Goal: Task Accomplishment & Management: Manage account settings

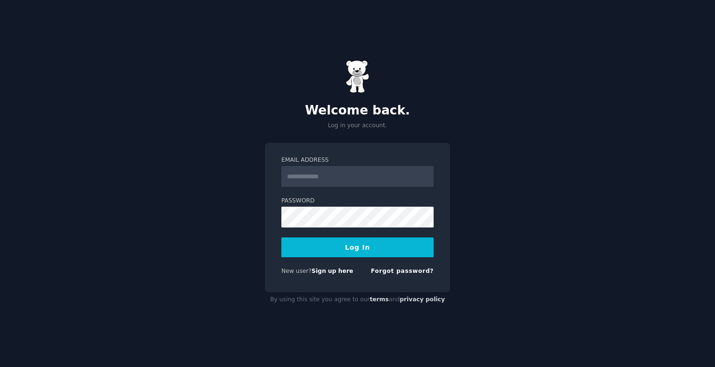
click at [382, 169] on input "Email Address" at bounding box center [357, 176] width 152 height 21
type input "**********"
click at [411, 246] on button "Log In" at bounding box center [357, 247] width 152 height 20
click at [229, 210] on div "**********" at bounding box center [357, 183] width 715 height 367
click at [323, 259] on form "**********" at bounding box center [357, 217] width 152 height 123
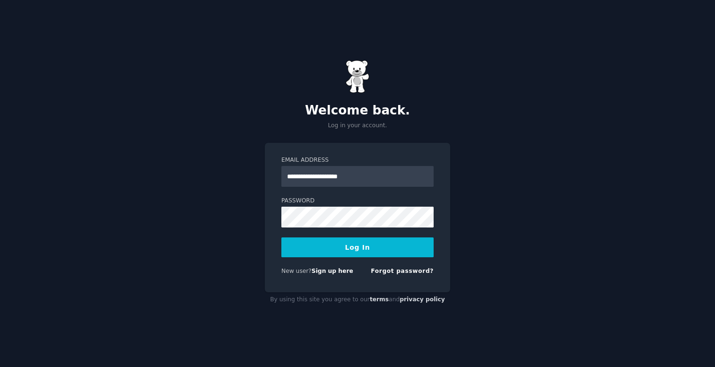
click at [326, 253] on button "Log In" at bounding box center [357, 247] width 152 height 20
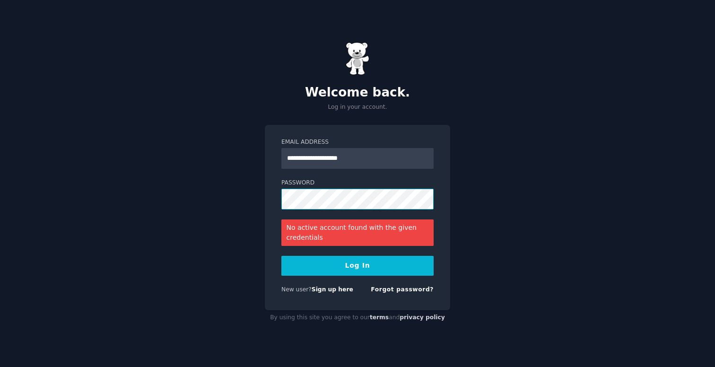
click at [249, 200] on div "**********" at bounding box center [357, 183] width 715 height 367
click at [313, 264] on button "Log In" at bounding box center [357, 266] width 152 height 20
click at [245, 186] on div "**********" at bounding box center [357, 183] width 715 height 367
click at [314, 273] on button "Log In" at bounding box center [357, 266] width 152 height 20
click at [361, 270] on button "Log In" at bounding box center [357, 266] width 152 height 20
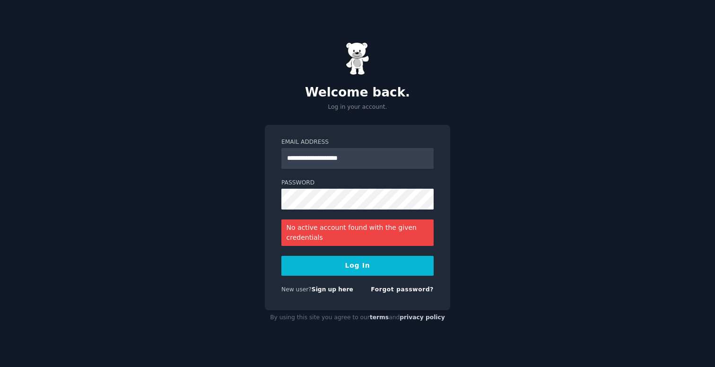
click at [370, 263] on button "Log In" at bounding box center [357, 266] width 152 height 20
click at [397, 292] on link "Forgot password?" at bounding box center [402, 289] width 63 height 7
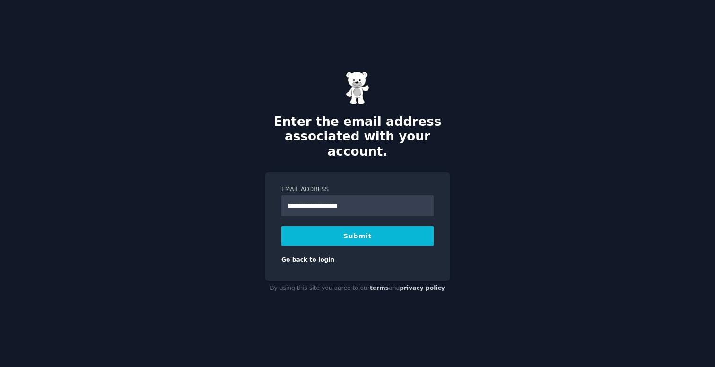
type input "**********"
click at [359, 226] on button "Submit" at bounding box center [357, 236] width 152 height 20
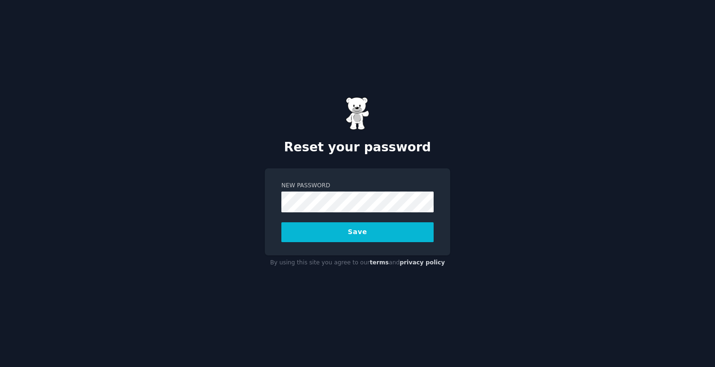
click at [352, 235] on button "Save" at bounding box center [357, 232] width 152 height 20
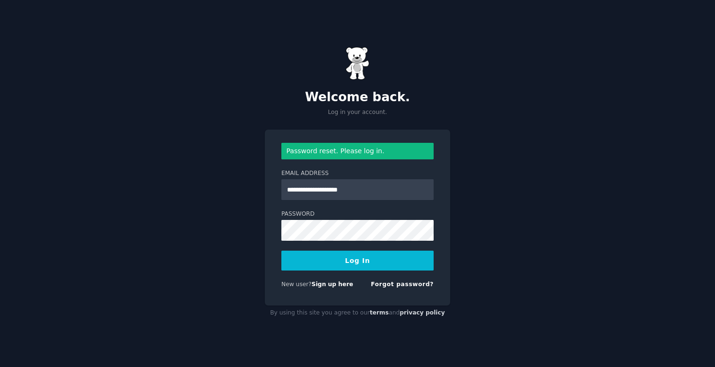
type input "**********"
click at [371, 261] on button "Log In" at bounding box center [357, 261] width 152 height 20
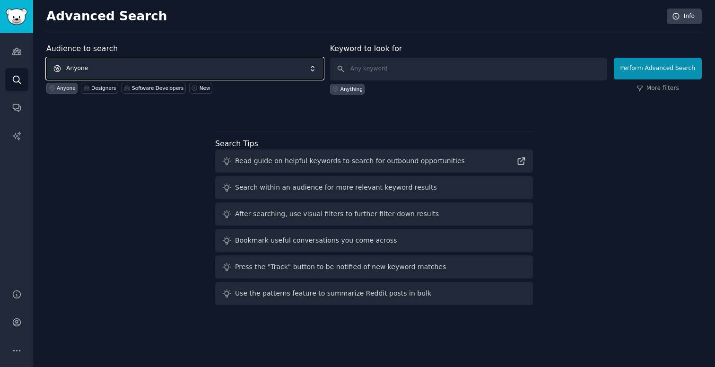
click at [245, 64] on span "Anyone" at bounding box center [184, 69] width 277 height 22
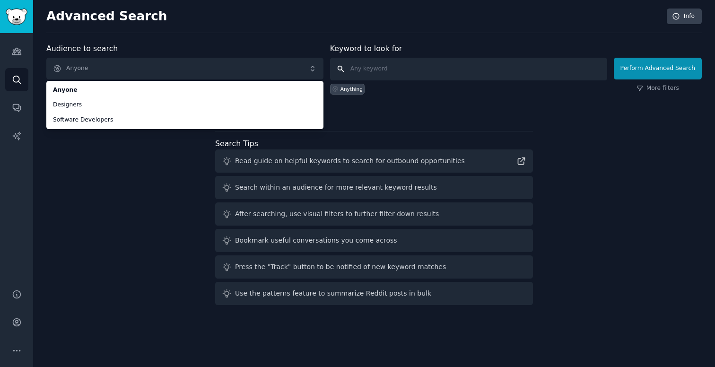
click at [416, 70] on input "text" at bounding box center [468, 69] width 277 height 23
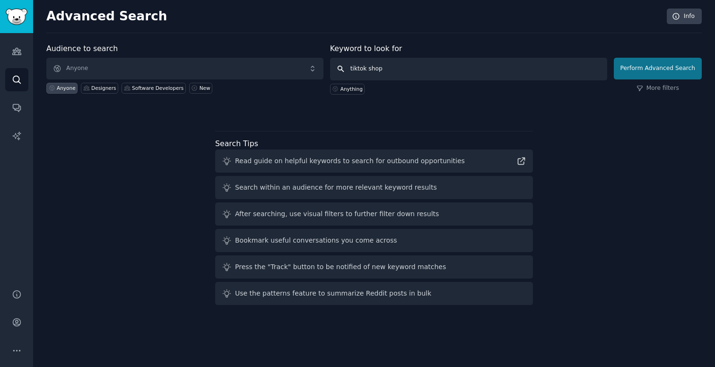
type input "tiktok shop"
click at [678, 71] on button "Perform Advanced Search" at bounding box center [658, 69] width 88 height 22
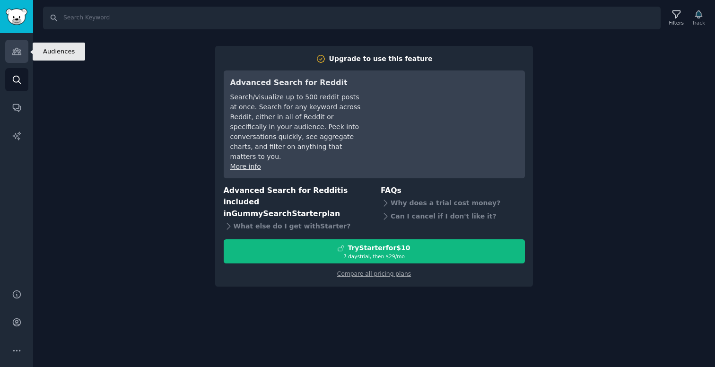
click at [20, 58] on link "Audiences" at bounding box center [16, 51] width 23 height 23
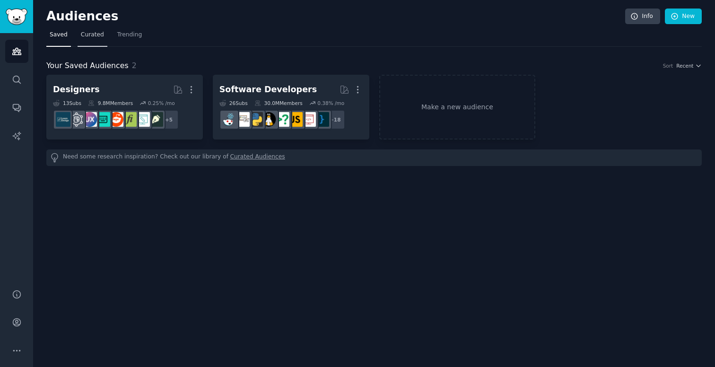
click at [82, 41] on link "Curated" at bounding box center [93, 36] width 30 height 19
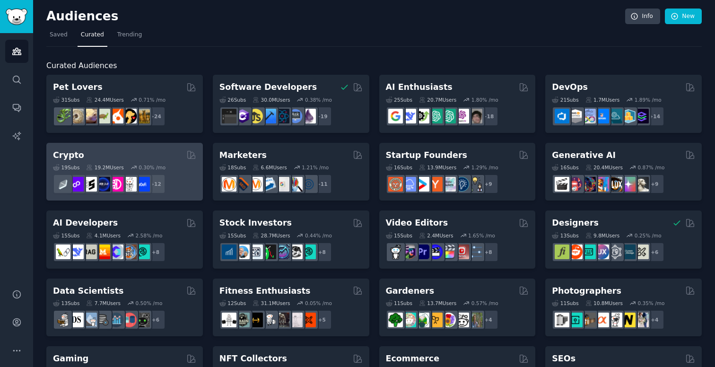
click at [148, 157] on div "Crypto" at bounding box center [124, 155] width 143 height 12
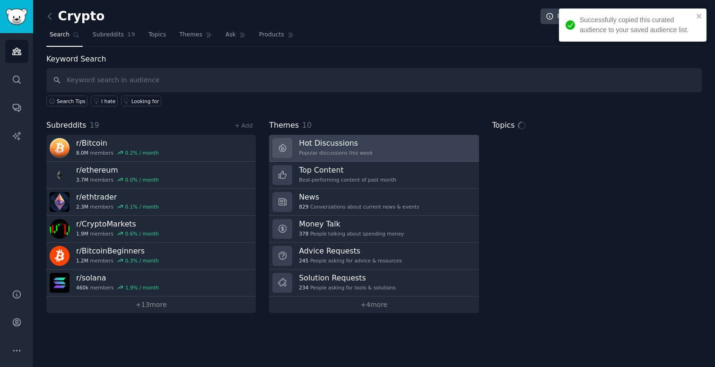
click at [337, 148] on div "Hot Discussions Popular discussions this week" at bounding box center [336, 148] width 74 height 20
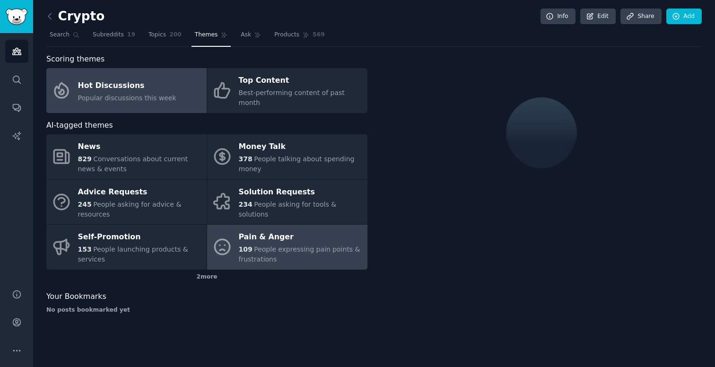
click at [259, 245] on span "People expressing pain points & frustrations" at bounding box center [300, 253] width 122 height 17
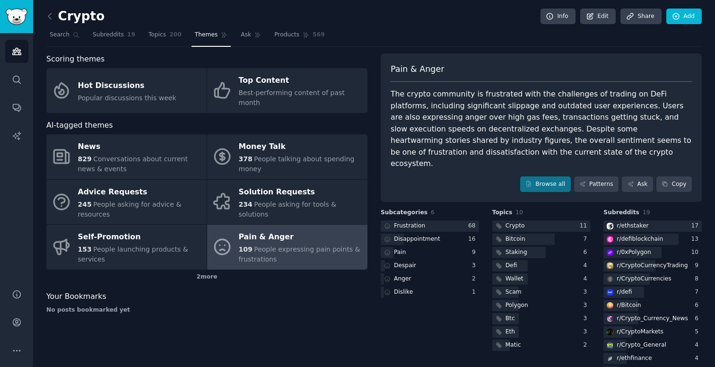
scroll to position [6, 0]
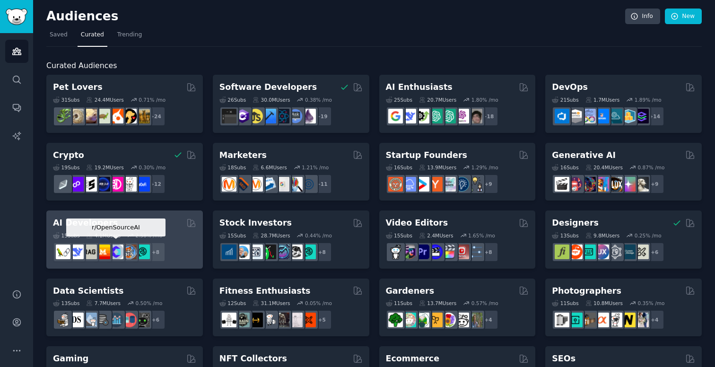
scroll to position [8, 0]
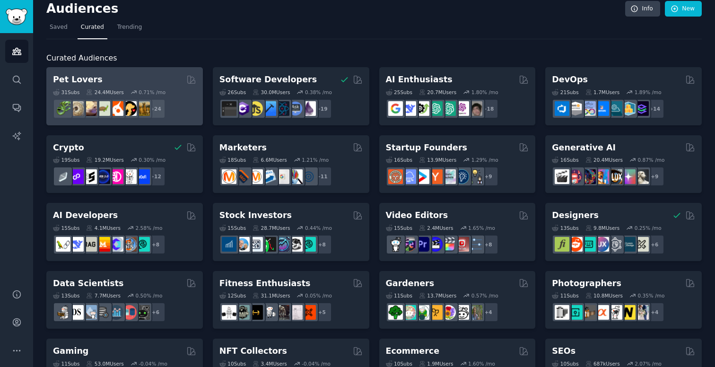
click at [165, 81] on div "Pet Lovers" at bounding box center [124, 80] width 143 height 12
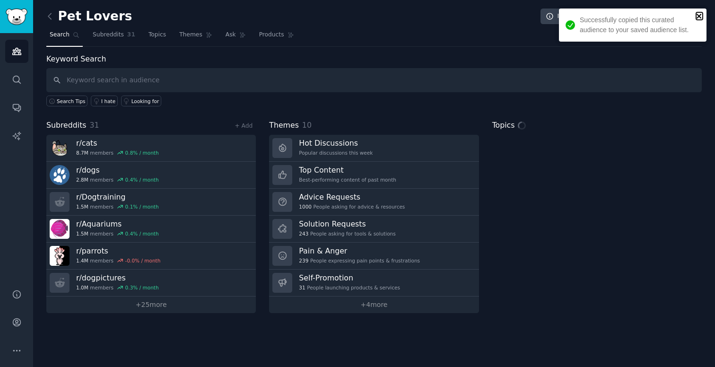
click at [701, 19] on icon "close" at bounding box center [699, 16] width 7 height 8
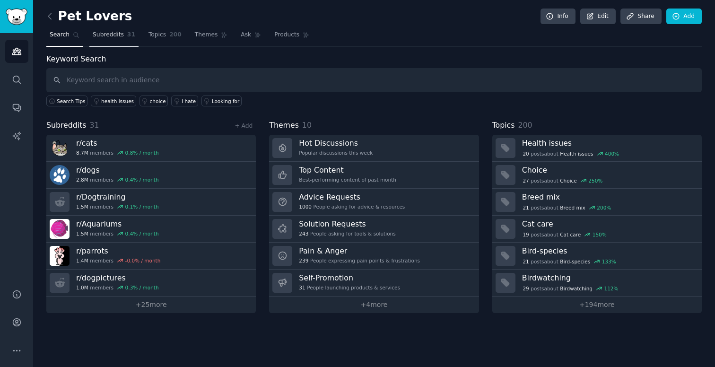
click at [112, 40] on link "Subreddits 31" at bounding box center [113, 36] width 49 height 19
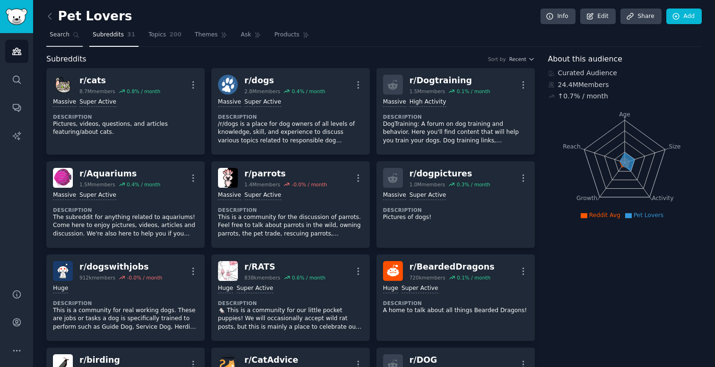
click at [75, 36] on icon at bounding box center [76, 35] width 7 height 7
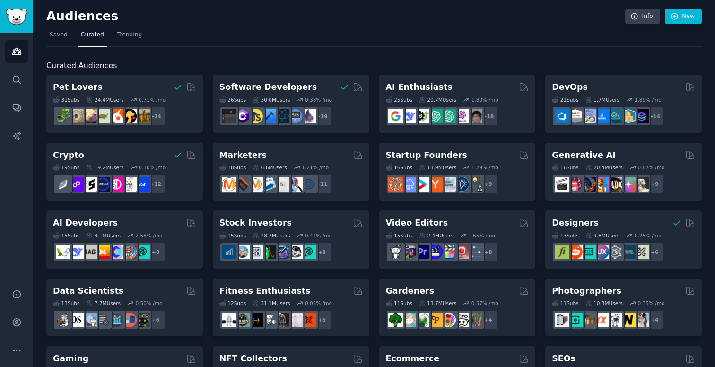
scroll to position [20, 0]
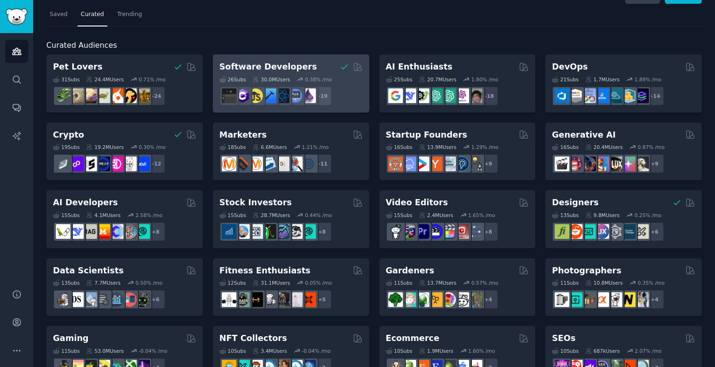
click at [352, 106] on div "Software Developers 26 Sub s 30.0M Users 0.38 % /mo + 19" at bounding box center [291, 83] width 157 height 58
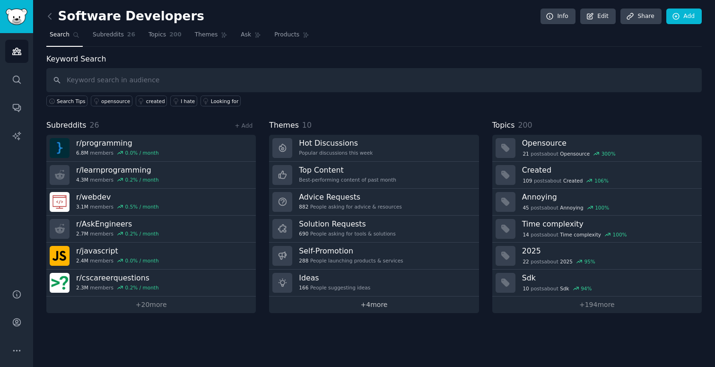
click at [330, 303] on link "+ 4 more" at bounding box center [373, 304] width 209 height 17
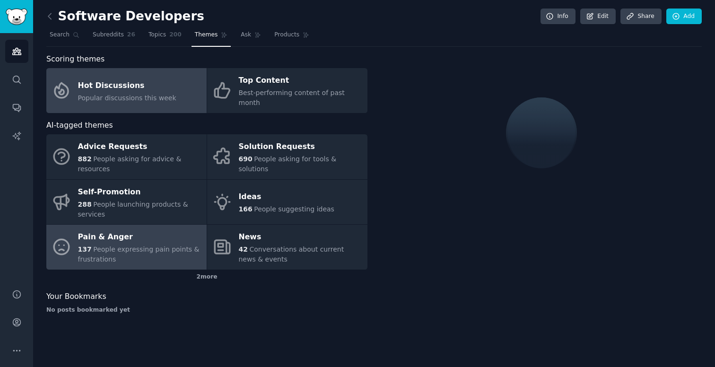
click at [168, 230] on div "Pain & Anger" at bounding box center [140, 237] width 124 height 15
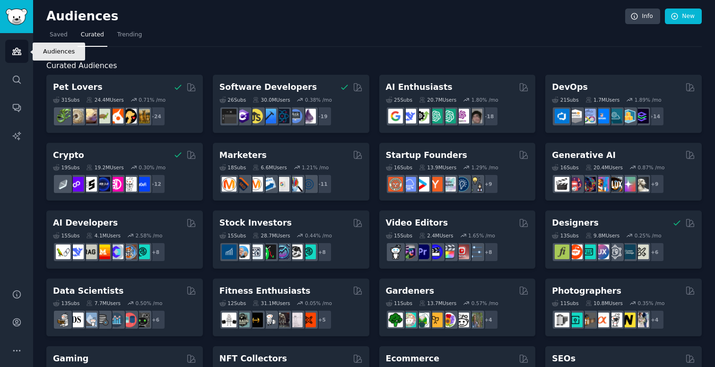
click at [18, 49] on icon "Sidebar" at bounding box center [17, 51] width 10 height 10
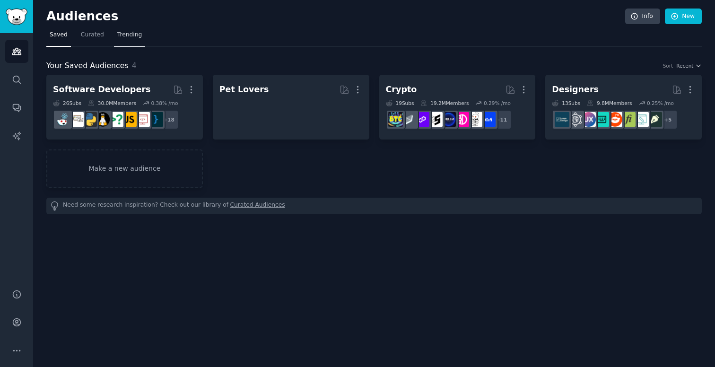
click at [131, 37] on span "Trending" at bounding box center [129, 35] width 25 height 9
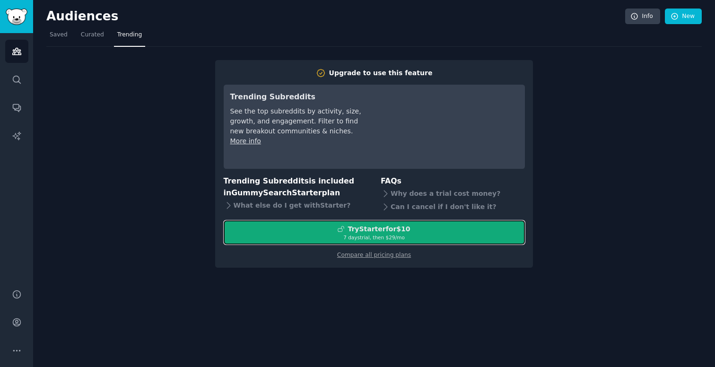
click at [329, 231] on div "Try Starter for $10" at bounding box center [374, 229] width 300 height 10
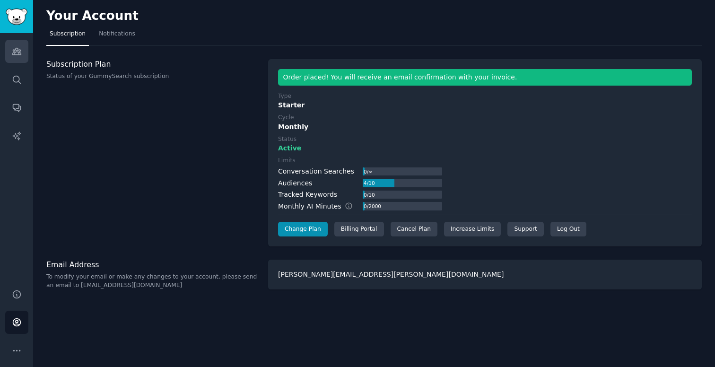
click at [17, 53] on icon "Sidebar" at bounding box center [17, 51] width 10 height 10
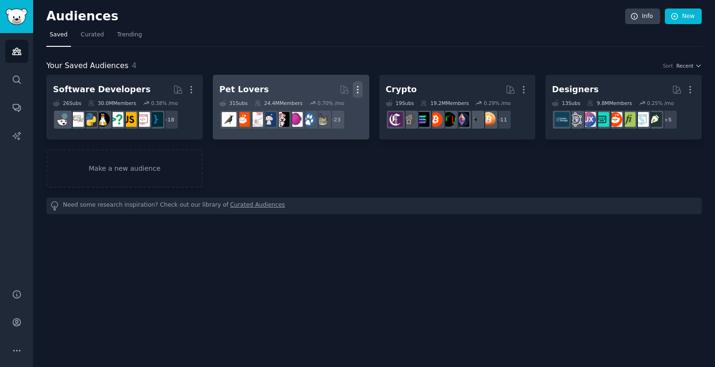
click at [355, 88] on icon "button" at bounding box center [358, 90] width 10 height 10
click at [333, 113] on p "Delete" at bounding box center [332, 110] width 22 height 10
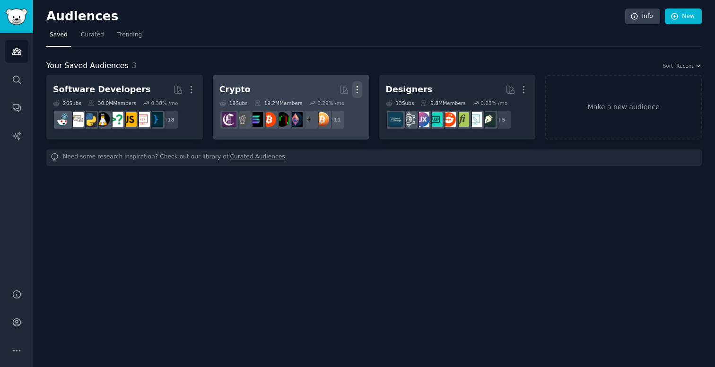
click at [357, 89] on icon "button" at bounding box center [357, 90] width 1 height 7
click at [332, 112] on p "Delete" at bounding box center [332, 110] width 22 height 10
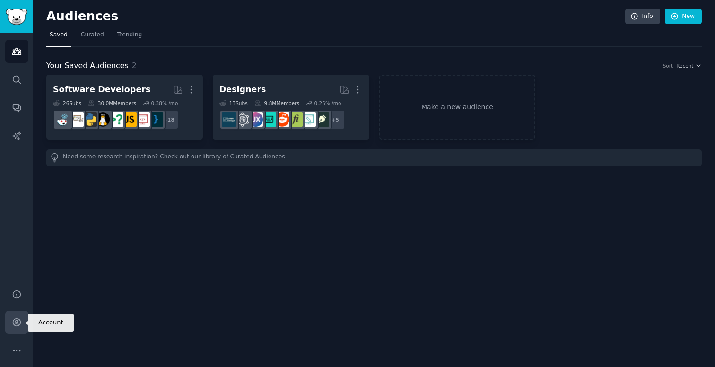
click at [15, 329] on link "Account" at bounding box center [16, 322] width 23 height 23
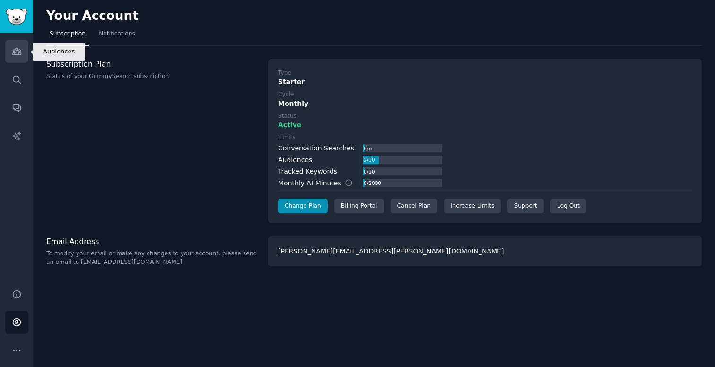
click at [19, 50] on icon "Sidebar" at bounding box center [17, 51] width 10 height 10
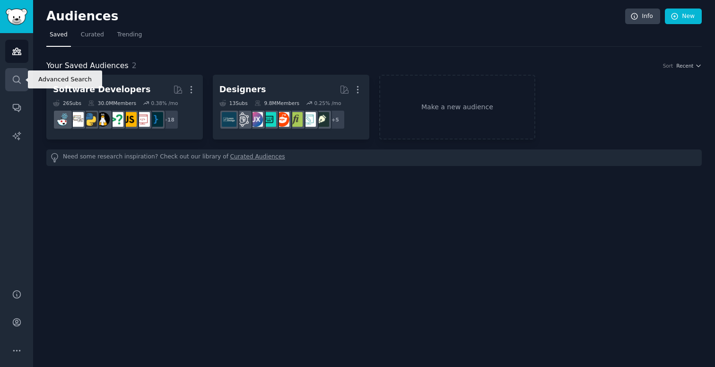
click at [21, 81] on icon "Sidebar" at bounding box center [17, 80] width 10 height 10
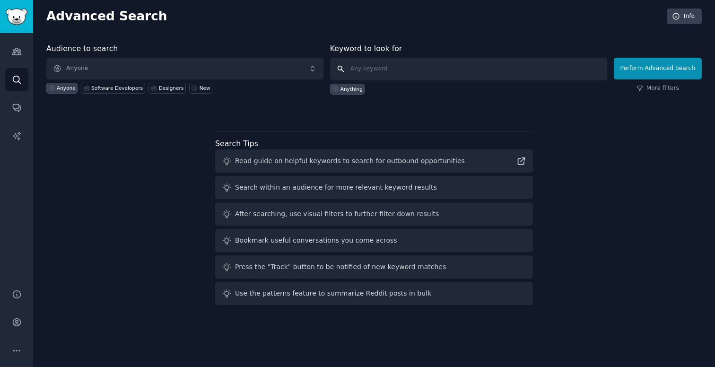
click at [366, 75] on input "text" at bounding box center [468, 69] width 277 height 23
click at [360, 68] on input "tik tok shop" at bounding box center [468, 69] width 277 height 23
click at [396, 74] on input "tiktok shop" at bounding box center [468, 69] width 277 height 23
type input "tiktok shop"
click at [652, 69] on button "Perform Advanced Search" at bounding box center [658, 69] width 88 height 22
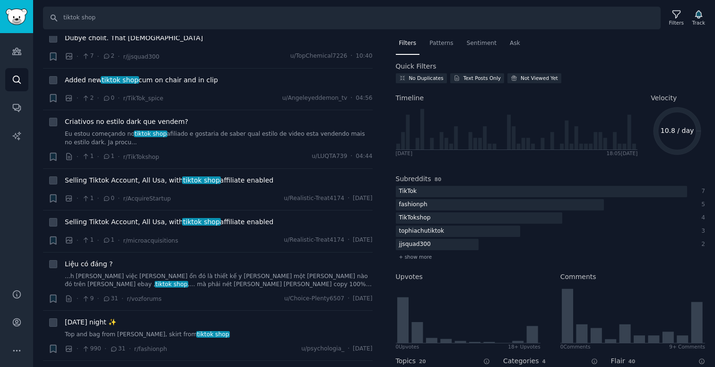
scroll to position [61, 0]
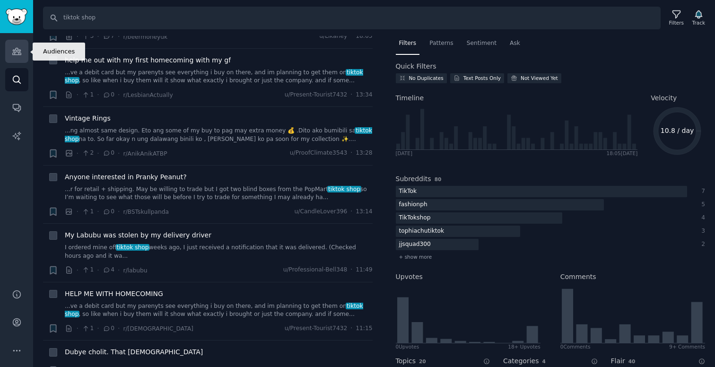
click at [20, 55] on icon "Sidebar" at bounding box center [17, 51] width 10 height 10
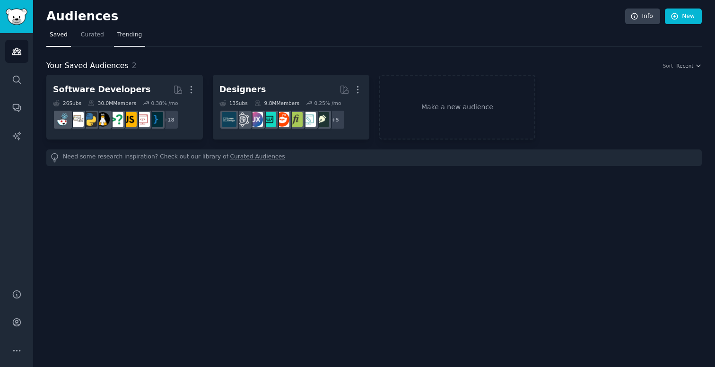
click at [127, 35] on span "Trending" at bounding box center [129, 35] width 25 height 9
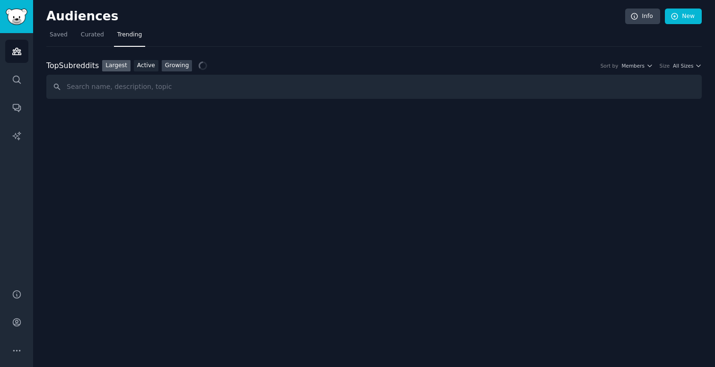
click at [171, 64] on link "Growing" at bounding box center [177, 66] width 31 height 12
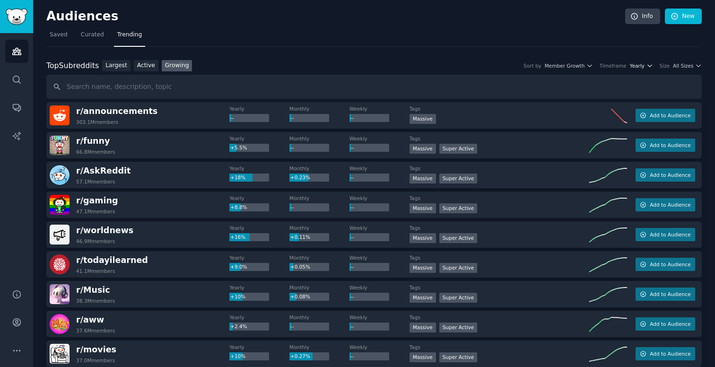
click at [649, 67] on icon "button" at bounding box center [649, 65] width 7 height 7
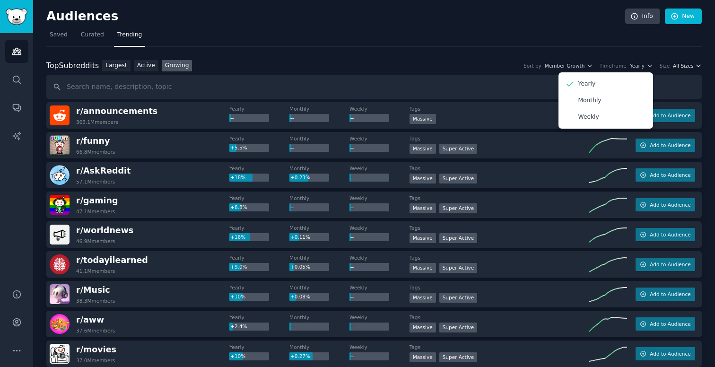
click at [686, 67] on span "All Sizes" at bounding box center [683, 65] width 20 height 7
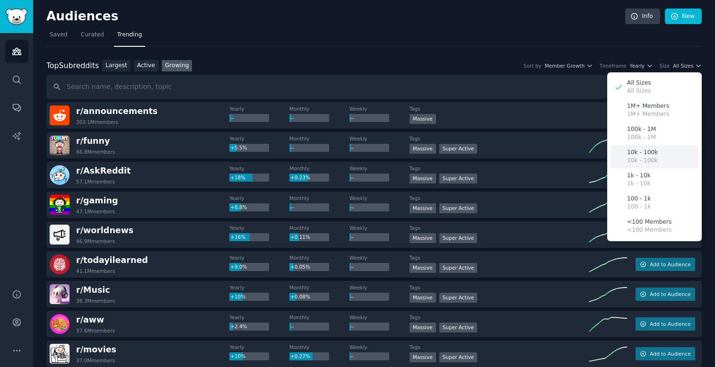
click at [645, 153] on p "10k - 100k" at bounding box center [642, 152] width 31 height 9
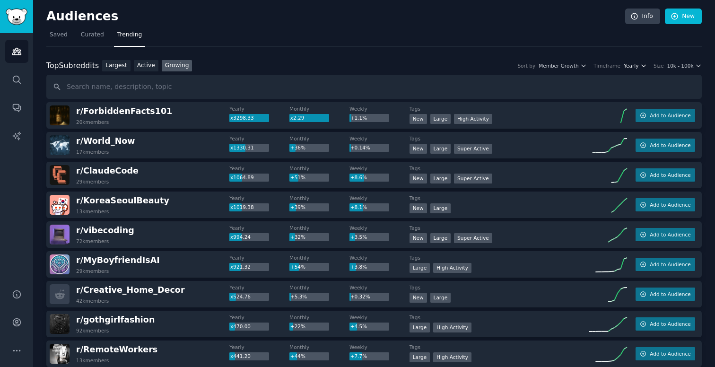
click at [637, 68] on span "Yearly" at bounding box center [631, 65] width 15 height 7
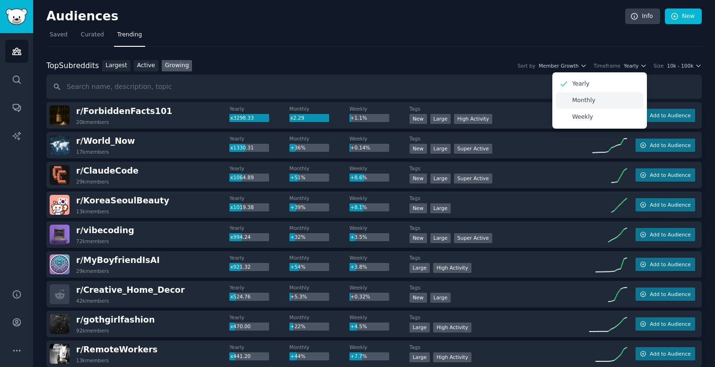
click at [608, 97] on div "Monthly" at bounding box center [600, 100] width 88 height 17
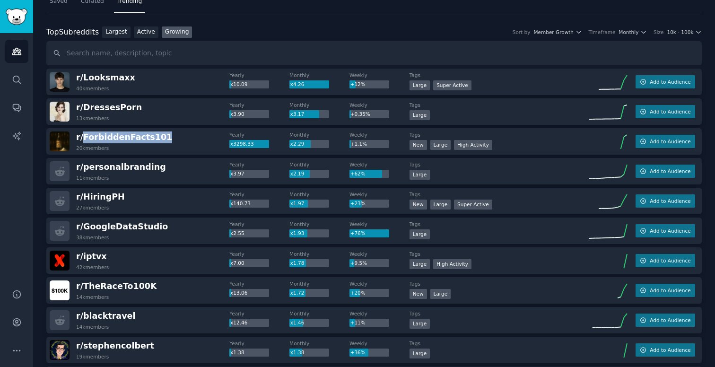
scroll to position [31, 0]
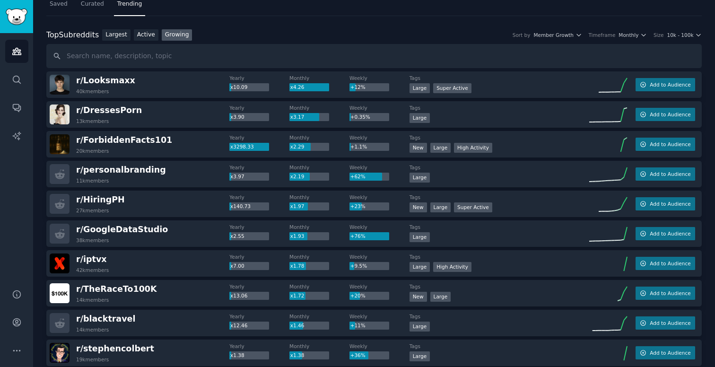
click at [22, 199] on div "Audiences Search Conversations AI Reports" at bounding box center [16, 155] width 33 height 244
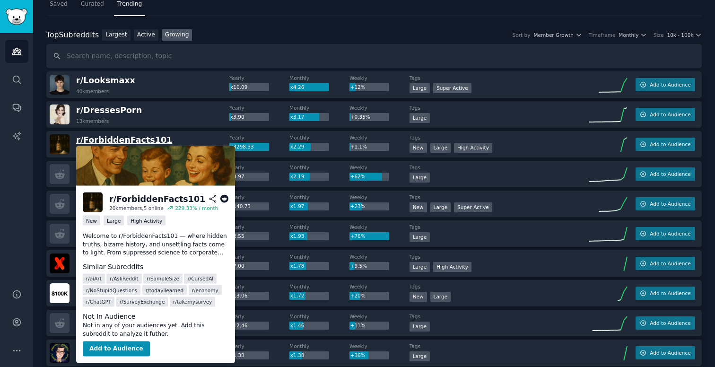
click at [125, 139] on span "r/ ForbiddenFacts101" at bounding box center [124, 139] width 96 height 9
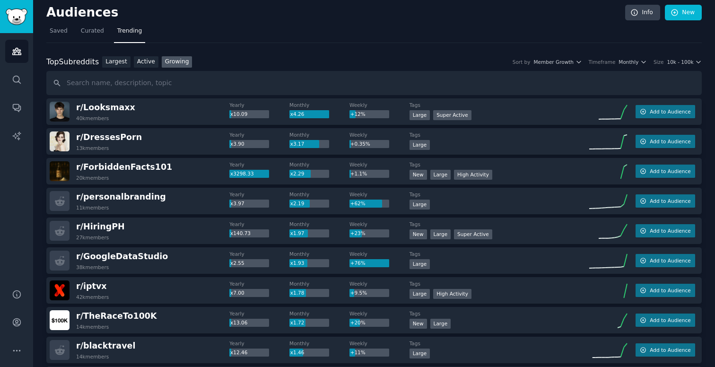
scroll to position [0, 0]
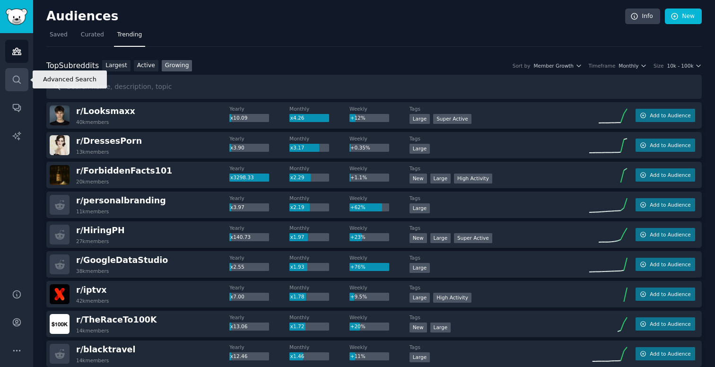
click at [19, 84] on icon "Sidebar" at bounding box center [17, 80] width 10 height 10
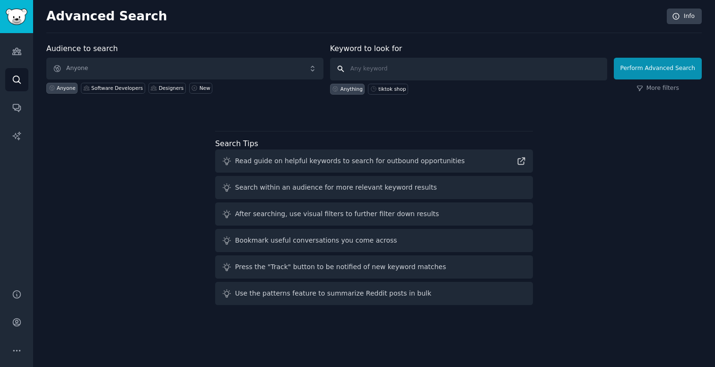
click at [380, 66] on input "text" at bounding box center [468, 69] width 277 height 23
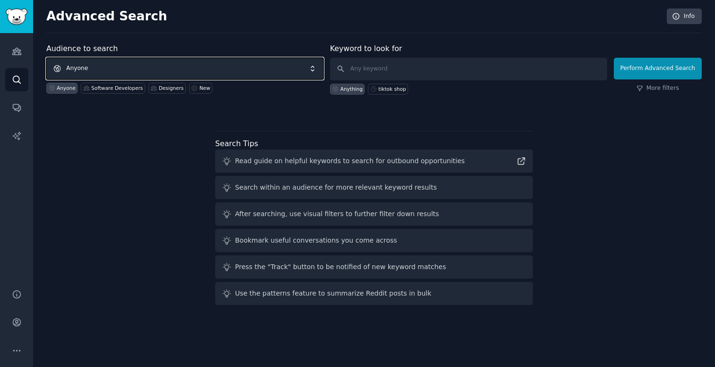
click at [181, 72] on span "Anyone" at bounding box center [184, 69] width 277 height 22
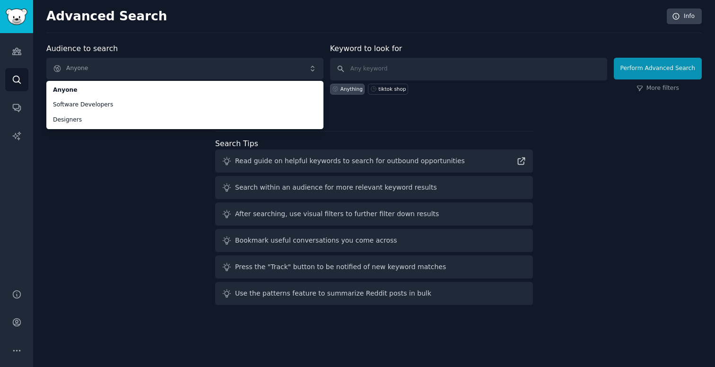
click at [137, 200] on div "Audience to search Anyone Anyone Software Developers Designers Anyone Software …" at bounding box center [373, 176] width 655 height 266
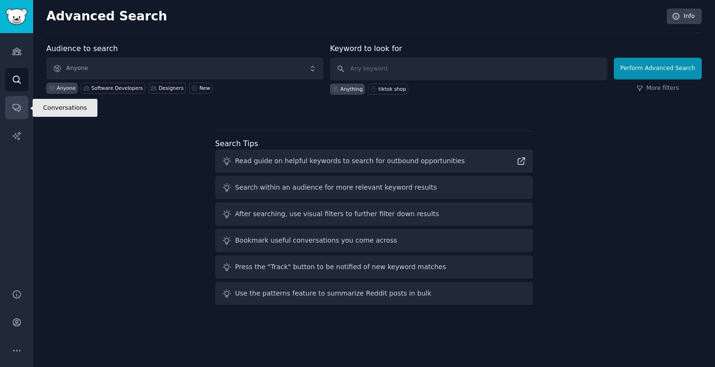
click at [17, 113] on link "Conversations" at bounding box center [16, 107] width 23 height 23
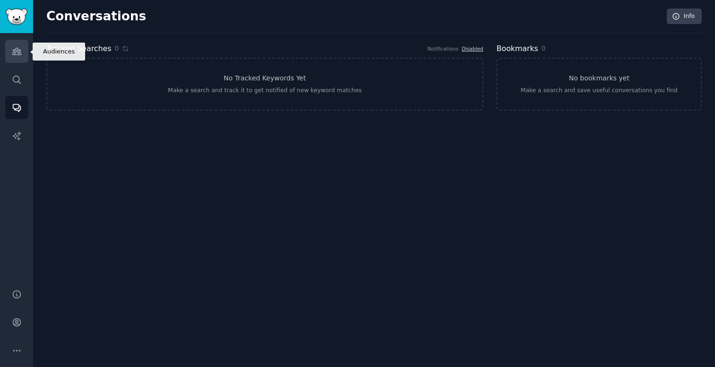
click at [9, 52] on link "Audiences" at bounding box center [16, 51] width 23 height 23
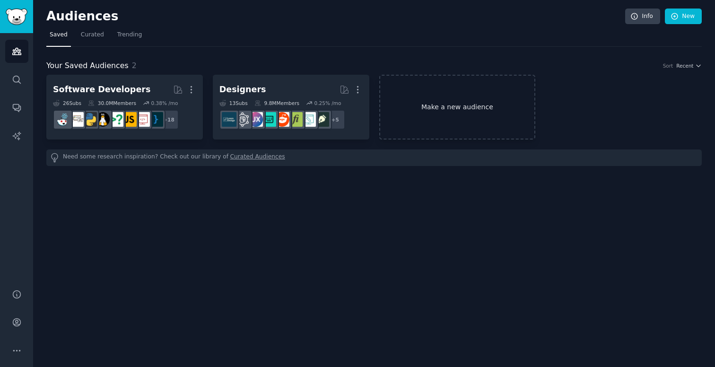
click at [427, 97] on link "Make a new audience" at bounding box center [457, 107] width 157 height 65
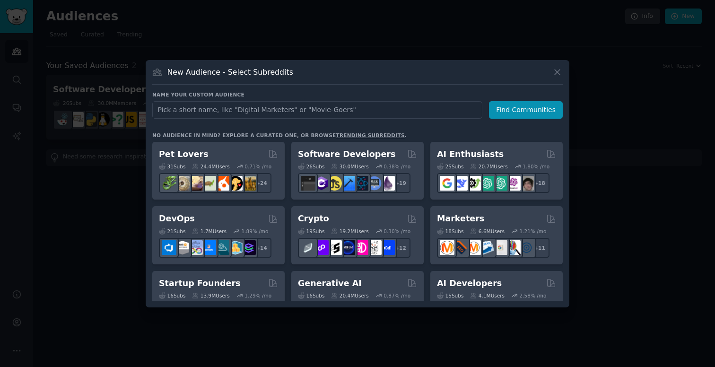
click at [306, 104] on input "text" at bounding box center [317, 109] width 330 height 17
type input "TikTok Sellers / Ecom"
click button "Find Communities" at bounding box center [526, 109] width 74 height 17
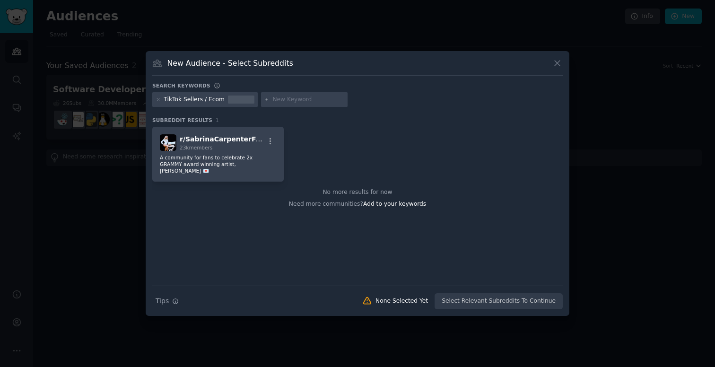
click at [306, 99] on input "text" at bounding box center [308, 100] width 72 height 9
type input "t"
type input "tik tok"
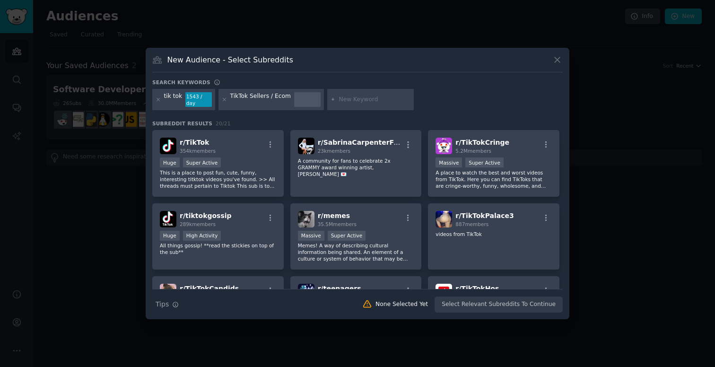
click at [166, 103] on div "tik tok" at bounding box center [173, 99] width 18 height 15
click at [274, 102] on div "TikTok Sellers / Ecom" at bounding box center [260, 99] width 61 height 15
drag, startPoint x: 288, startPoint y: 100, endPoint x: 259, endPoint y: 101, distance: 29.3
click at [259, 101] on div "TikTok Sellers / Ecom" at bounding box center [270, 100] width 105 height 22
click at [554, 64] on icon at bounding box center [557, 60] width 10 height 10
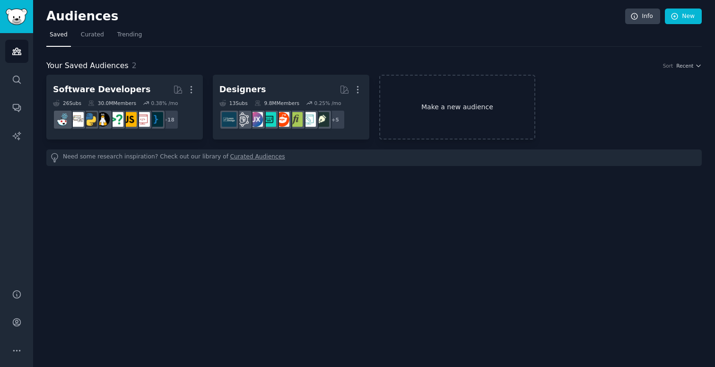
click at [442, 105] on link "Make a new audience" at bounding box center [457, 107] width 157 height 65
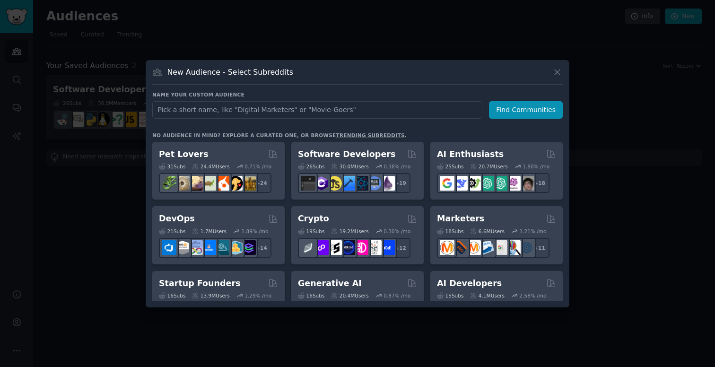
click at [266, 112] on input "text" at bounding box center [317, 109] width 330 height 17
drag, startPoint x: 254, startPoint y: 110, endPoint x: 88, endPoint y: 110, distance: 166.0
click at [88, 110] on div "​ New Audience - Select Subreddits Name your custom audience Audience Name tikt…" at bounding box center [357, 183] width 708 height 367
type input "TikTok Sellers"
click at [531, 108] on button "Find Communities" at bounding box center [526, 109] width 74 height 17
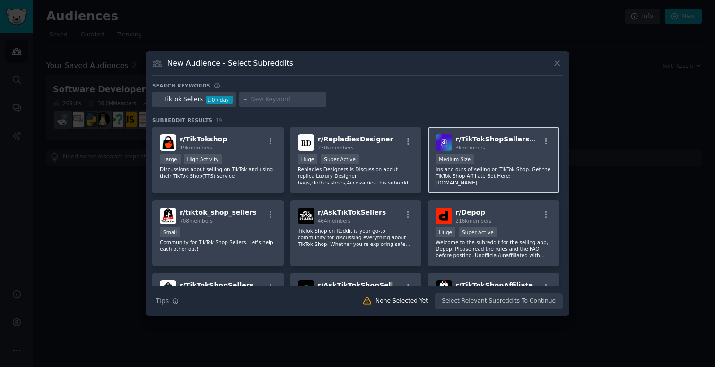
click at [508, 151] on div "3k members" at bounding box center [497, 147] width 85 height 7
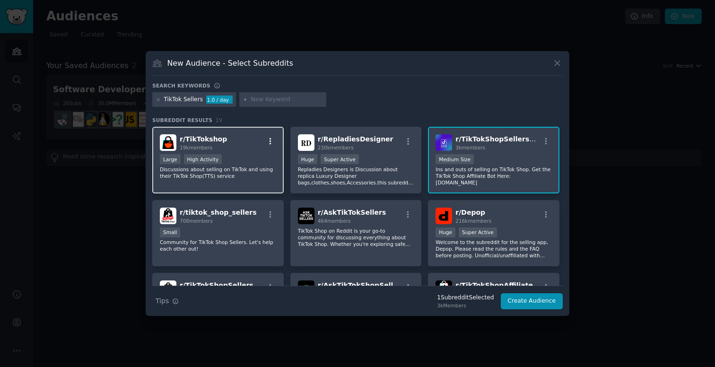
click at [264, 144] on button "button" at bounding box center [270, 141] width 12 height 9
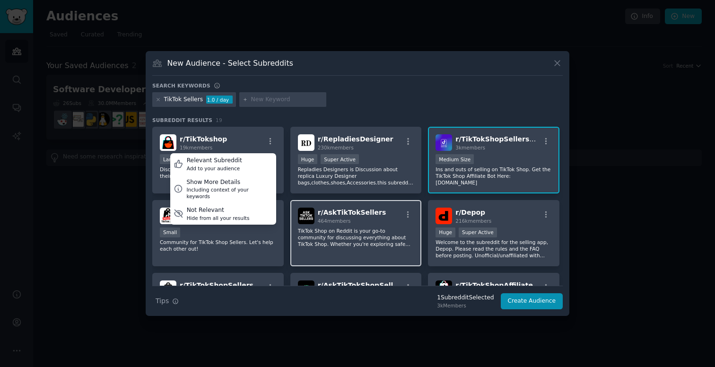
click at [384, 226] on div "r/ AskTikTokSellers 464 members TikTok Shop on Reddit is your go-to community f…" at bounding box center [355, 233] width 131 height 67
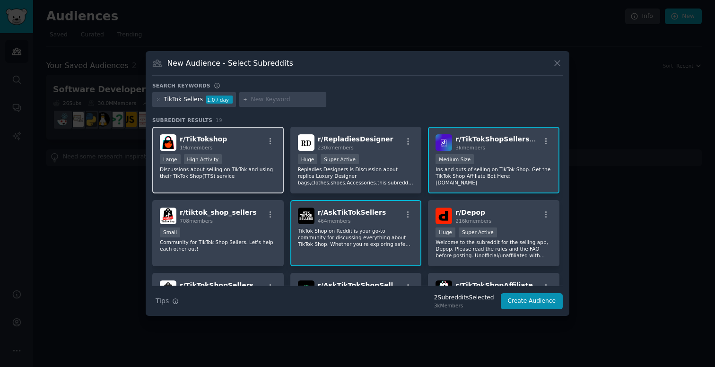
click at [259, 157] on div "Large High Activity" at bounding box center [218, 160] width 116 height 12
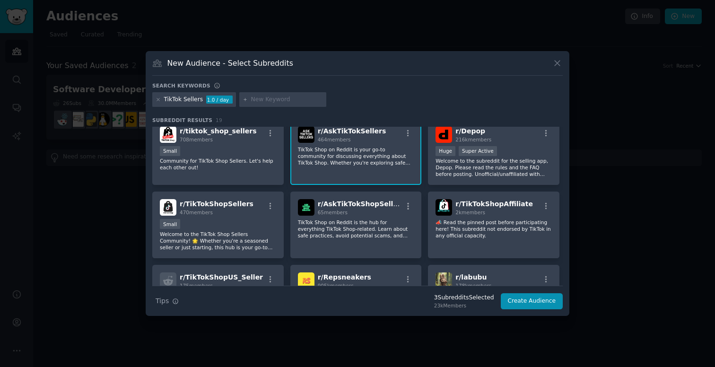
scroll to position [82, 0]
click at [365, 209] on div "65 members" at bounding box center [360, 212] width 85 height 7
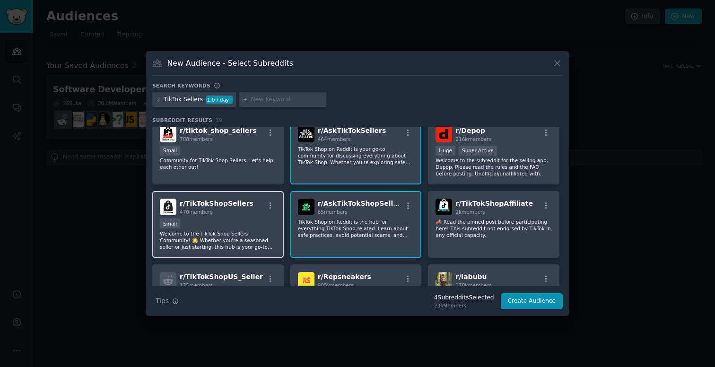
click at [235, 218] on div "Small" at bounding box center [218, 224] width 116 height 12
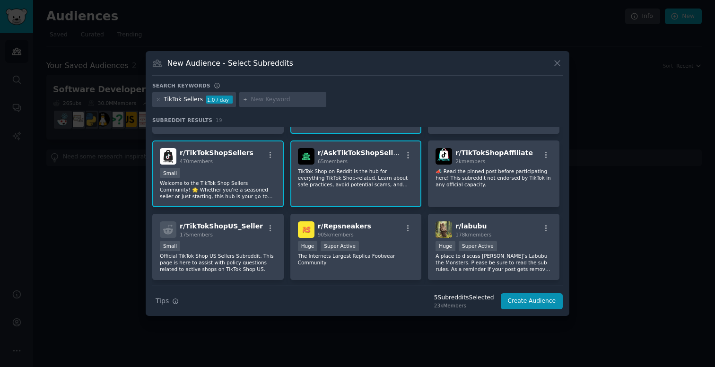
scroll to position [134, 0]
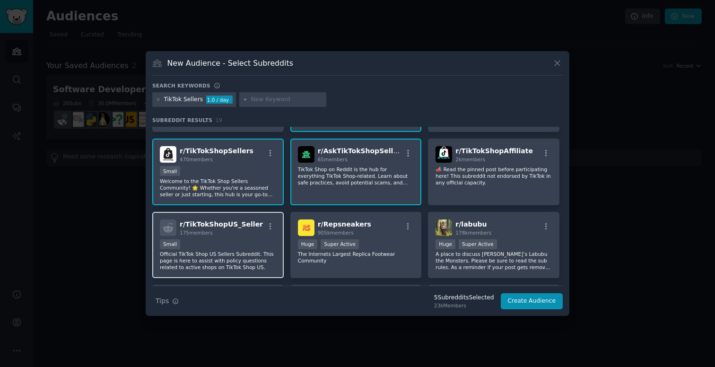
click at [236, 238] on div "r/ TikTokShopUS_Seller 175 members Small Official TikTok Shop US Sellers Subred…" at bounding box center [217, 245] width 131 height 67
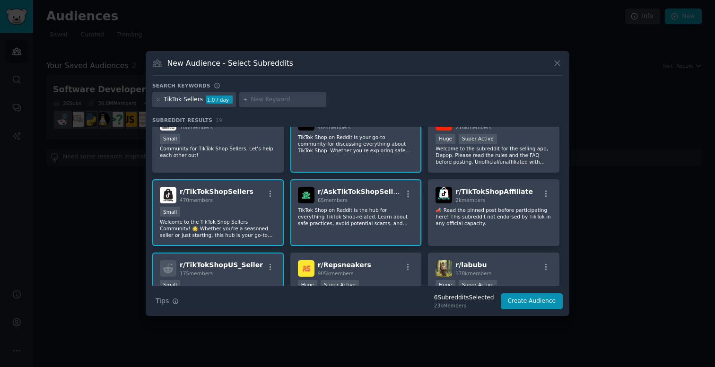
scroll to position [61, 0]
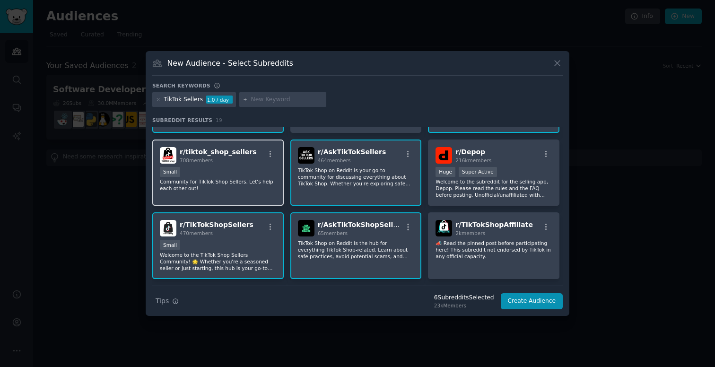
click at [264, 169] on div "Small" at bounding box center [218, 173] width 116 height 12
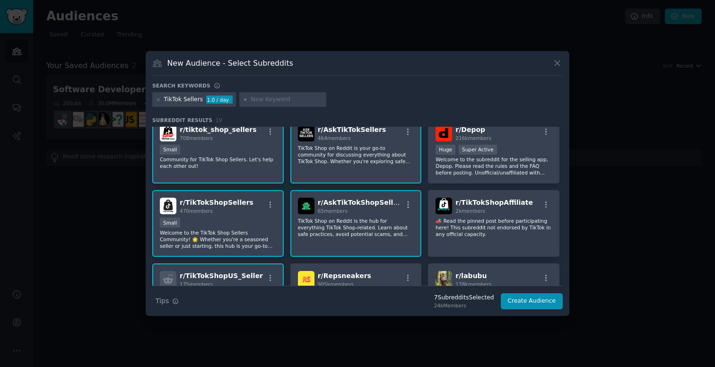
scroll to position [108, 0]
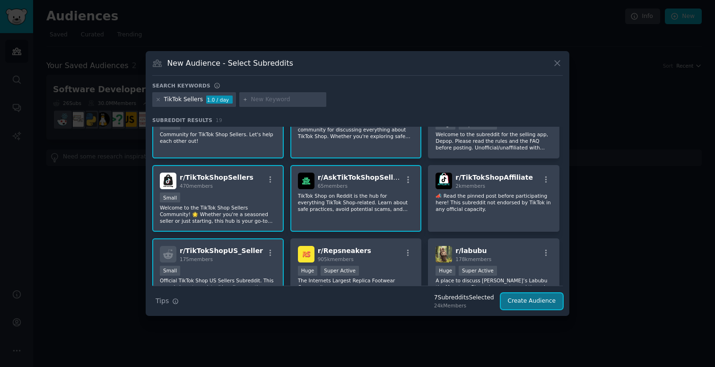
click at [518, 298] on button "Create Audience" at bounding box center [532, 301] width 62 height 16
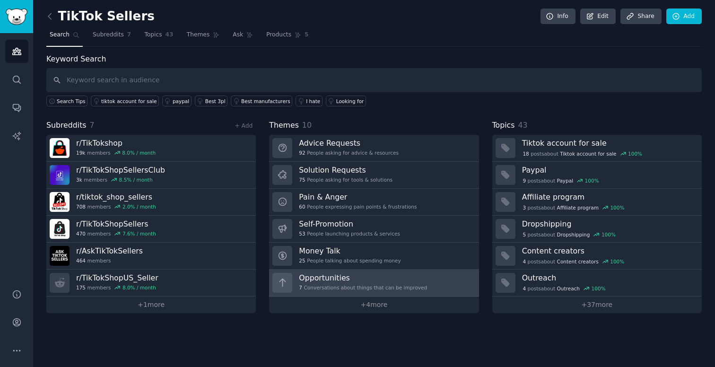
click at [382, 274] on h3 "Opportunities" at bounding box center [363, 278] width 128 height 10
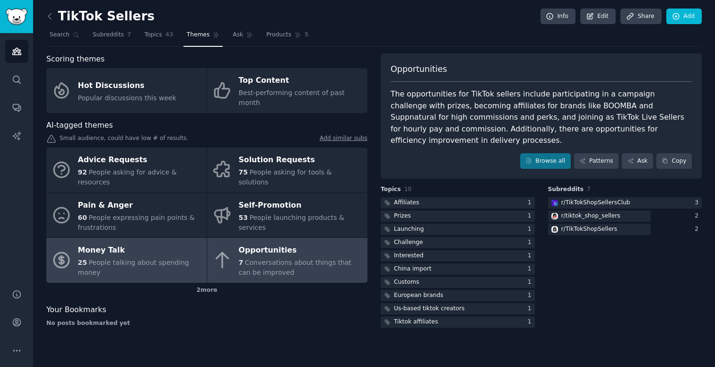
click at [175, 243] on div "Money Talk" at bounding box center [140, 250] width 124 height 15
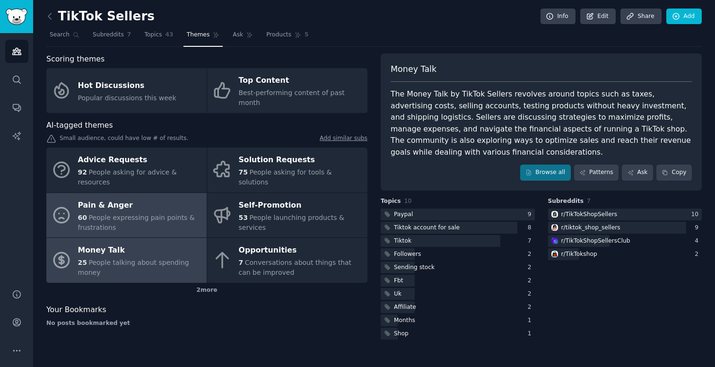
click at [122, 198] on div "Pain & Anger" at bounding box center [140, 205] width 124 height 15
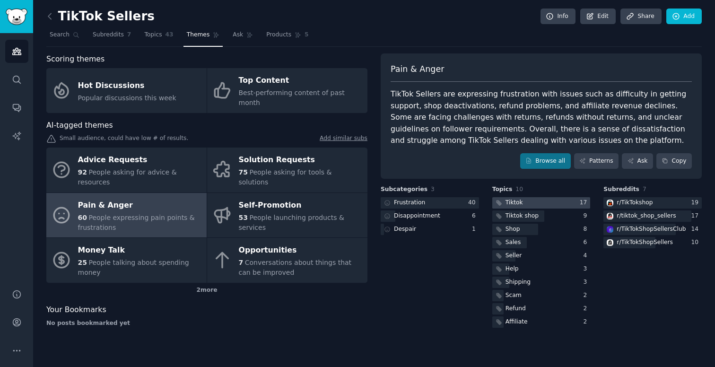
click at [536, 205] on div at bounding box center [541, 203] width 98 height 12
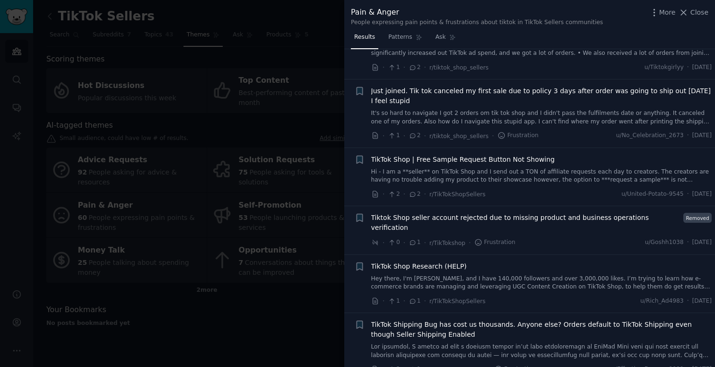
scroll to position [868, 0]
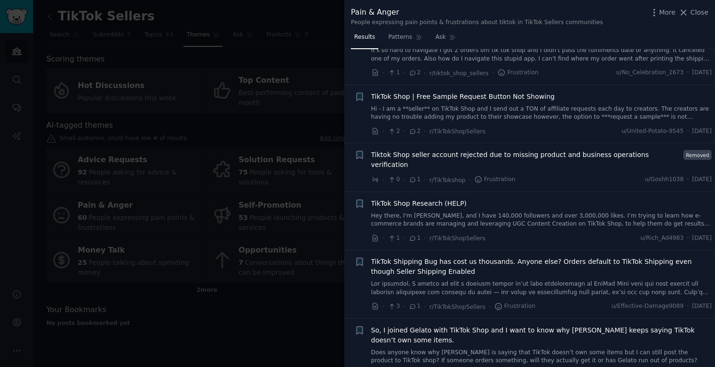
click at [270, 326] on div at bounding box center [357, 183] width 715 height 367
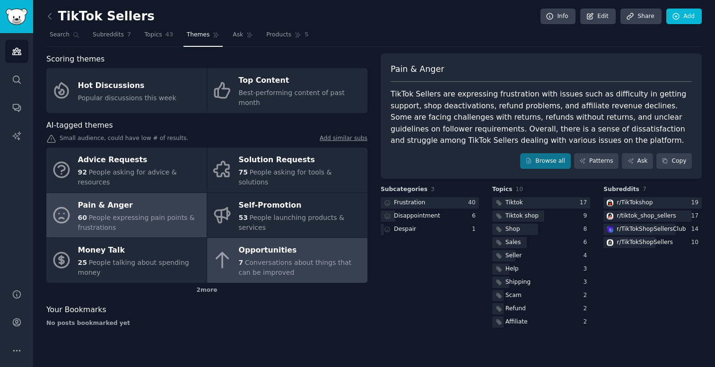
click at [320, 243] on div "Opportunities" at bounding box center [301, 250] width 124 height 15
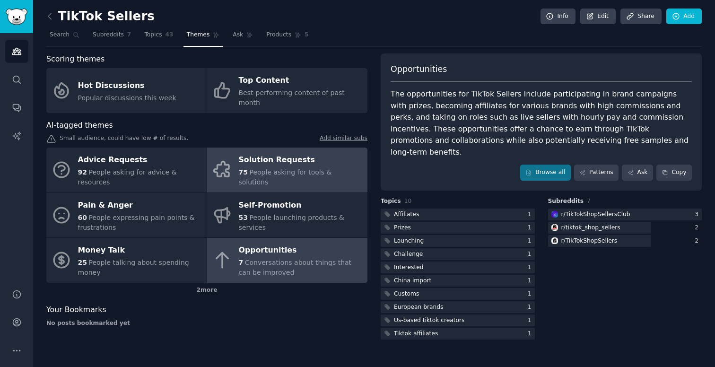
click at [314, 168] on span "People asking for tools & solutions" at bounding box center [285, 176] width 93 height 17
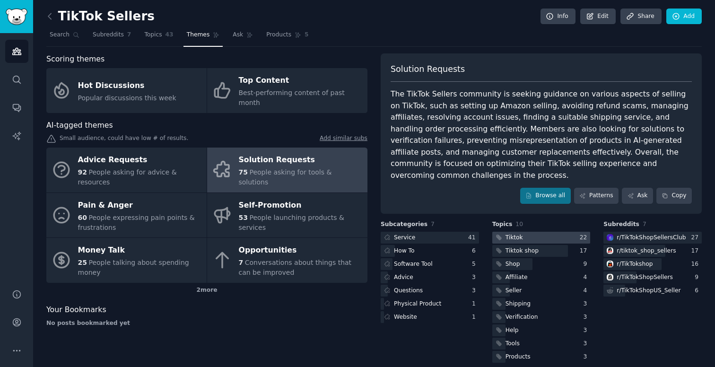
click at [532, 232] on div at bounding box center [541, 238] width 98 height 12
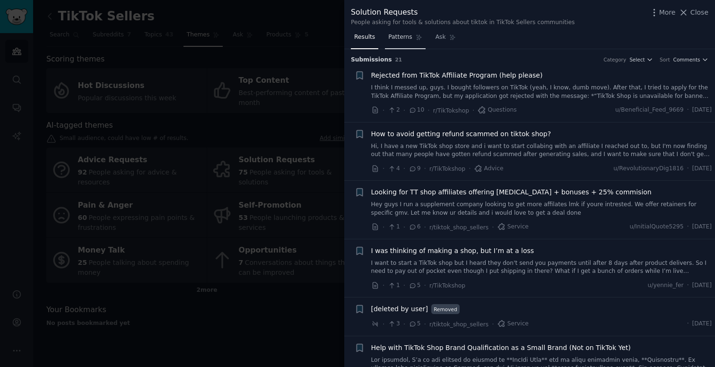
click at [408, 41] on span "Patterns" at bounding box center [400, 37] width 24 height 9
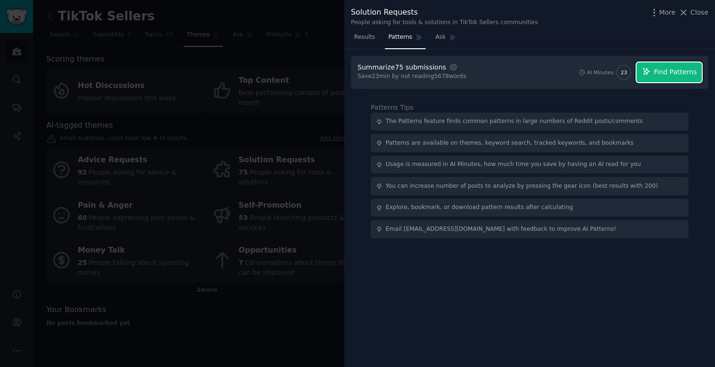
click at [671, 71] on span "Find Patterns" at bounding box center [675, 72] width 43 height 10
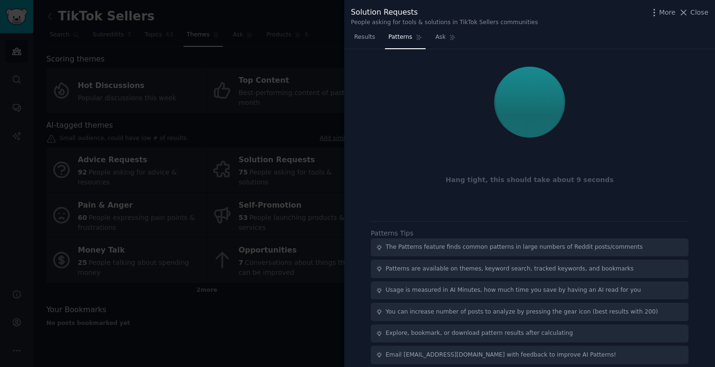
scroll to position [7, 0]
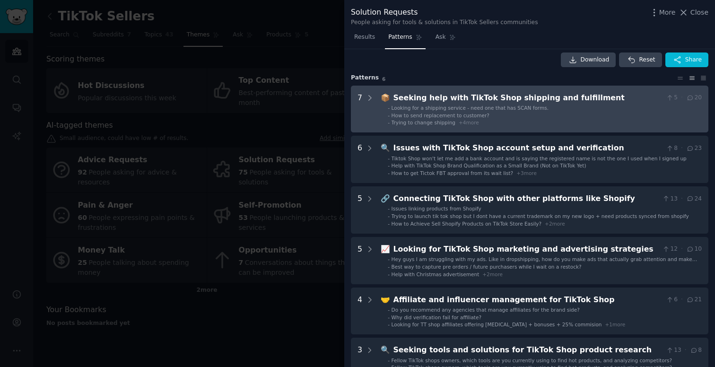
click at [555, 116] on li "- How to send replacement to customer?" at bounding box center [545, 115] width 314 height 7
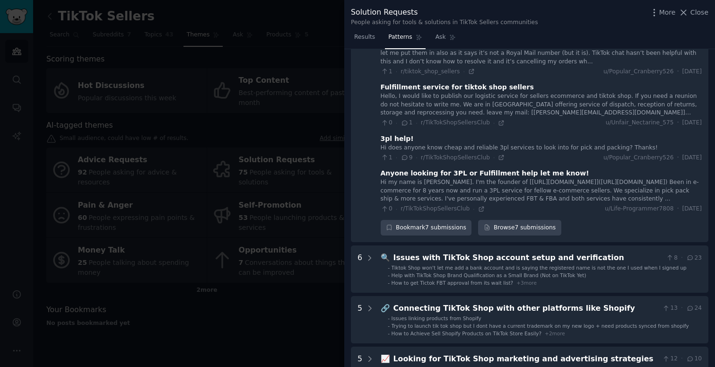
scroll to position [227, 0]
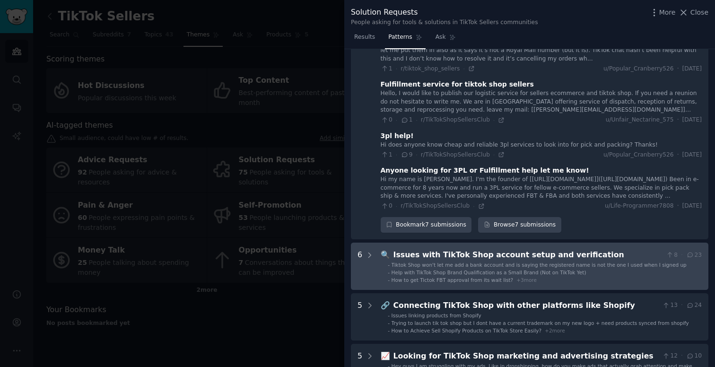
click at [492, 253] on div "Issues with TikTok Shop account setup and verification" at bounding box center [527, 255] width 269 height 12
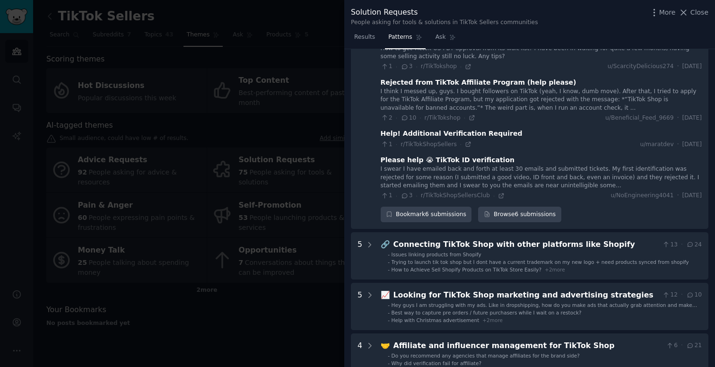
scroll to position [577, 0]
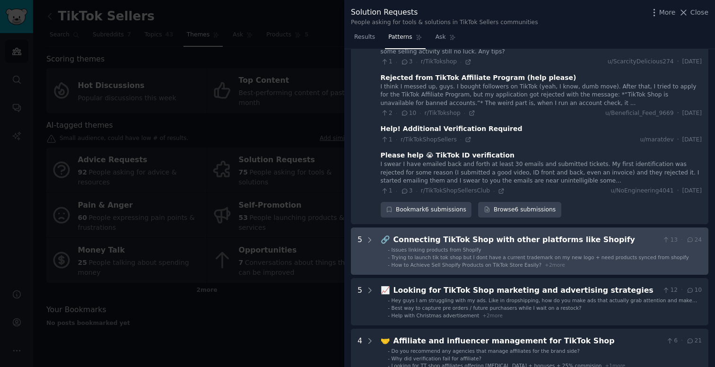
click at [535, 239] on div "Connecting TikTok Shop with other platforms like Shopify" at bounding box center [525, 240] width 265 height 12
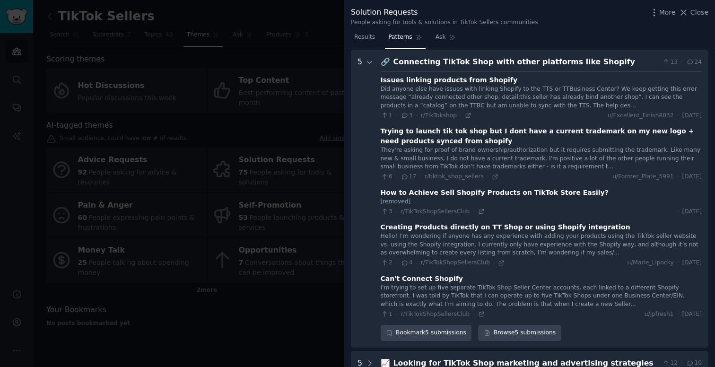
scroll to position [756, 0]
click at [478, 212] on icon at bounding box center [481, 211] width 7 height 7
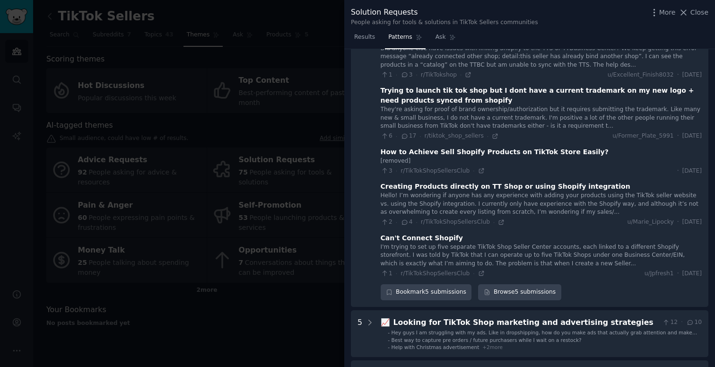
scroll to position [799, 0]
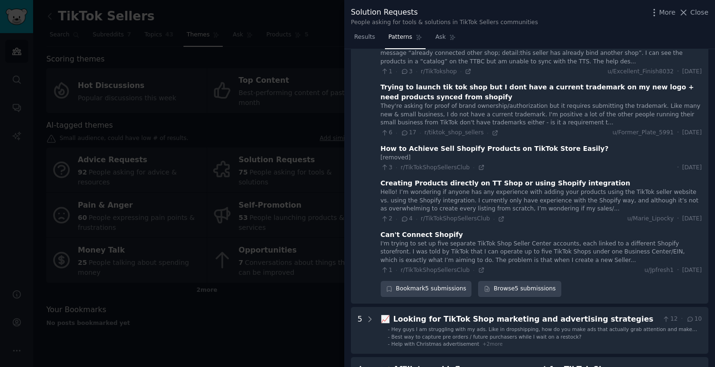
click at [451, 258] on div "I'm trying to set up five separate TikTok Shop Seller Center accounts, each lin…" at bounding box center [541, 252] width 321 height 25
click at [446, 271] on span "r/TikTokShopSellersClub" at bounding box center [435, 270] width 69 height 7
click at [480, 270] on icon at bounding box center [481, 270] width 7 height 7
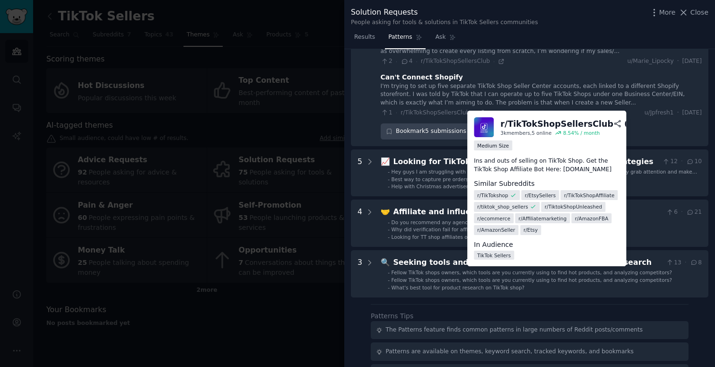
scroll to position [959, 0]
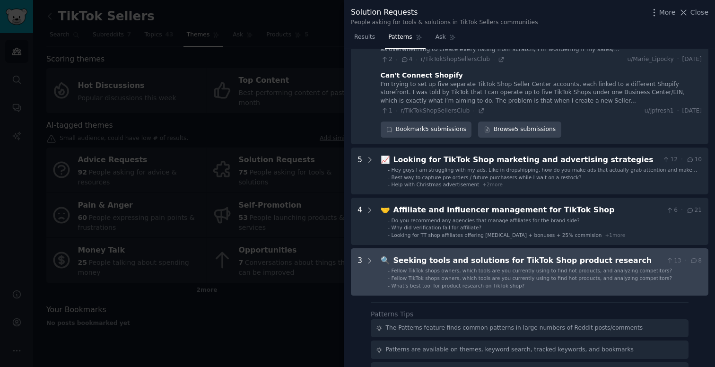
click at [423, 269] on span "Fellow TikTok shops owners, which tools are you currently using to find hot pro…" at bounding box center [532, 271] width 280 height 6
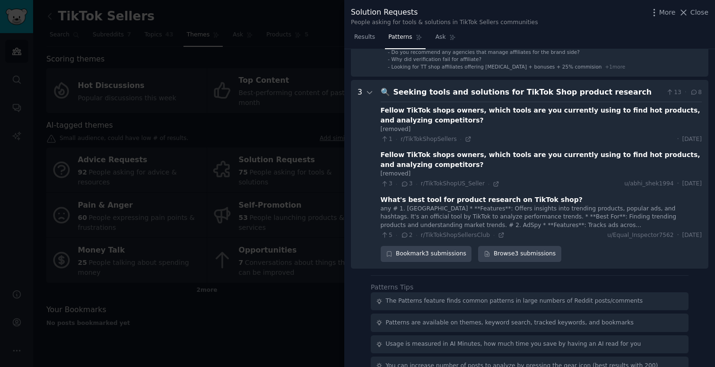
scroll to position [1124, 0]
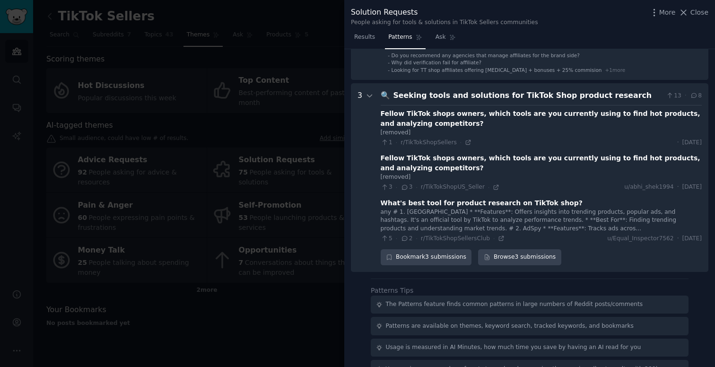
click at [273, 345] on div at bounding box center [357, 183] width 715 height 367
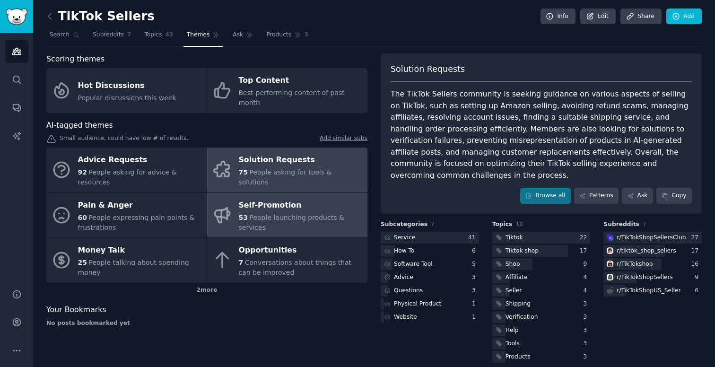
click at [330, 213] on div "53 People launching products & services" at bounding box center [301, 223] width 124 height 20
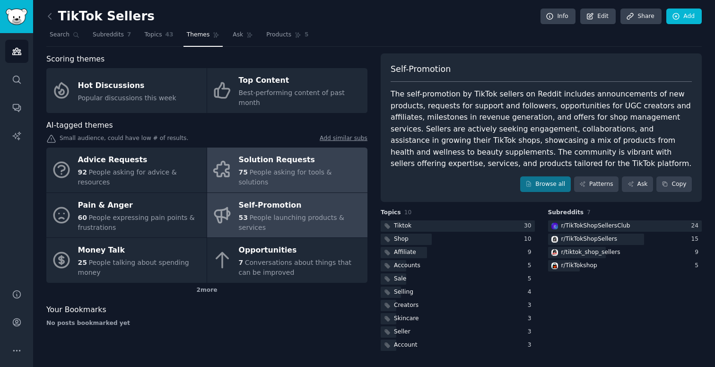
click at [331, 168] on span "People asking for tools & solutions" at bounding box center [285, 176] width 93 height 17
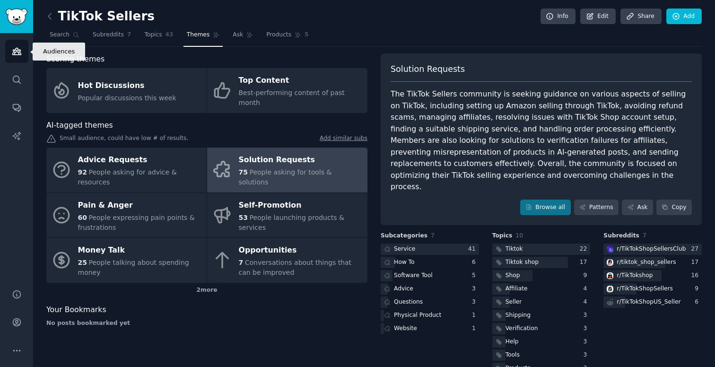
click at [22, 55] on link "Audiences" at bounding box center [16, 51] width 23 height 23
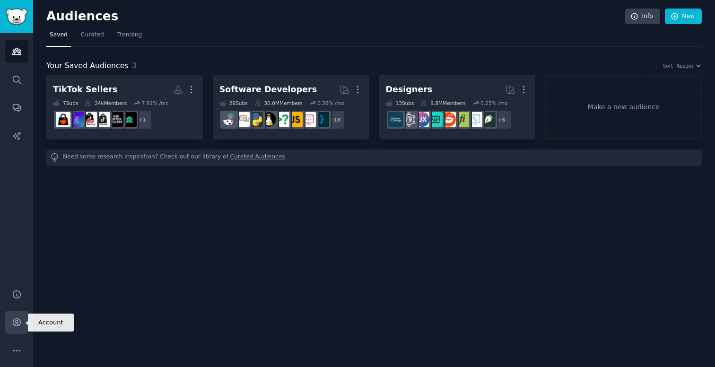
click at [19, 316] on link "Account" at bounding box center [16, 322] width 23 height 23
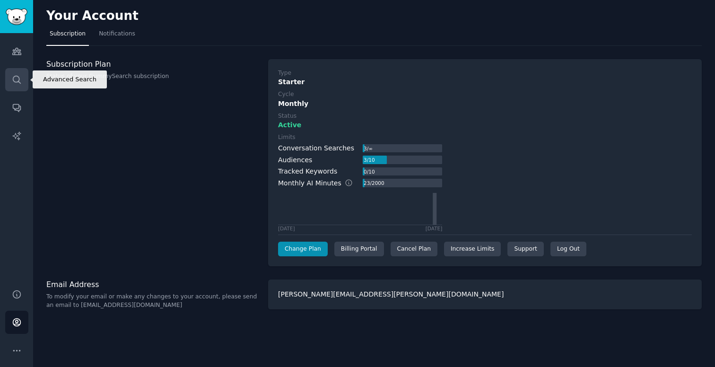
click at [16, 73] on link "Search" at bounding box center [16, 79] width 23 height 23
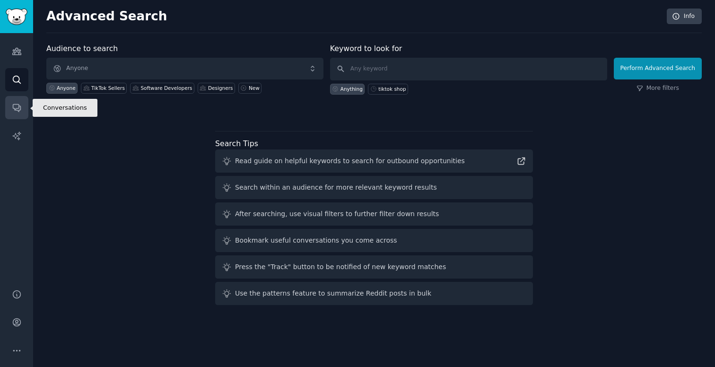
click at [20, 113] on link "Conversations" at bounding box center [16, 107] width 23 height 23
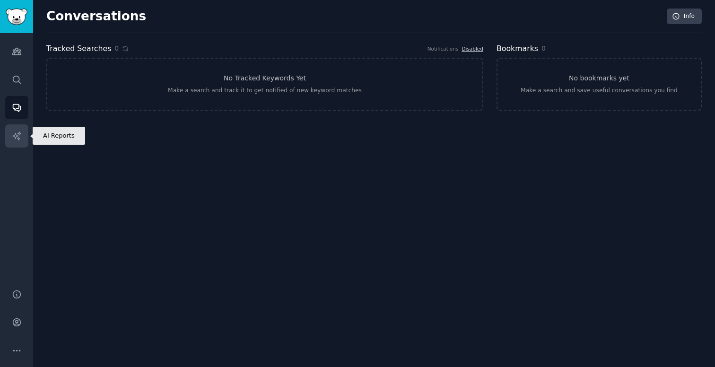
click at [20, 131] on icon "Sidebar" at bounding box center [17, 136] width 10 height 10
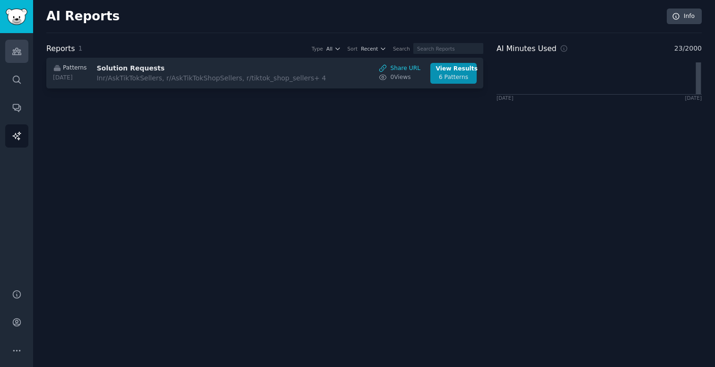
click at [22, 50] on link "Audiences" at bounding box center [16, 51] width 23 height 23
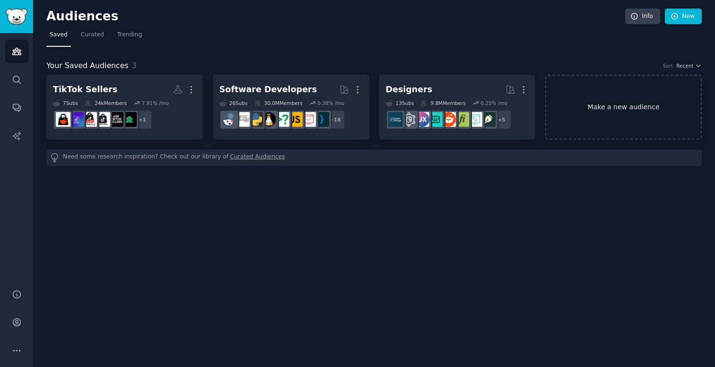
click at [625, 94] on link "Make a new audience" at bounding box center [623, 107] width 157 height 65
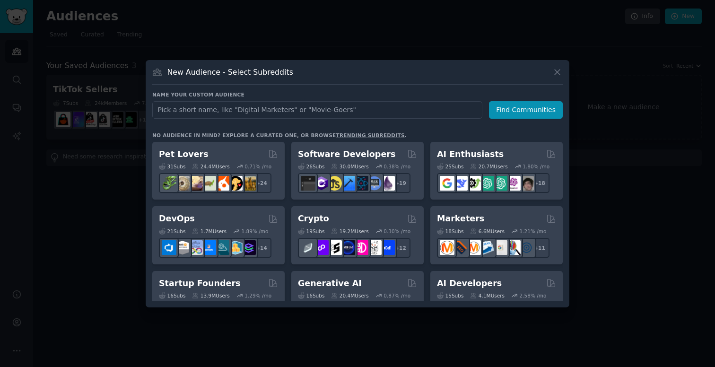
click at [294, 105] on input "text" at bounding box center [317, 109] width 330 height 17
type input "s"
type input "Shopify / Ecommerce"
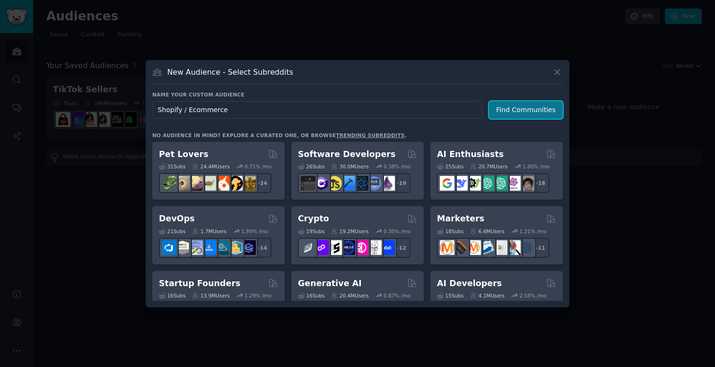
click at [523, 115] on button "Find Communities" at bounding box center [526, 109] width 74 height 17
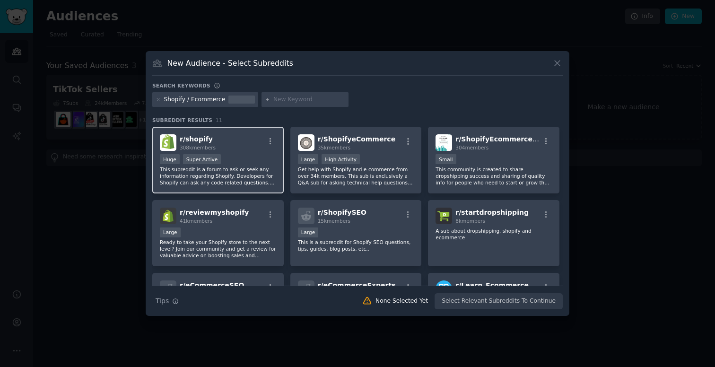
click at [239, 153] on div "r/ shopify 308k members Huge Super Active This subreddit is a forum to ask or s…" at bounding box center [217, 160] width 131 height 67
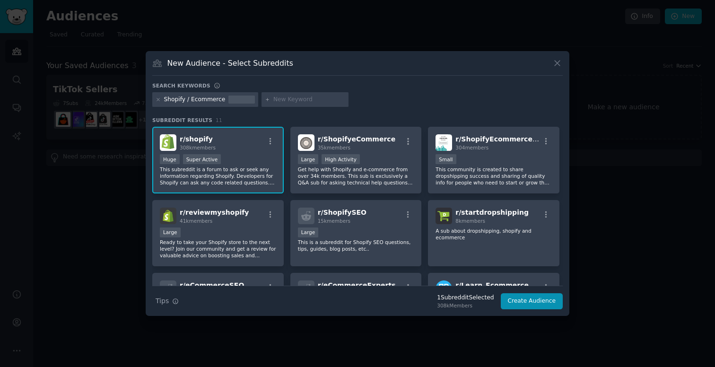
click at [292, 97] on input "text" at bounding box center [309, 100] width 72 height 9
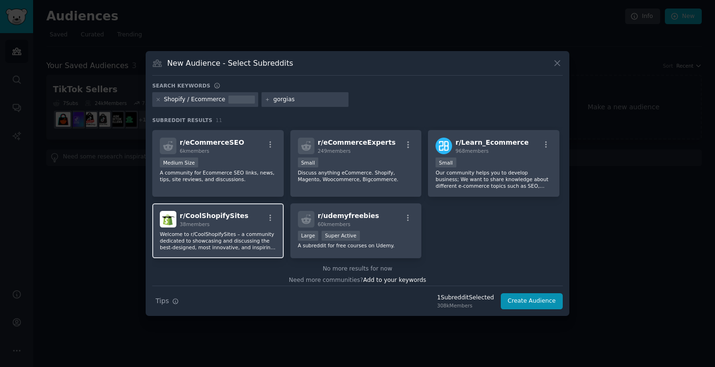
scroll to position [148, 0]
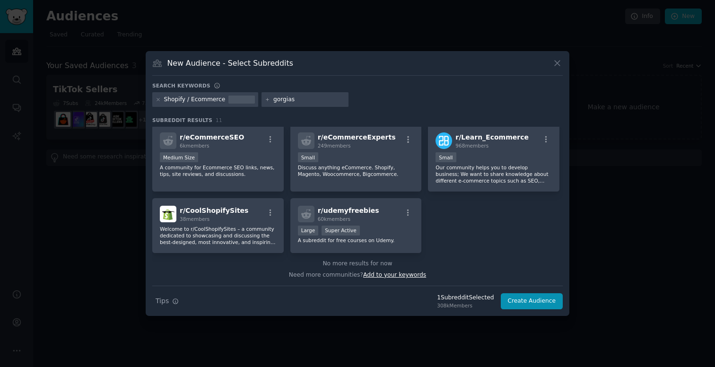
click at [391, 278] on span "Add to your keywords" at bounding box center [394, 274] width 63 height 7
drag, startPoint x: 297, startPoint y: 103, endPoint x: 243, endPoint y: 96, distance: 55.3
click at [243, 96] on div "Shopify / Ecommerce gorgias" at bounding box center [357, 101] width 410 height 18
type input "gorgias"
click at [371, 93] on div "Shopify / Ecommerce gorgias" at bounding box center [357, 101] width 410 height 18
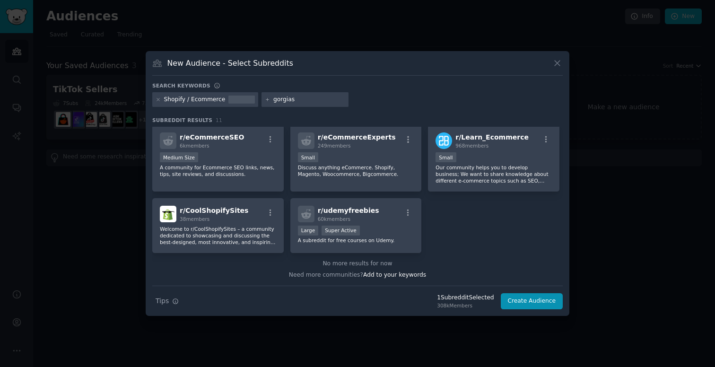
drag, startPoint x: 318, startPoint y: 103, endPoint x: 221, endPoint y: 87, distance: 97.7
click at [221, 87] on div "Search keywords Shopify / Ecommerce gorgias Subreddit Results 11 r/ shopify 308…" at bounding box center [357, 195] width 410 height 227
click at [372, 88] on div "Search keywords" at bounding box center [357, 87] width 410 height 10
click at [381, 274] on span "Add to your keywords" at bounding box center [394, 274] width 63 height 7
click at [291, 101] on input "text" at bounding box center [309, 100] width 72 height 9
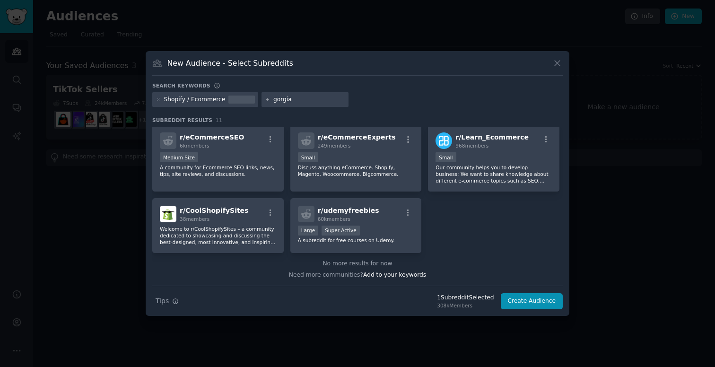
type input "gorgias"
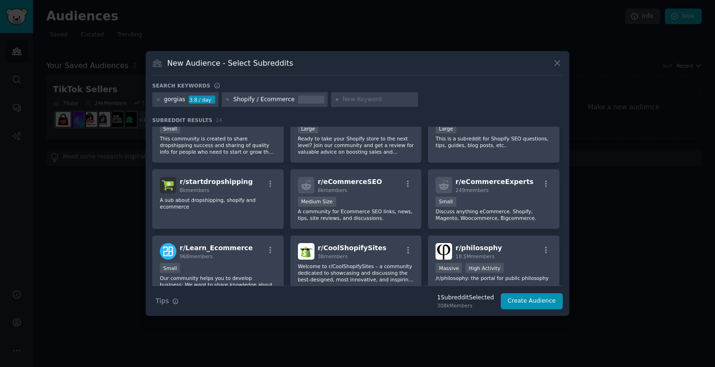
scroll to position [174, 0]
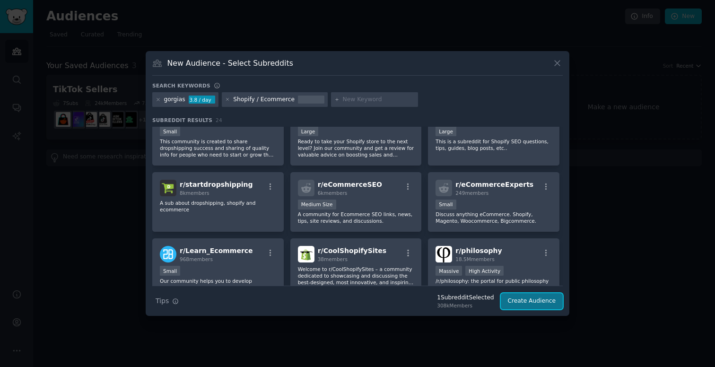
click at [522, 307] on button "Create Audience" at bounding box center [532, 301] width 62 height 16
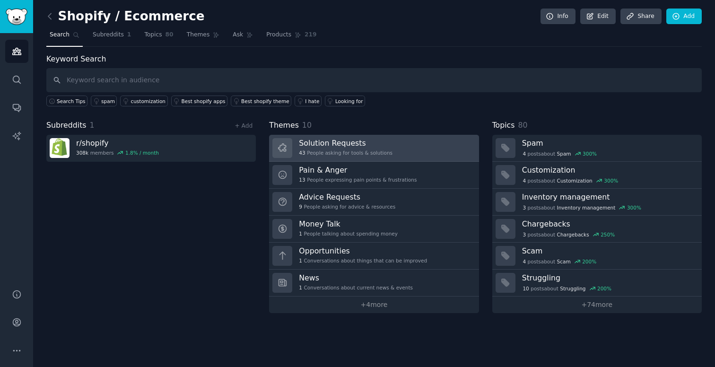
click at [421, 143] on link "Solution Requests 43 People asking for tools & solutions" at bounding box center [373, 148] width 209 height 27
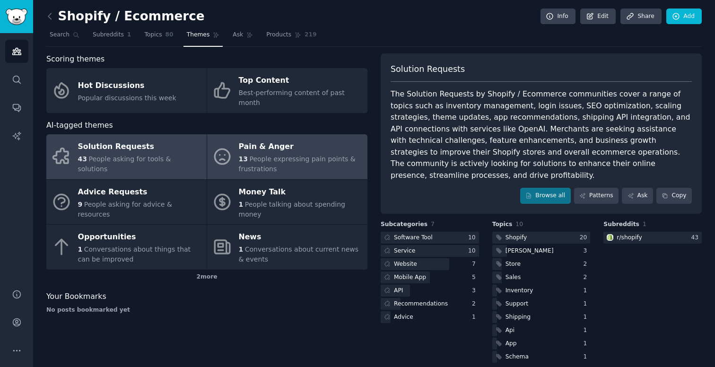
click at [324, 160] on div "13 People expressing pain points & frustrations" at bounding box center [301, 164] width 124 height 20
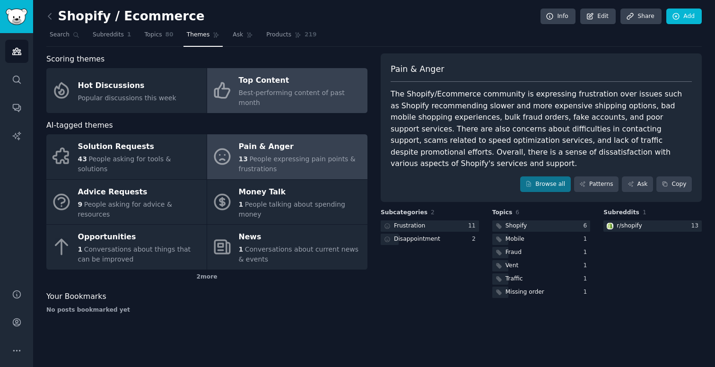
click at [336, 86] on div "Top Content" at bounding box center [301, 80] width 124 height 15
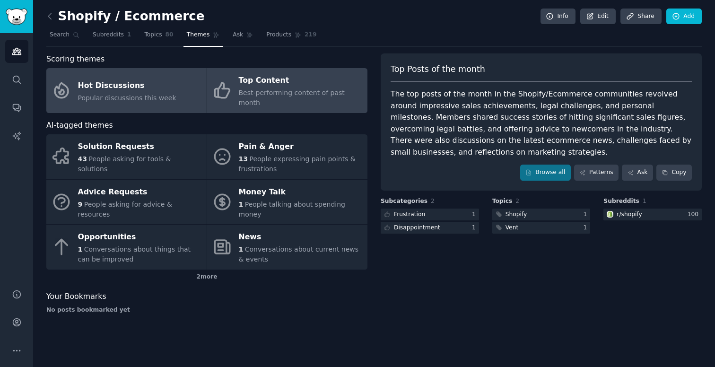
click at [129, 94] on span "Popular discussions this week" at bounding box center [127, 98] width 98 height 8
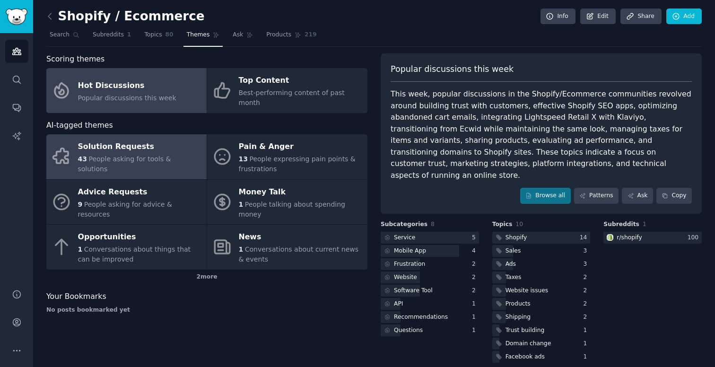
click at [142, 139] on div "Solution Requests" at bounding box center [140, 146] width 124 height 15
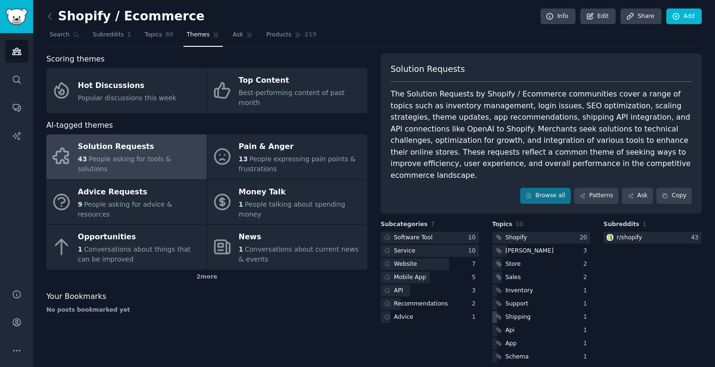
click at [534, 311] on div "Shipping" at bounding box center [541, 317] width 98 height 12
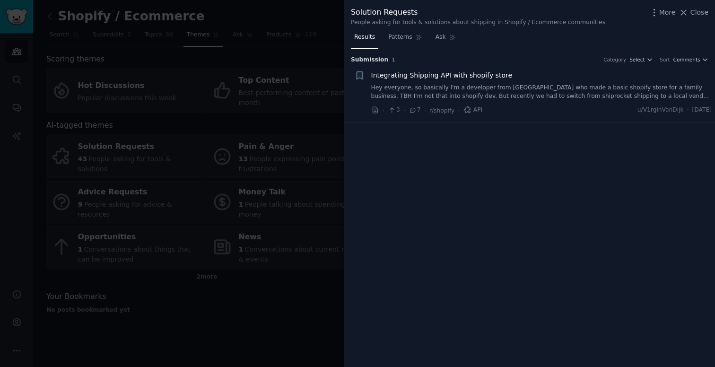
click at [280, 305] on div at bounding box center [357, 183] width 715 height 367
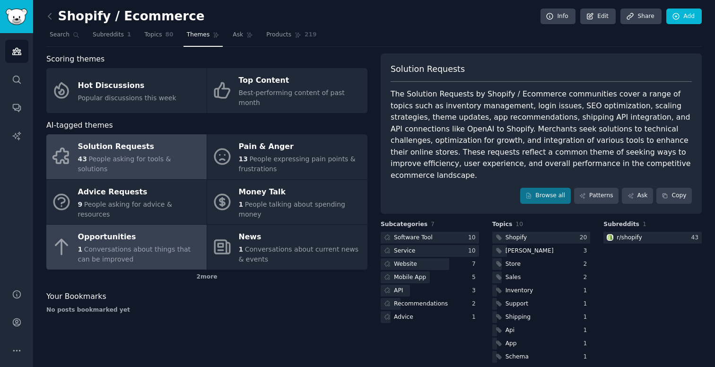
click at [166, 244] on div "1 Conversations about things that can be improved" at bounding box center [140, 254] width 124 height 20
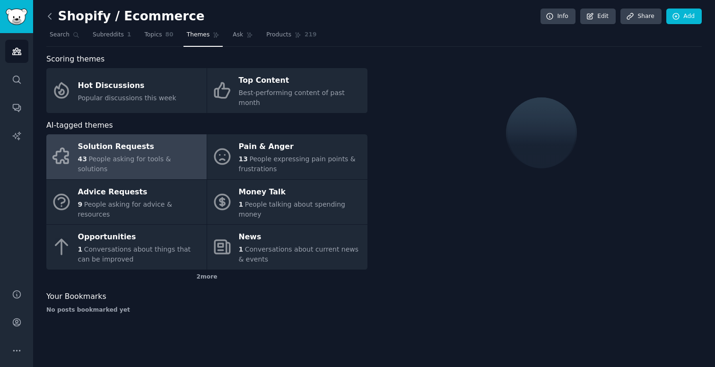
click at [50, 20] on icon at bounding box center [50, 16] width 10 height 10
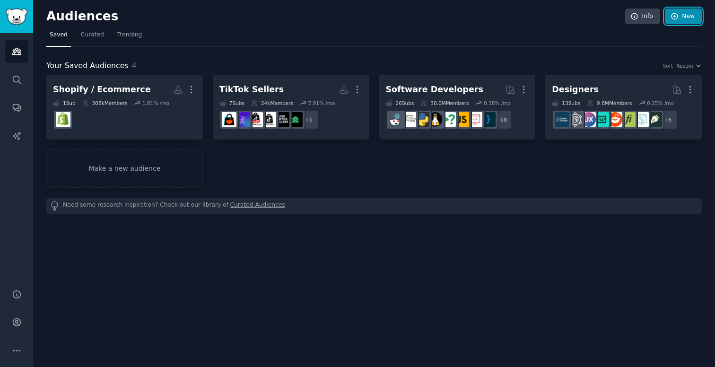
click at [686, 21] on link "New" at bounding box center [683, 17] width 37 height 16
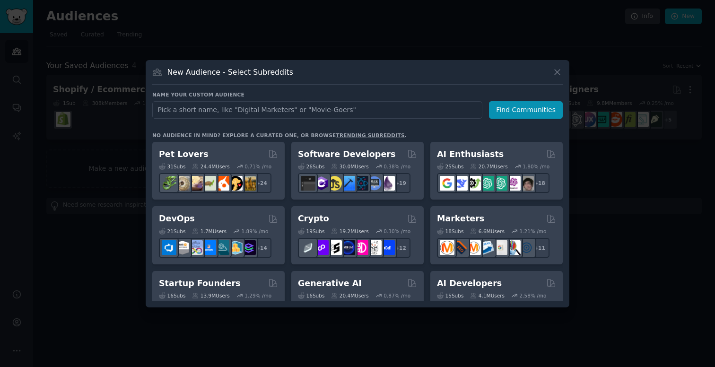
click at [386, 114] on input "text" at bounding box center [317, 109] width 330 height 17
type input "G"
type input "Stoicism"
click at [555, 114] on button "Find Communities" at bounding box center [526, 109] width 74 height 17
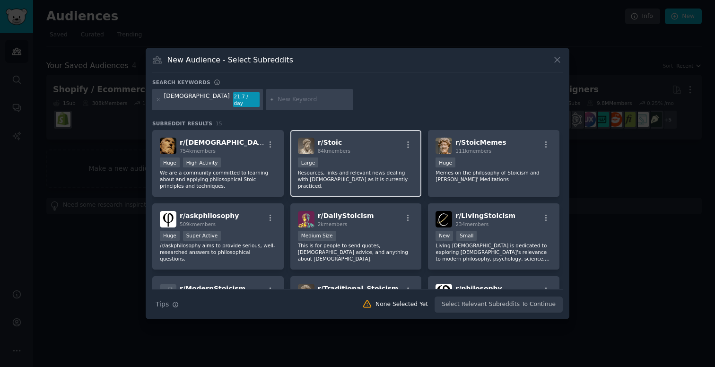
click at [377, 153] on div "r/ Stoic 84k members Large Resources, links and relevant news dealing with Stoi…" at bounding box center [355, 163] width 131 height 67
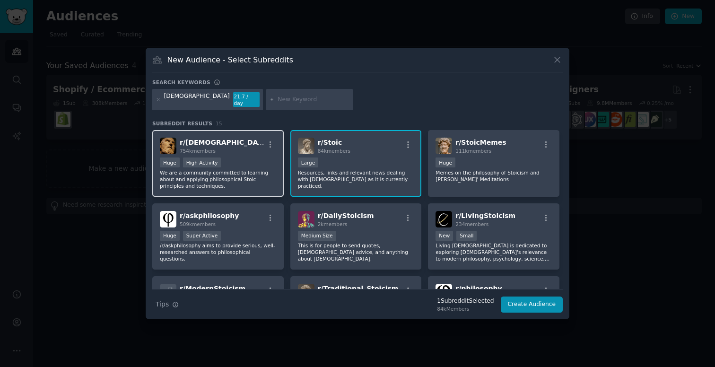
click at [263, 157] on div "Huge High Activity" at bounding box center [218, 163] width 116 height 12
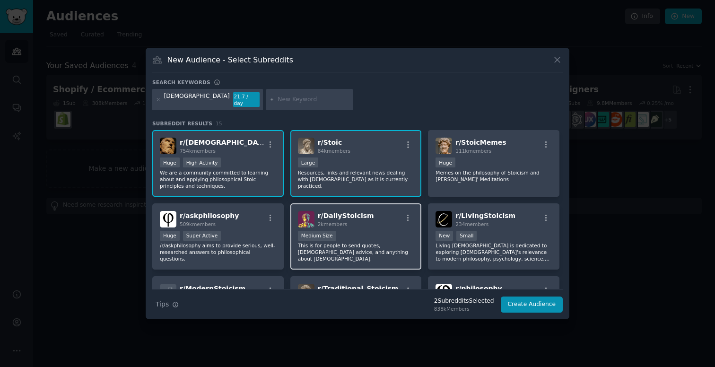
click at [382, 227] on div "r/ DailyStoicism 2k members Medium Size This is for people to send quotes, Stoi…" at bounding box center [355, 236] width 131 height 67
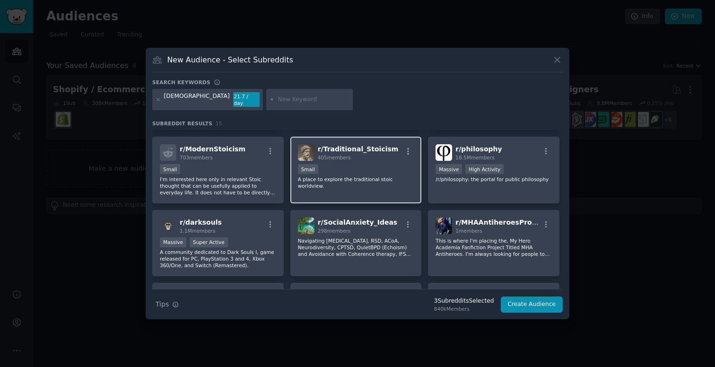
scroll to position [141, 0]
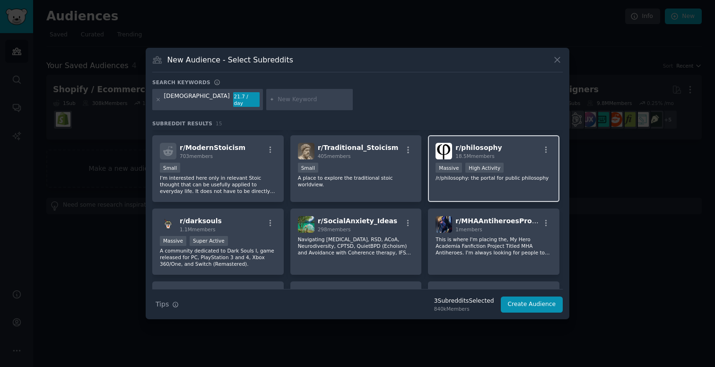
click at [517, 163] on div ">= 80th percentile for submissions / day Massive High Activity" at bounding box center [494, 169] width 116 height 12
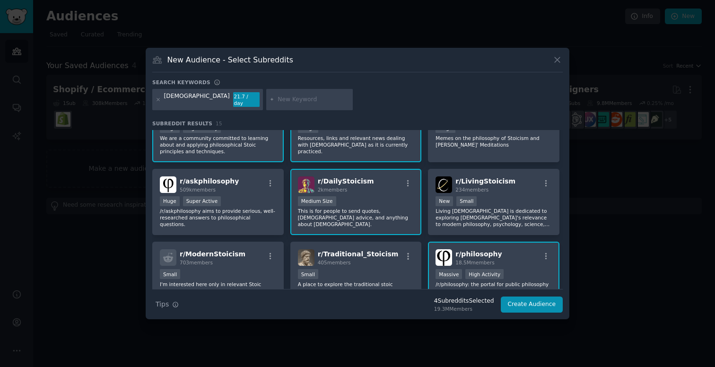
scroll to position [0, 0]
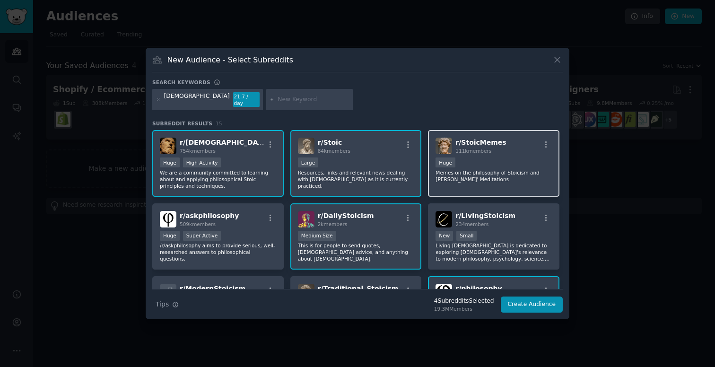
click at [503, 169] on p "Memes on the philosophy of Stoicism and Marcus Aurelius' Meditations" at bounding box center [494, 175] width 116 height 13
click at [377, 163] on div "10,000 - 100,000 members Large" at bounding box center [356, 163] width 116 height 12
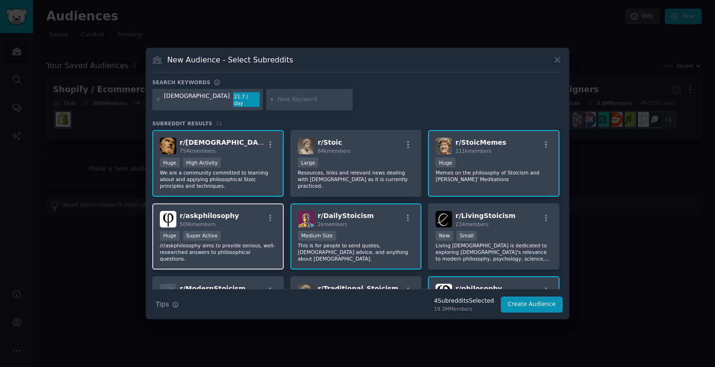
click at [250, 231] on div "Huge Super Active" at bounding box center [218, 237] width 116 height 12
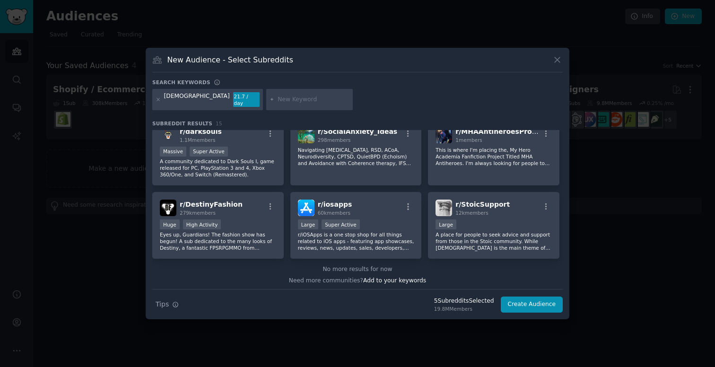
scroll to position [233, 0]
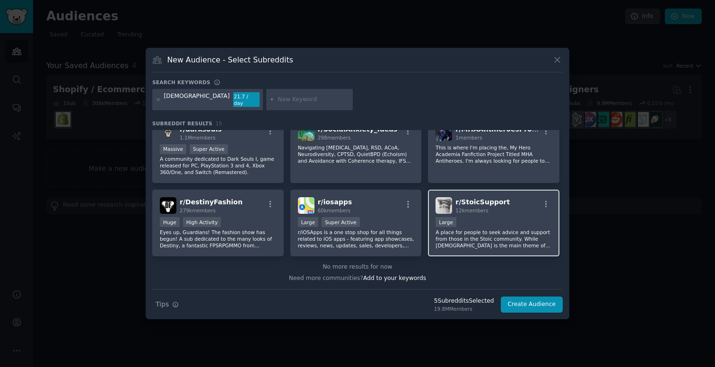
click at [506, 229] on p "A place for people to seek advice and support from those in the Stoic community…" at bounding box center [494, 239] width 116 height 20
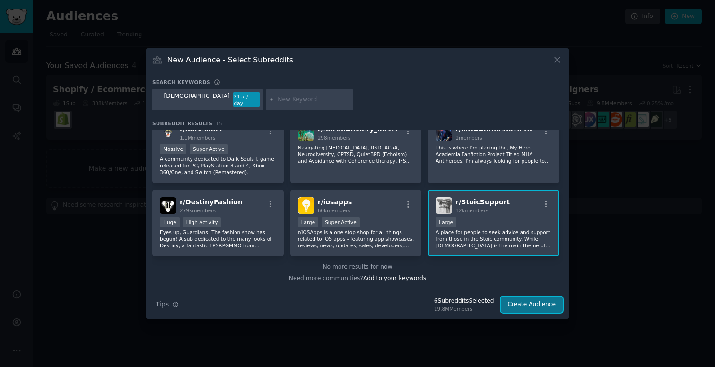
click at [532, 303] on button "Create Audience" at bounding box center [532, 304] width 62 height 16
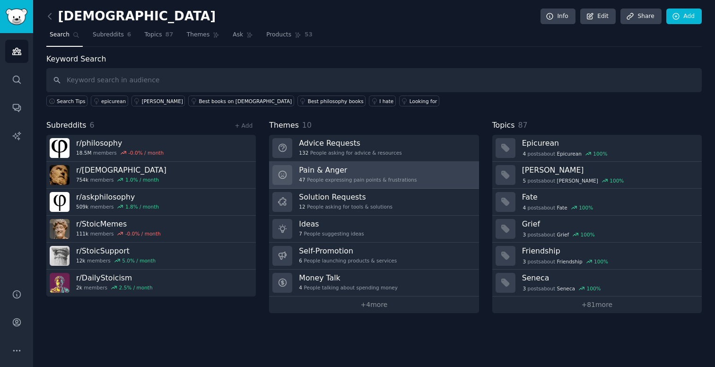
click at [443, 177] on link "Pain & Anger 47 People expressing pain points & frustrations" at bounding box center [373, 175] width 209 height 27
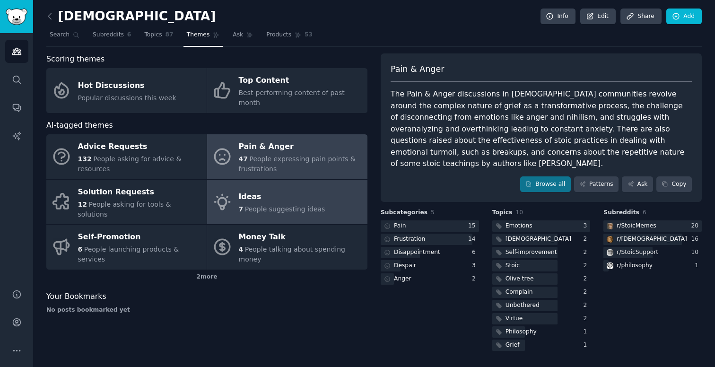
click at [340, 193] on link "Ideas 7 People suggesting ideas" at bounding box center [287, 202] width 160 height 45
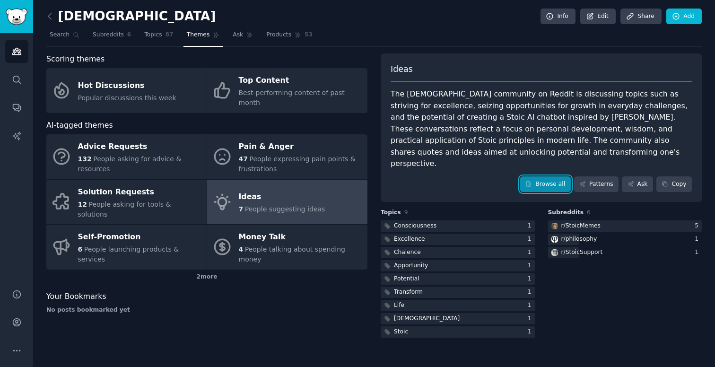
click at [553, 176] on link "Browse all" at bounding box center [545, 184] width 51 height 16
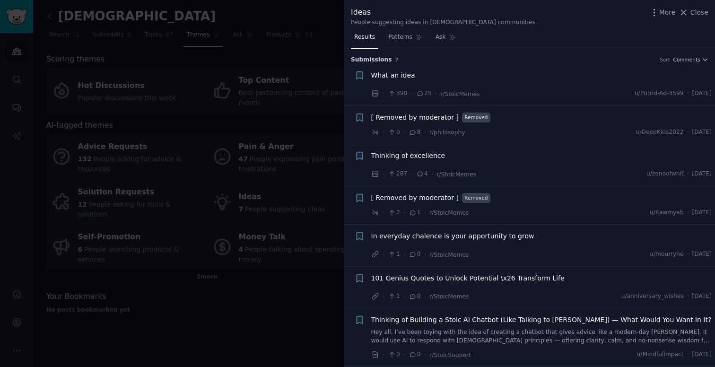
click at [457, 319] on span "Thinking of Building a Stoic AI Chatbot (Like Talking to Marcus Aurelius) — Wha…" at bounding box center [541, 320] width 340 height 10
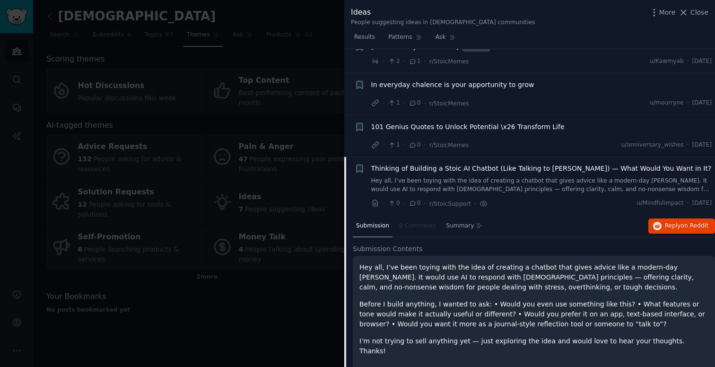
scroll to position [154, 0]
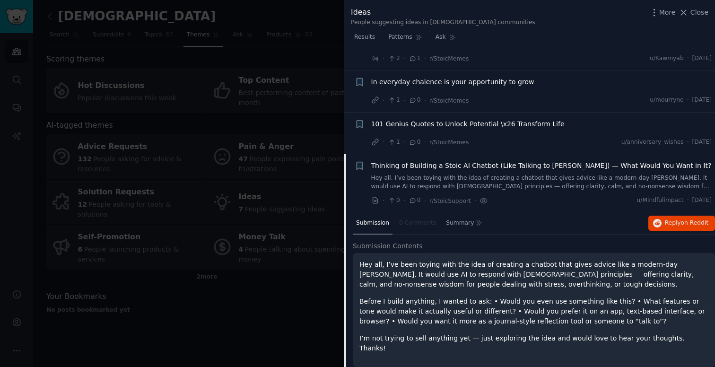
click at [252, 311] on div at bounding box center [357, 183] width 715 height 367
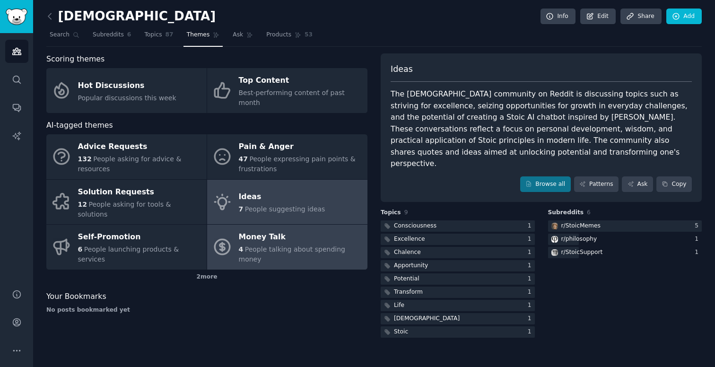
click at [309, 245] on span "People talking about spending money" at bounding box center [292, 253] width 106 height 17
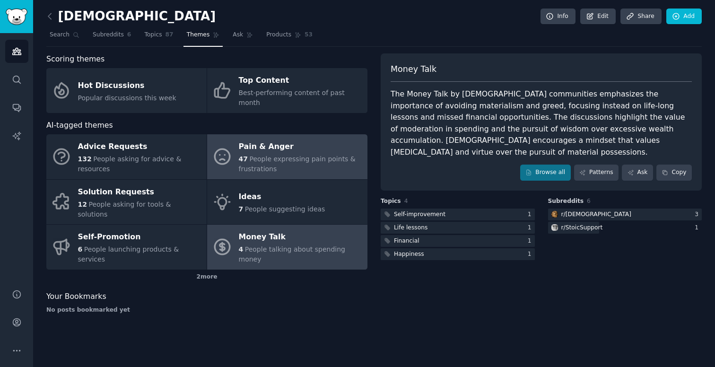
click at [241, 158] on span "People expressing pain points & frustrations" at bounding box center [297, 163] width 117 height 17
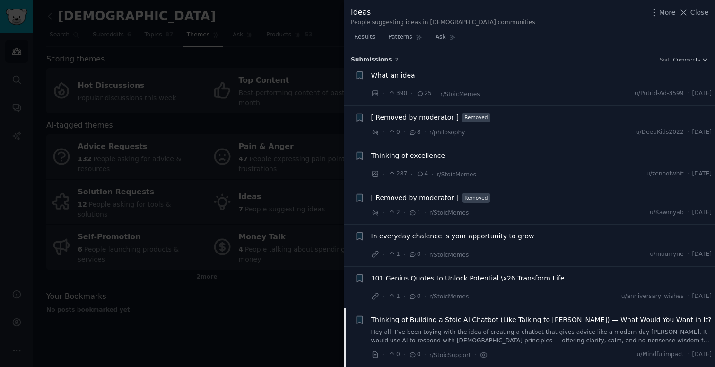
click at [17, 48] on div at bounding box center [357, 183] width 715 height 367
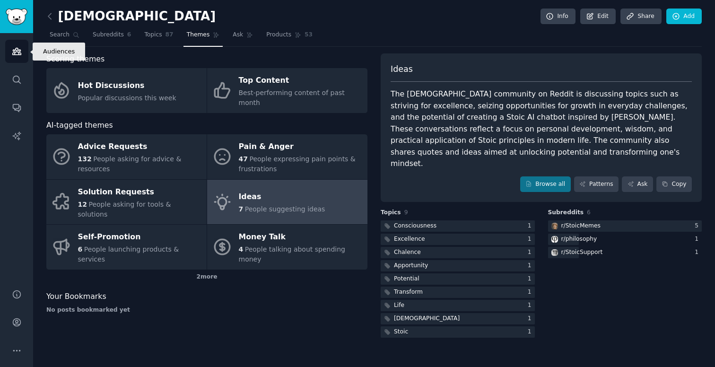
click at [20, 55] on icon "Sidebar" at bounding box center [17, 51] width 10 height 10
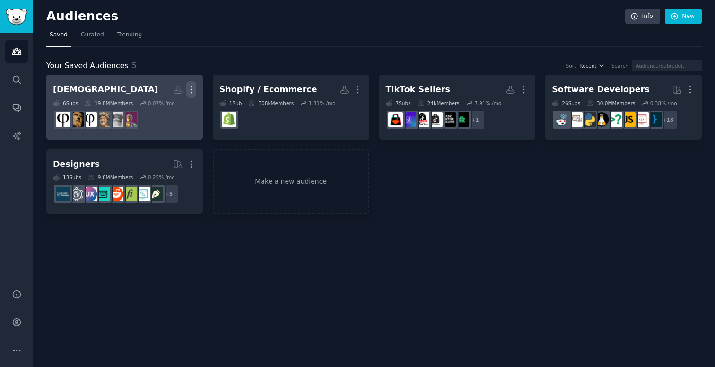
click at [191, 89] on icon "button" at bounding box center [191, 90] width 1 height 7
click at [173, 110] on p "Delete" at bounding box center [166, 110] width 22 height 10
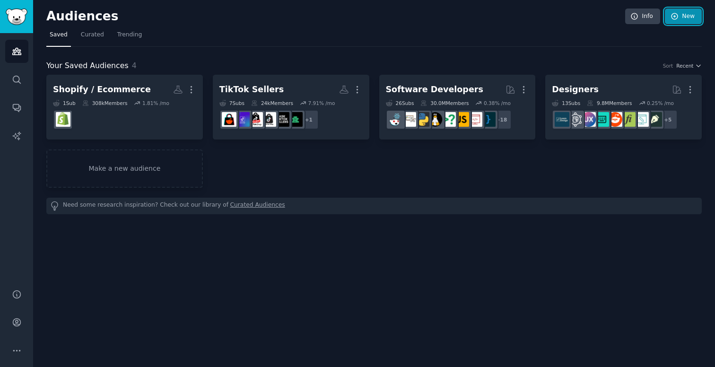
click at [680, 15] on link "New" at bounding box center [683, 17] width 37 height 16
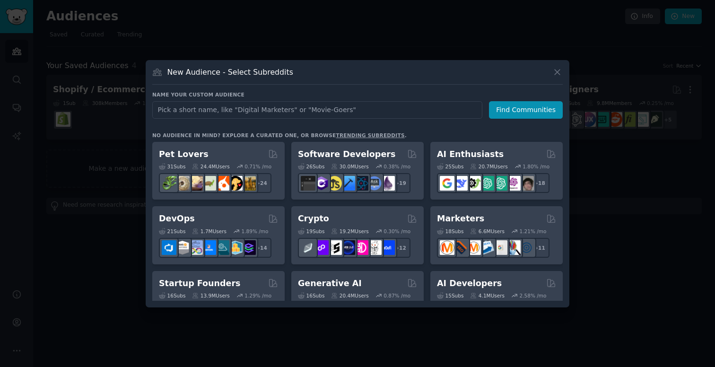
click at [368, 109] on input "text" at bounding box center [317, 109] width 330 height 17
type input "l"
type input "t"
type input "Trucking & Logistics"
click at [538, 113] on button "Find Communities" at bounding box center [526, 109] width 74 height 17
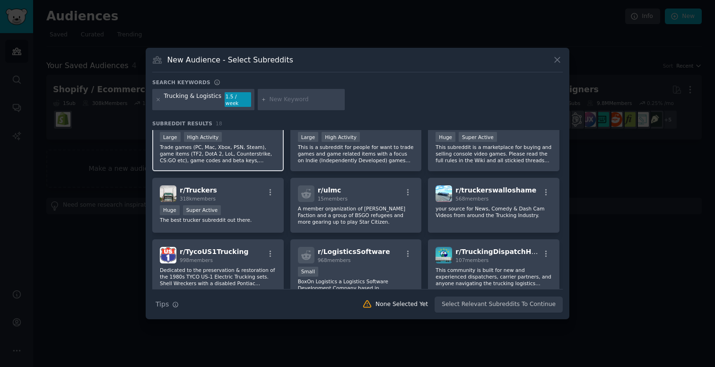
scroll to position [26, 0]
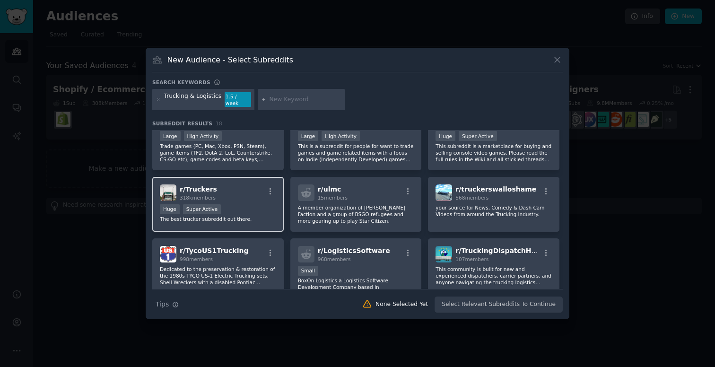
click at [253, 197] on div "r/ Truckers 318k members" at bounding box center [218, 192] width 116 height 17
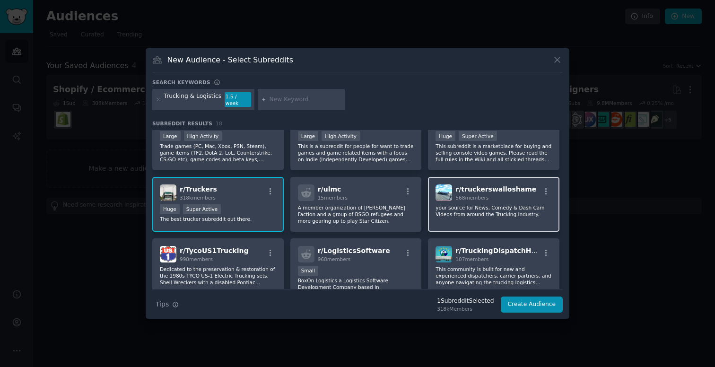
scroll to position [34, 0]
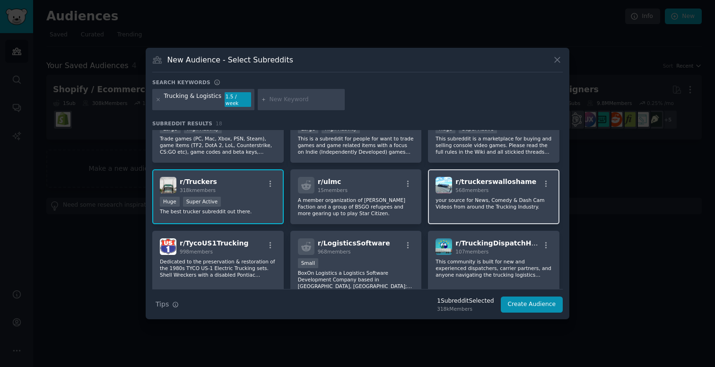
click at [489, 209] on div "r/ truckerswalloshame 568 members your source for News, Comedy & Dash Cam Video…" at bounding box center [493, 196] width 131 height 55
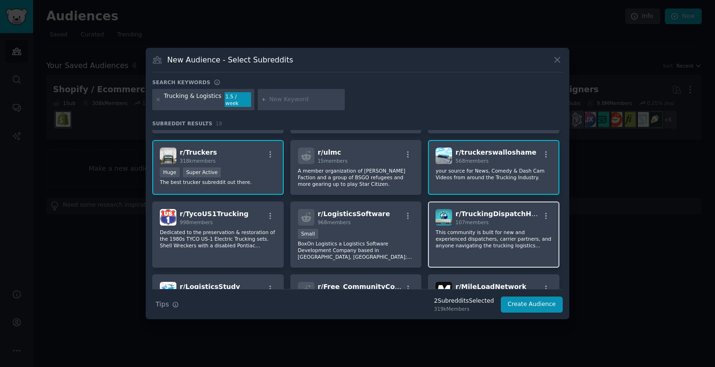
scroll to position [63, 0]
click at [456, 243] on p "This community is built for new and experienced dispatchers, carrier partners, …" at bounding box center [494, 239] width 116 height 20
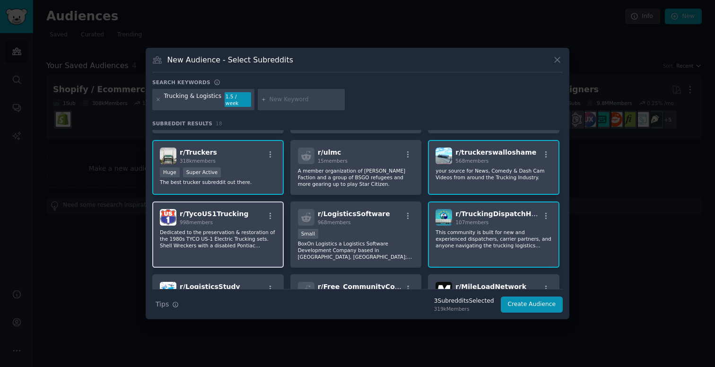
scroll to position [96, 0]
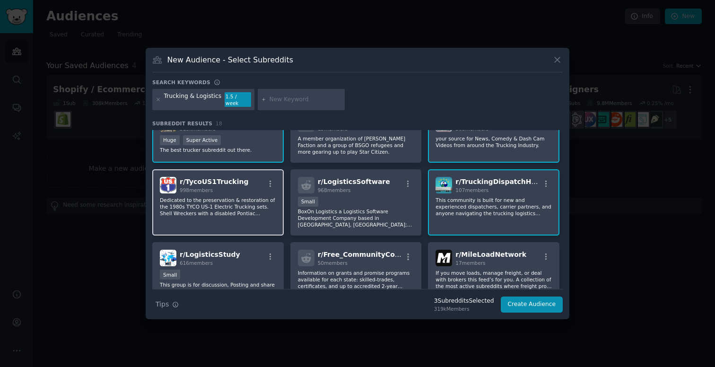
click at [265, 214] on div "r/ TycoUS1Trucking 998 members Dedicated to the preservation & restoration of t…" at bounding box center [217, 202] width 131 height 67
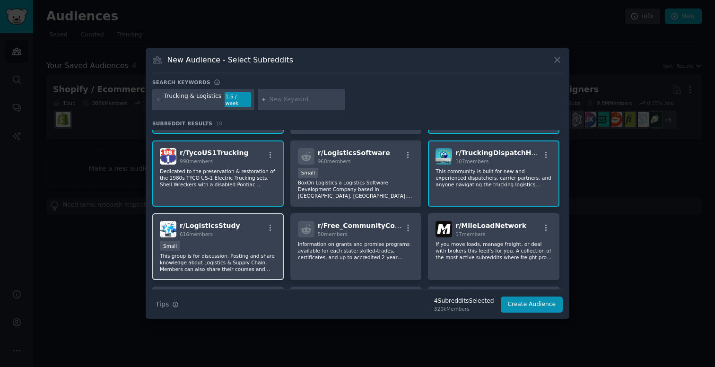
click at [258, 226] on div "r/ LogisticsStudy 616 members" at bounding box center [218, 229] width 116 height 17
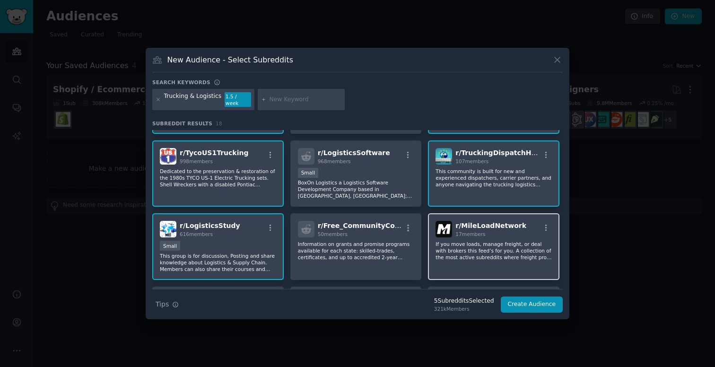
click at [497, 241] on p "If you move loads, manage freight, or deal with brokers this feed’s for you. A …" at bounding box center [494, 251] width 116 height 20
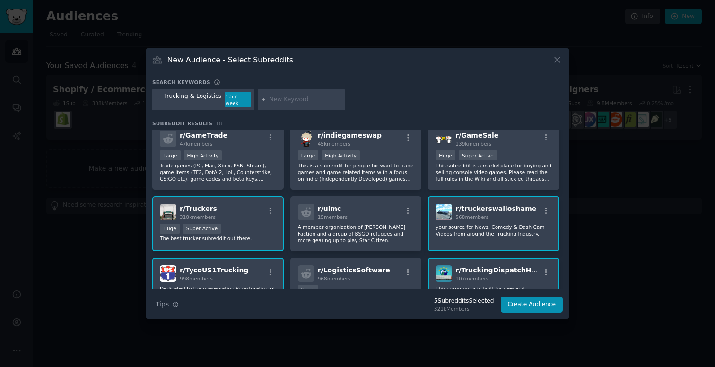
scroll to position [6, 0]
click at [517, 302] on button "Create Audience" at bounding box center [532, 304] width 62 height 16
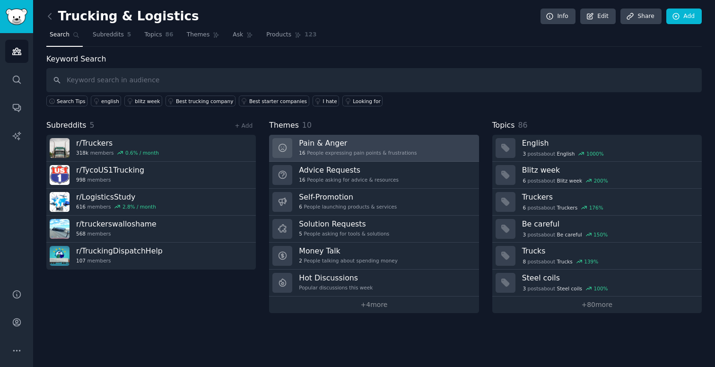
click at [422, 153] on link "Pain & Anger 16 People expressing pain points & frustrations" at bounding box center [373, 148] width 209 height 27
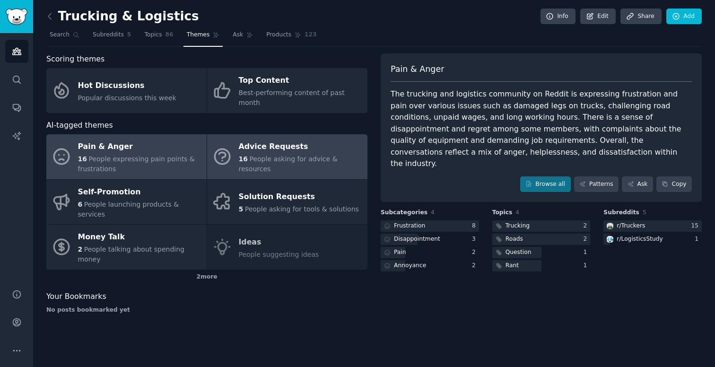
click at [314, 159] on link "Advice Requests 16 People asking for advice & resources" at bounding box center [287, 156] width 160 height 45
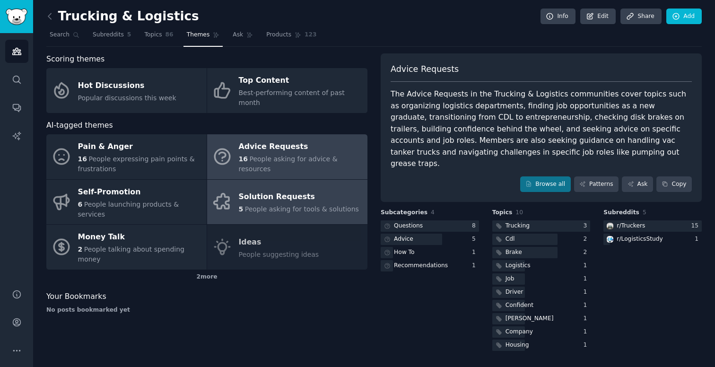
click at [325, 204] on div "5 People asking for tools & solutions" at bounding box center [299, 209] width 120 height 10
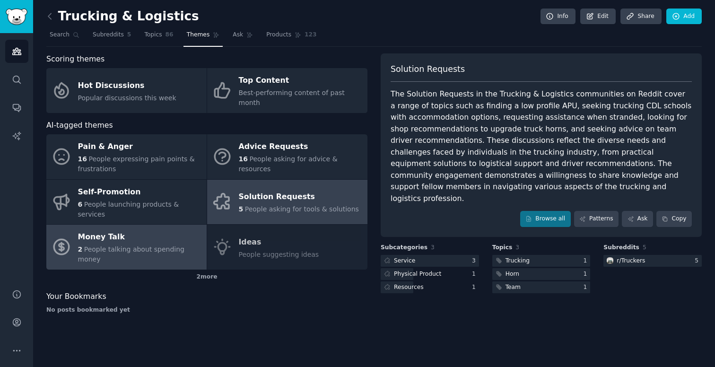
click at [147, 230] on div "Money Talk" at bounding box center [140, 237] width 124 height 15
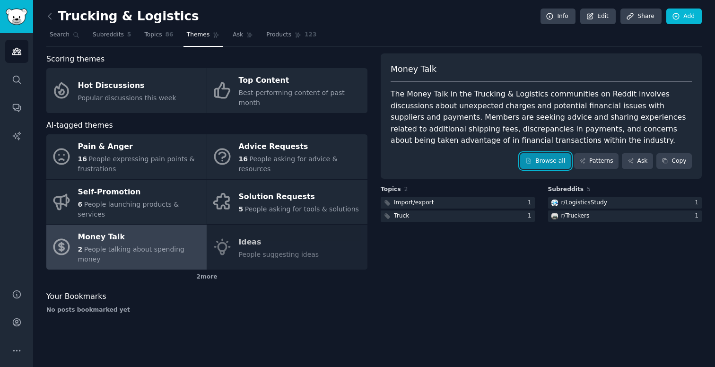
click at [547, 157] on link "Browse all" at bounding box center [545, 161] width 51 height 16
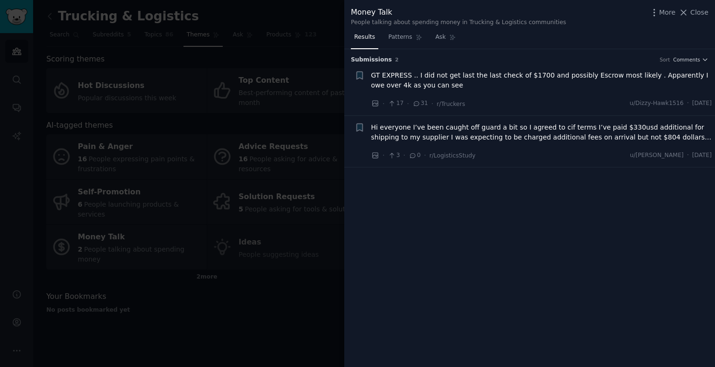
click at [289, 291] on div at bounding box center [357, 183] width 715 height 367
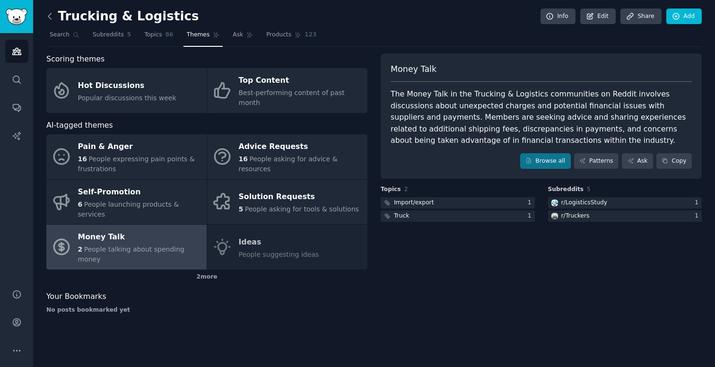
click at [51, 16] on icon at bounding box center [50, 16] width 10 height 10
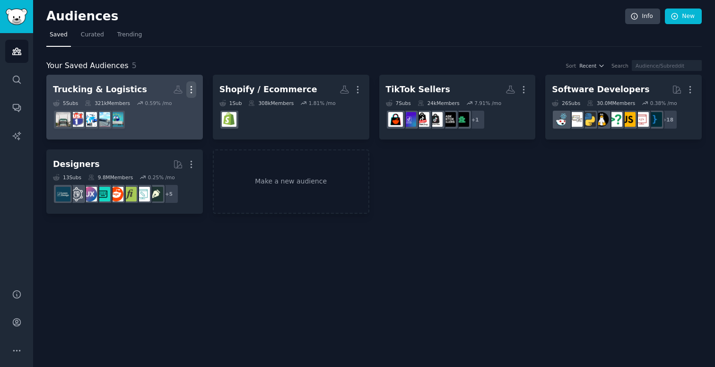
click at [192, 90] on icon "button" at bounding box center [191, 90] width 10 height 10
click at [172, 113] on p "Delete" at bounding box center [166, 110] width 22 height 10
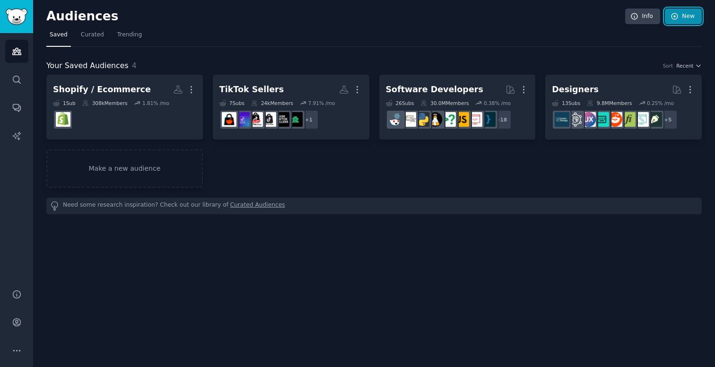
click at [685, 23] on link "New" at bounding box center [683, 17] width 37 height 16
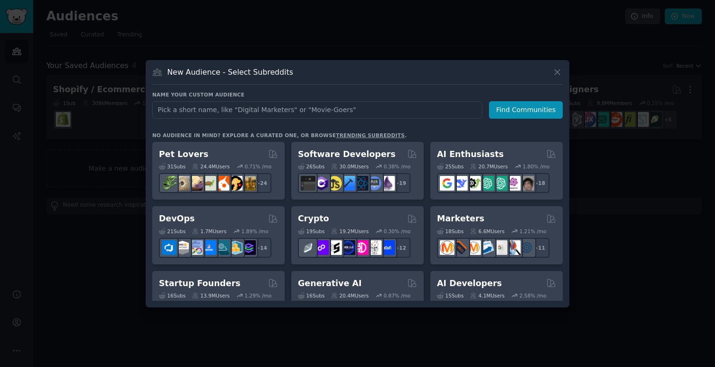
click at [314, 114] on input "text" at bounding box center [317, 109] width 330 height 17
type input "airtable"
click at [552, 115] on button "Find Communities" at bounding box center [526, 109] width 74 height 17
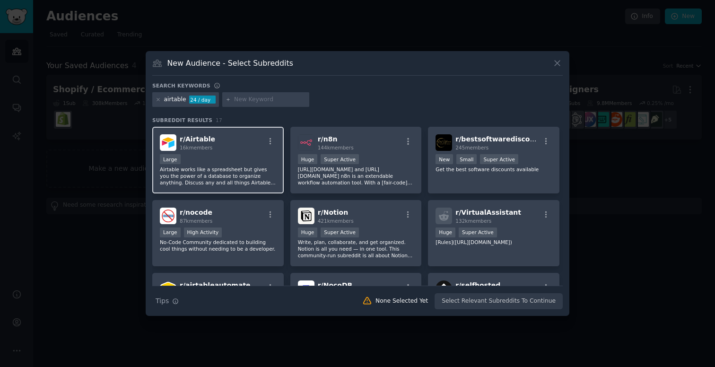
click at [243, 148] on div "r/ Airtable 16k members" at bounding box center [218, 142] width 116 height 17
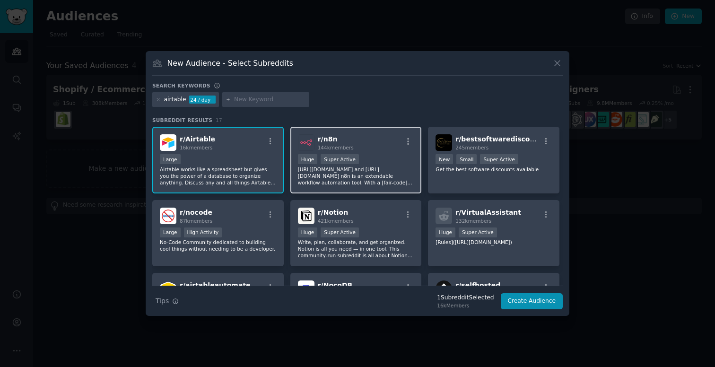
click at [389, 152] on div "r/ n8n 144k members 100,000 - 1,000,000 members Huge Super Active https://n8n.i…" at bounding box center [355, 160] width 131 height 67
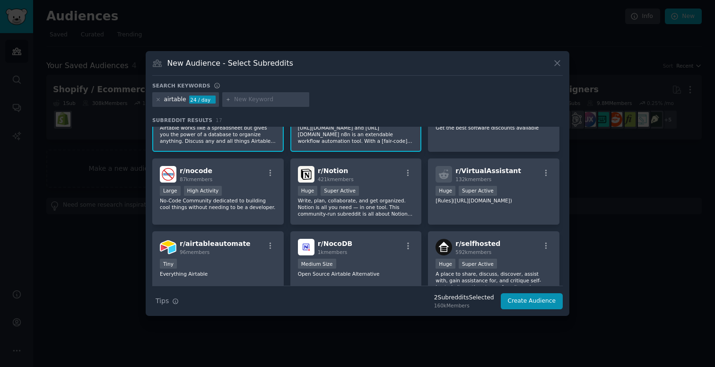
scroll to position [44, 0]
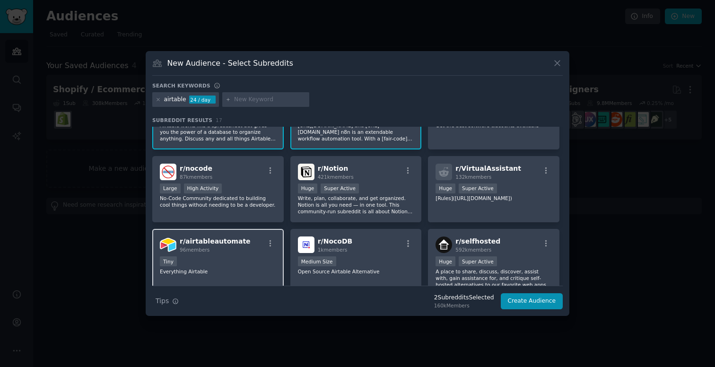
click at [233, 251] on div "96 members" at bounding box center [215, 249] width 71 height 7
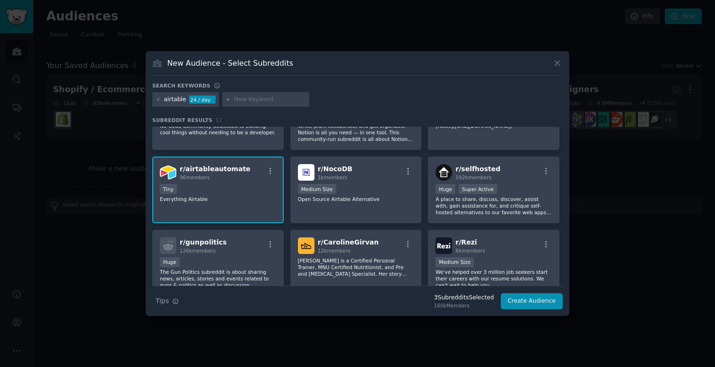
scroll to position [0, 0]
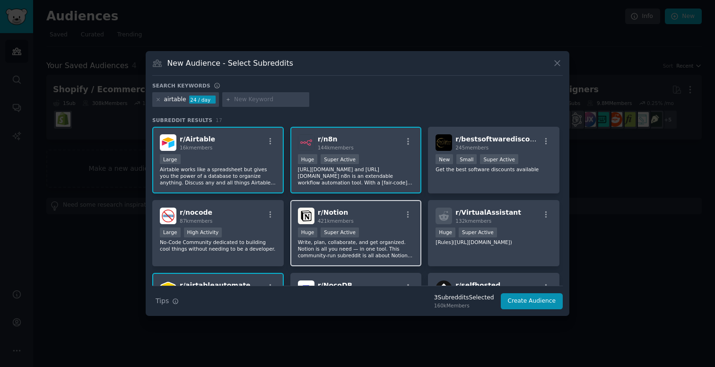
click at [398, 226] on div "r/ Notion 421k members Huge Super Active Write, plan, collaborate, and get orga…" at bounding box center [355, 233] width 131 height 67
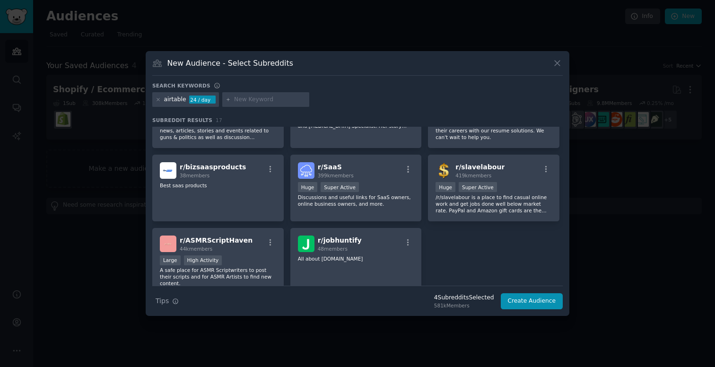
scroll to position [265, 0]
click at [529, 301] on button "Create Audience" at bounding box center [532, 301] width 62 height 16
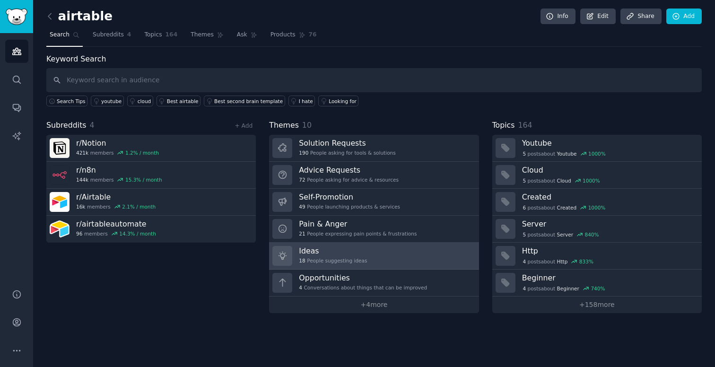
click at [383, 257] on link "Ideas 18 People suggesting ideas" at bounding box center [373, 256] width 209 height 27
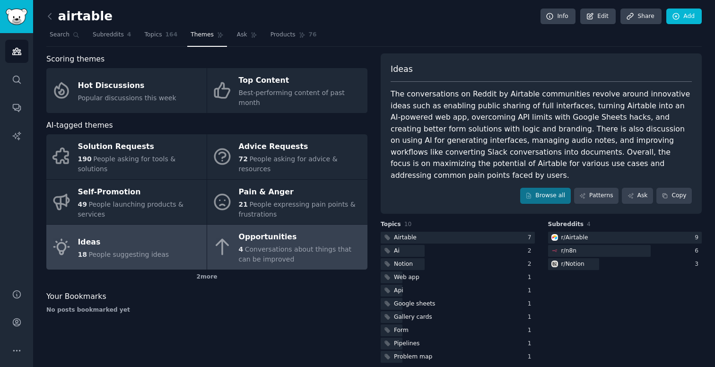
click at [338, 230] on div "Opportunities" at bounding box center [301, 237] width 124 height 15
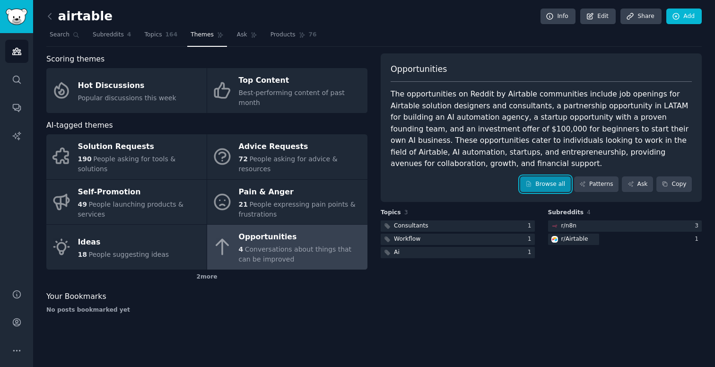
click at [542, 180] on link "Browse all" at bounding box center [545, 184] width 51 height 16
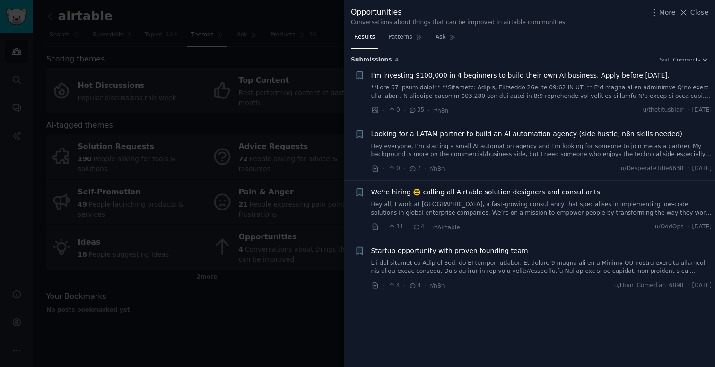
click at [297, 320] on div at bounding box center [357, 183] width 715 height 367
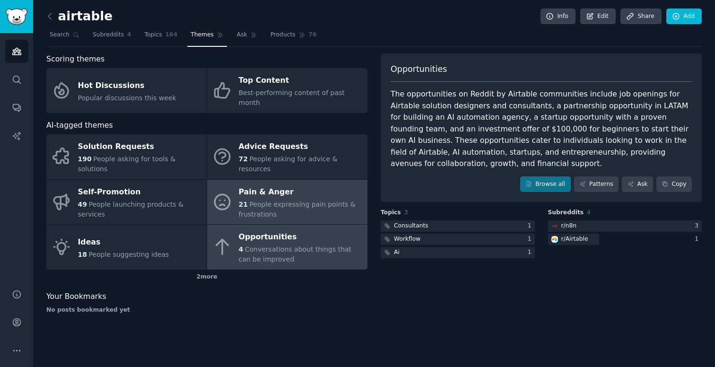
click at [326, 201] on link "Pain & Anger 21 People expressing pain points & frustrations" at bounding box center [287, 202] width 160 height 45
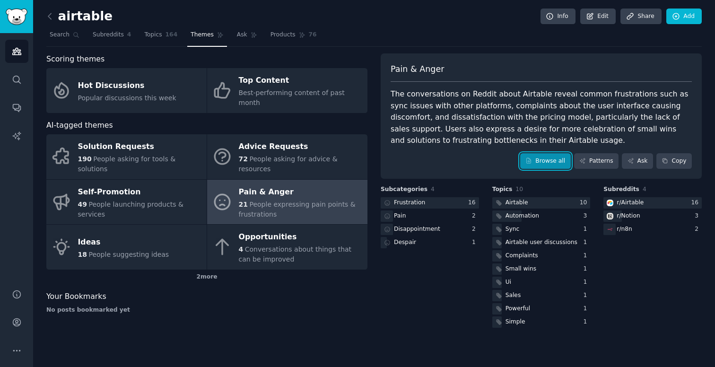
click at [553, 159] on link "Browse all" at bounding box center [545, 161] width 51 height 16
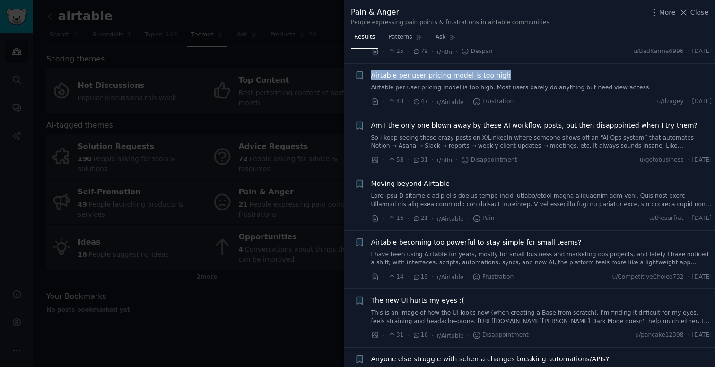
scroll to position [72, 0]
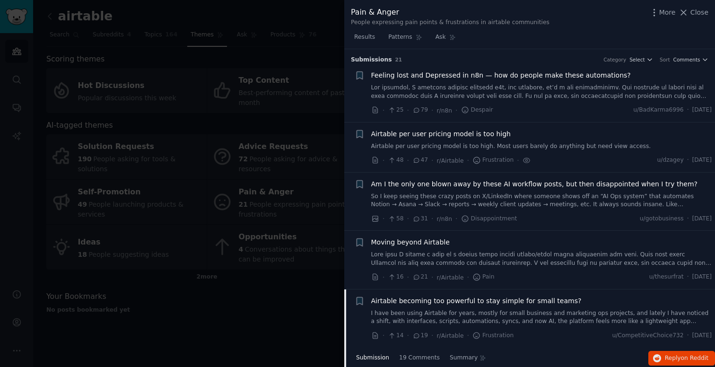
click at [409, 133] on span "Airtable per user pricing model is too high" at bounding box center [440, 134] width 139 height 10
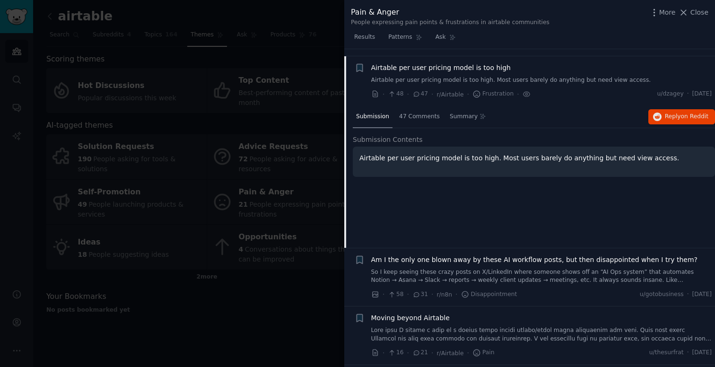
scroll to position [73, 0]
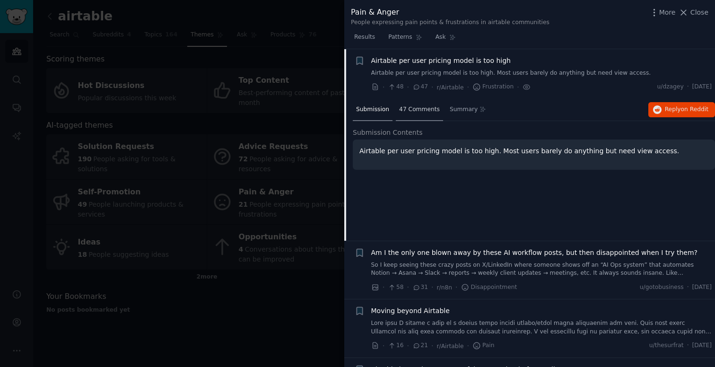
click at [428, 106] on span "47 Comments" at bounding box center [419, 109] width 41 height 9
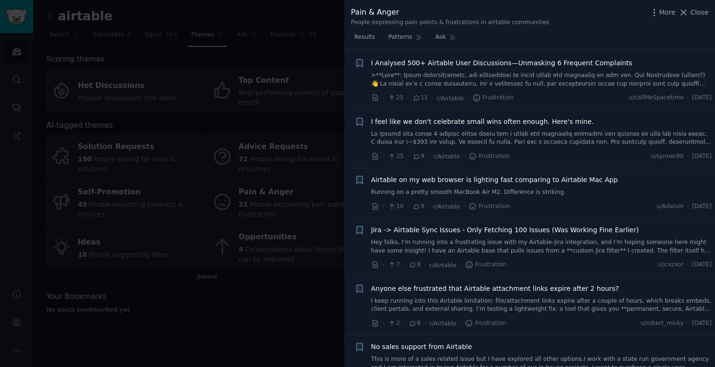
scroll to position [1292, 0]
click at [469, 288] on span "Anyone else frustrated that Airtable attachment links expire after 2 hours?" at bounding box center [495, 288] width 248 height 10
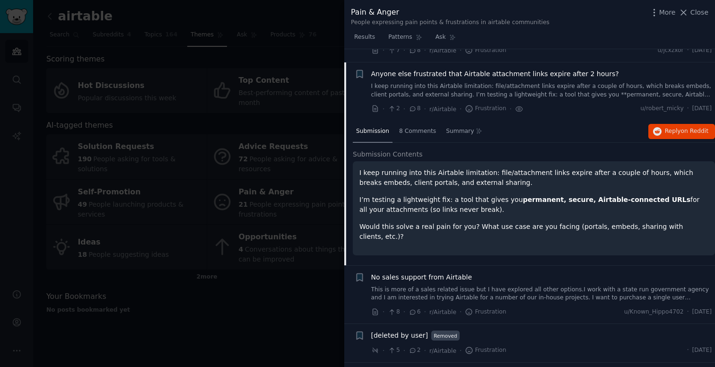
scroll to position [699, 0]
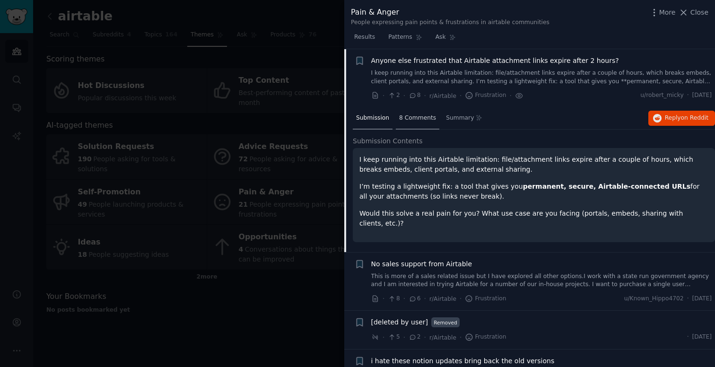
click at [423, 121] on span "8 Comments" at bounding box center [417, 118] width 37 height 9
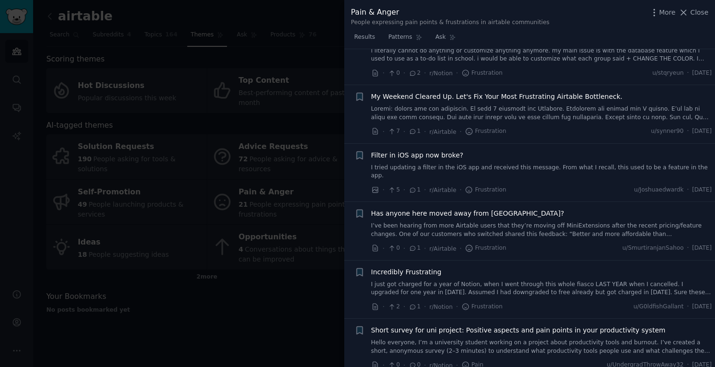
scroll to position [1066, 0]
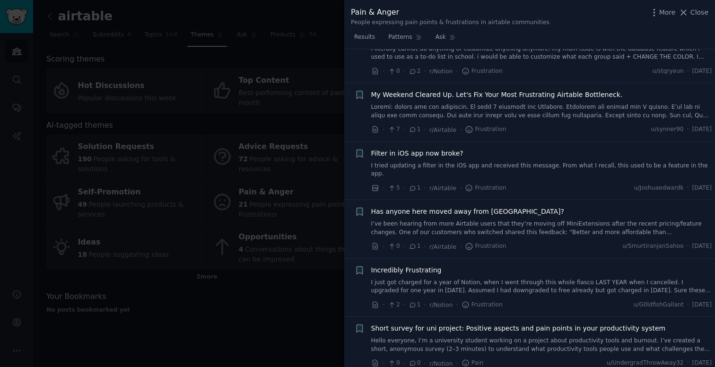
click at [303, 309] on div at bounding box center [357, 183] width 715 height 367
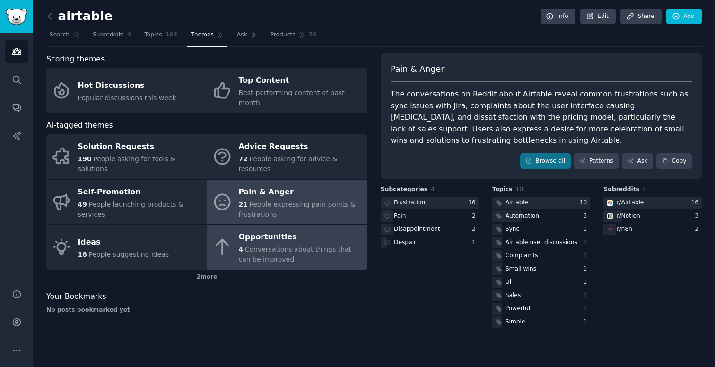
click at [296, 230] on div "Opportunities" at bounding box center [301, 237] width 124 height 15
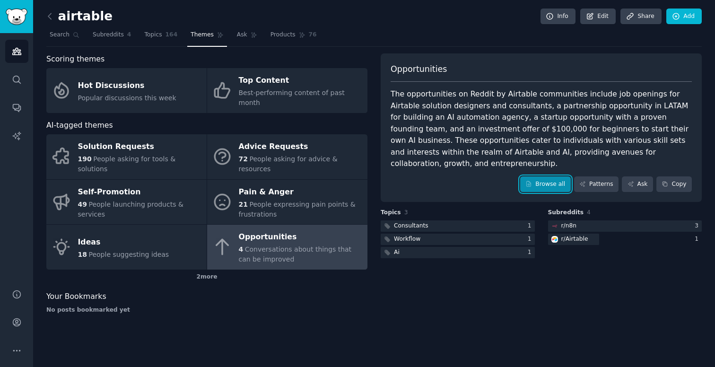
click at [543, 176] on link "Browse all" at bounding box center [545, 184] width 51 height 16
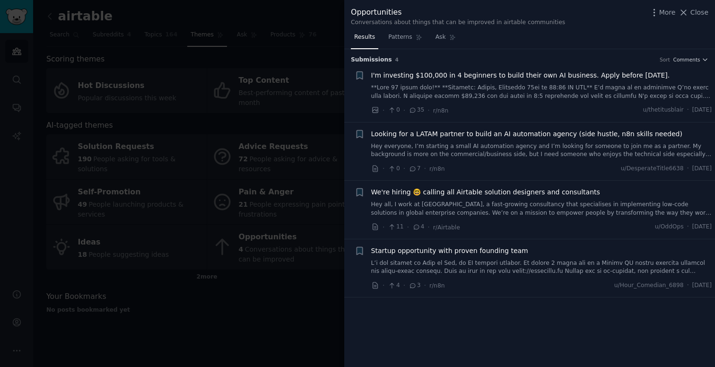
click at [329, 306] on div at bounding box center [357, 183] width 715 height 367
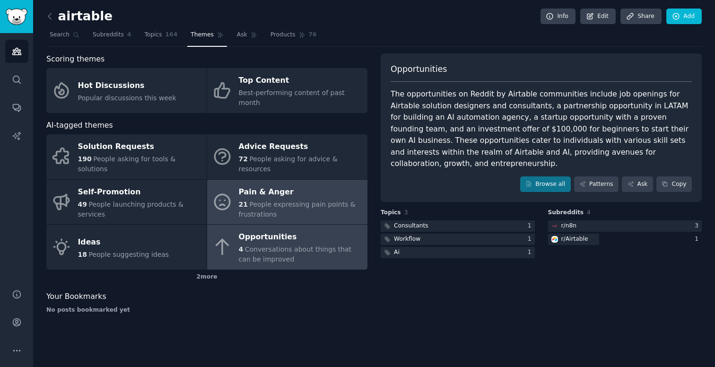
click at [301, 184] on div "Pain & Anger" at bounding box center [301, 191] width 124 height 15
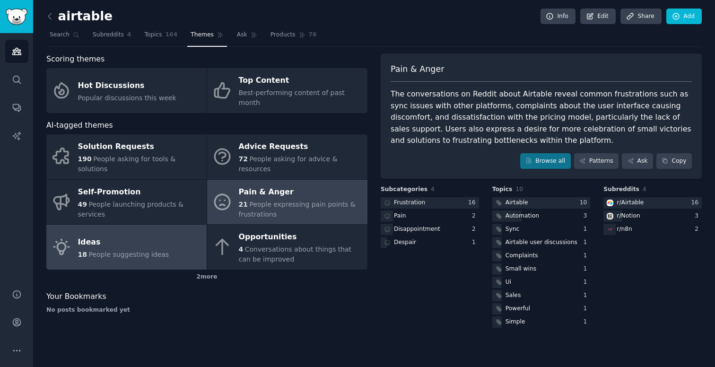
click at [181, 236] on link "Ideas 18 People suggesting ideas" at bounding box center [126, 247] width 160 height 45
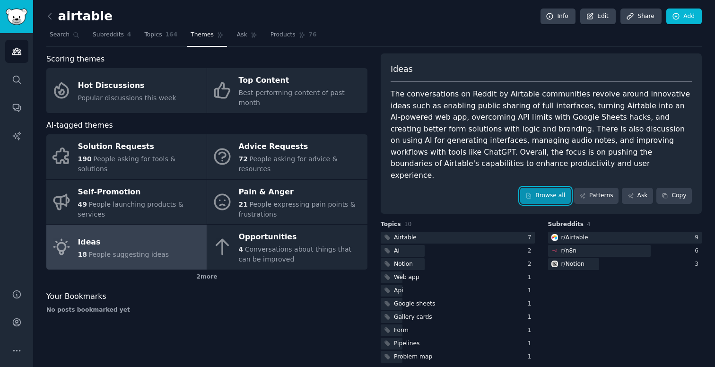
click at [547, 188] on link "Browse all" at bounding box center [545, 196] width 51 height 16
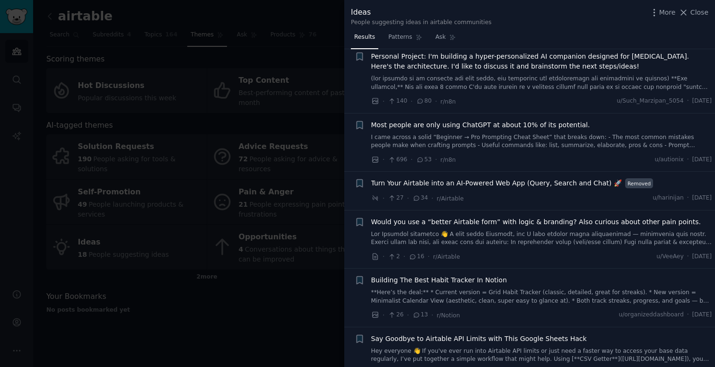
scroll to position [31, 0]
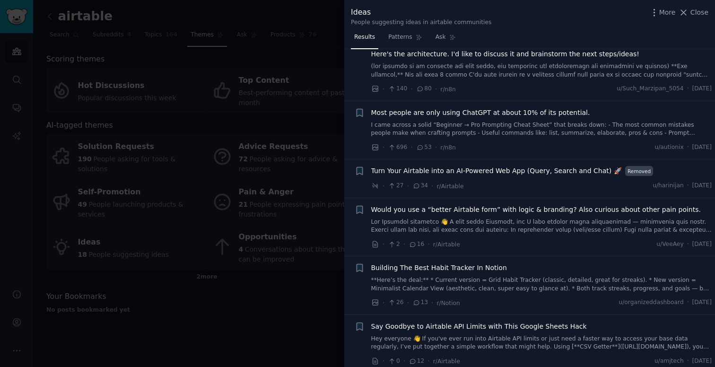
click at [469, 170] on span "Turn Your Airtable into an AI-Powered Web App (Query, Search and Chat) 🚀" at bounding box center [496, 171] width 251 height 10
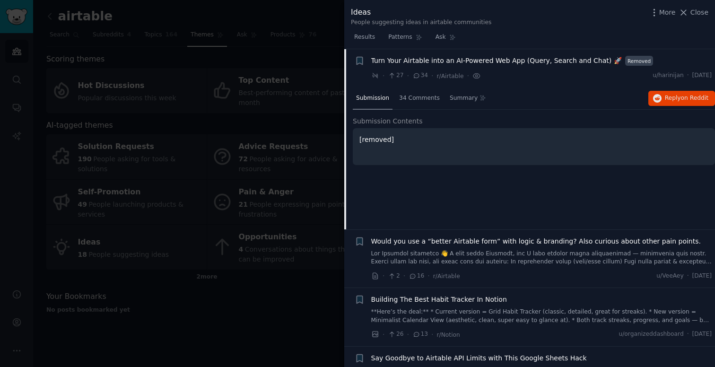
scroll to position [141, 0]
click at [422, 99] on span "34 Comments" at bounding box center [419, 98] width 41 height 9
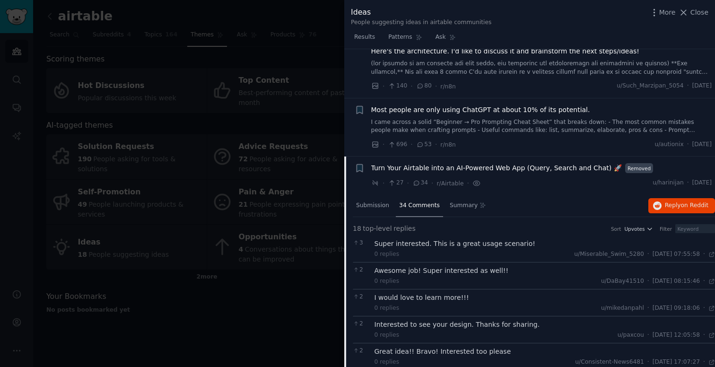
scroll to position [0, 0]
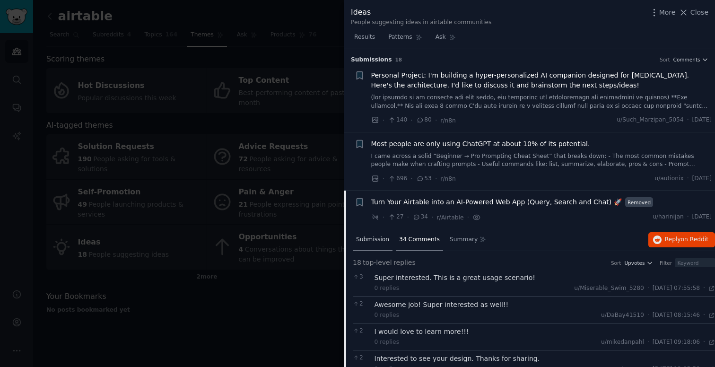
click at [372, 237] on span "Submission" at bounding box center [372, 239] width 33 height 9
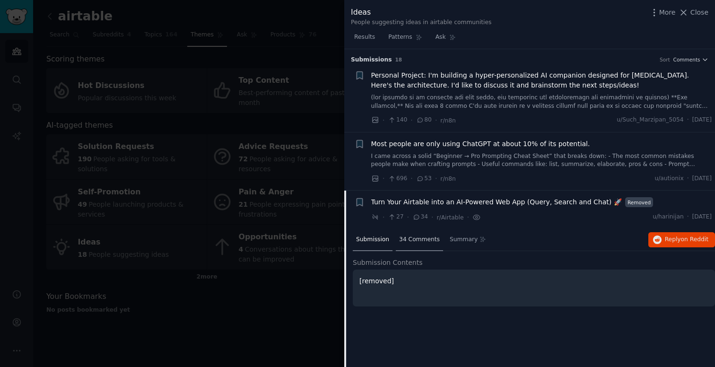
click at [405, 237] on span "34 Comments" at bounding box center [419, 239] width 41 height 9
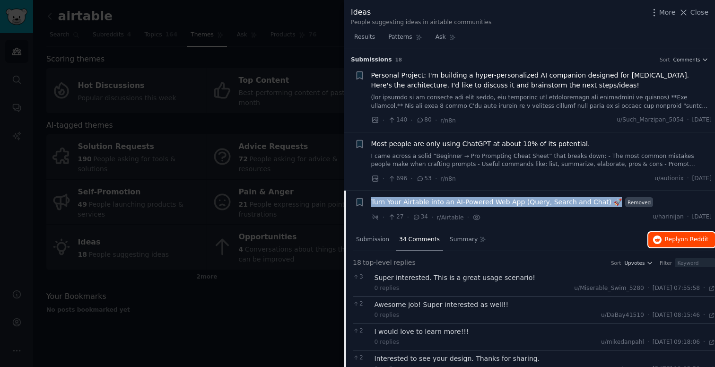
click at [681, 238] on span "on Reddit" at bounding box center [694, 239] width 27 height 7
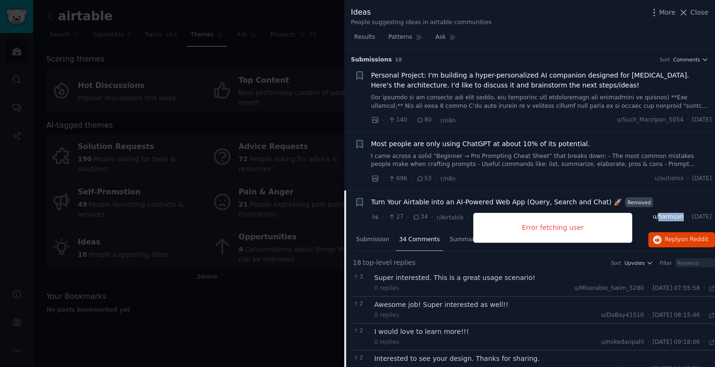
copy span "harinijan"
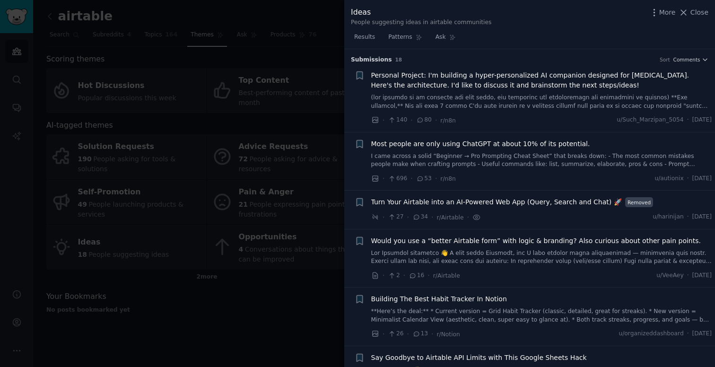
click at [446, 242] on span "Would you use a “better Airtable form” with logic & branding? Also curious abou…" at bounding box center [536, 241] width 330 height 10
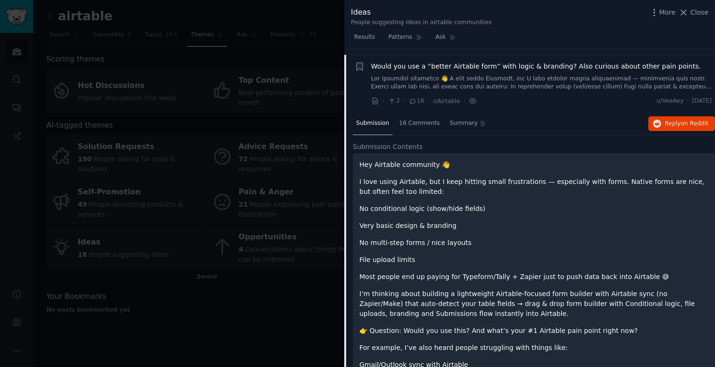
scroll to position [180, 0]
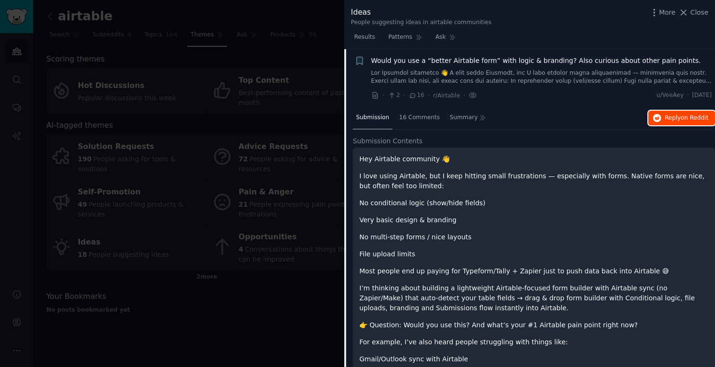
click at [681, 118] on span "on Reddit" at bounding box center [694, 117] width 27 height 7
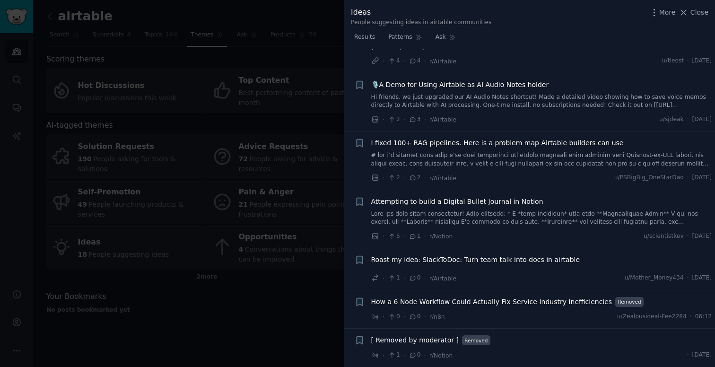
scroll to position [1066, 0]
click at [296, 299] on div at bounding box center [357, 183] width 715 height 367
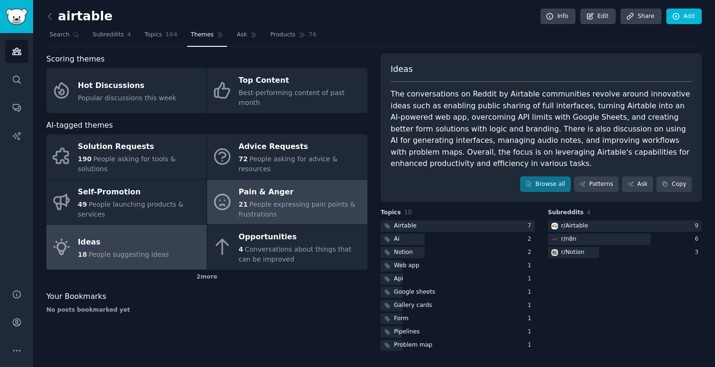
click at [315, 200] on span "People expressing pain points & frustrations" at bounding box center [297, 208] width 117 height 17
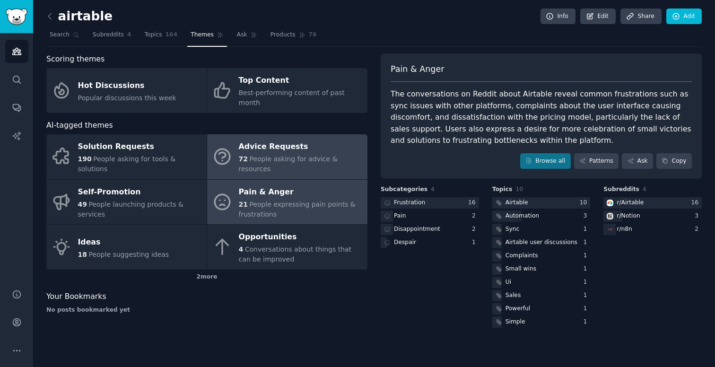
click at [334, 139] on div "Advice Requests" at bounding box center [301, 146] width 124 height 15
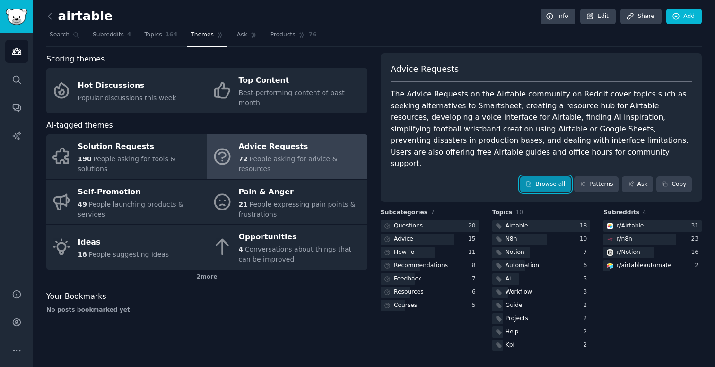
click at [551, 176] on link "Browse all" at bounding box center [545, 184] width 51 height 16
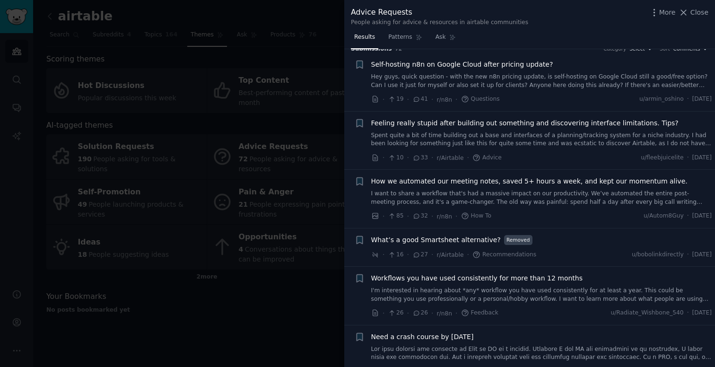
scroll to position [14, 0]
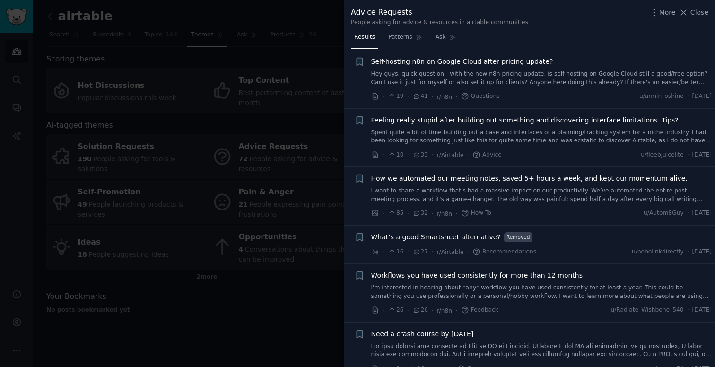
click at [421, 215] on span "32" at bounding box center [420, 213] width 16 height 9
click at [581, 183] on span "How we automated our meeting notes, saved 5+ hours a week, and kept our momentu…" at bounding box center [529, 179] width 316 height 10
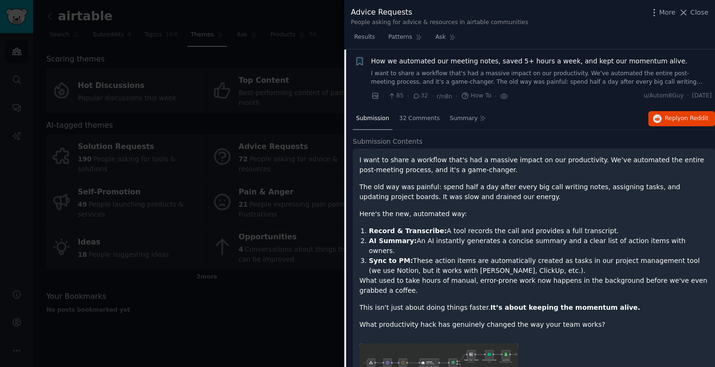
scroll to position [131, 0]
click at [678, 120] on span "Reply on Reddit" at bounding box center [687, 118] width 44 height 9
click at [700, 14] on span "Close" at bounding box center [699, 13] width 18 height 10
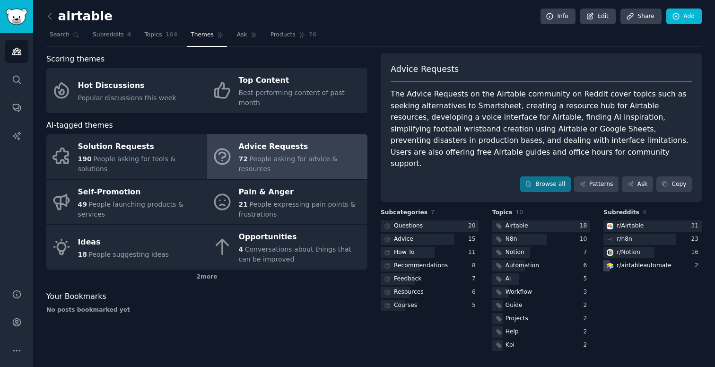
click at [642, 261] on div "r/ airtableautomate" at bounding box center [644, 265] width 55 height 9
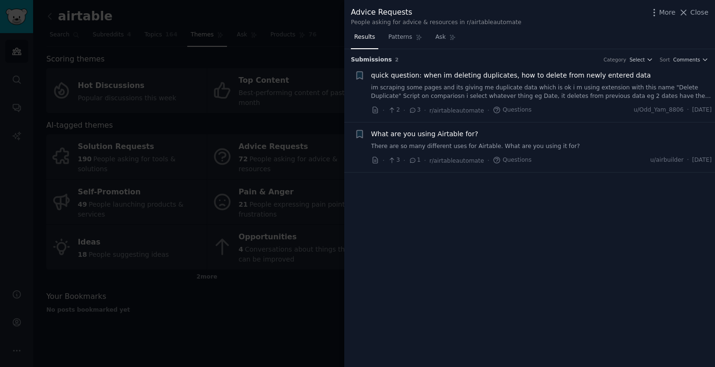
click at [426, 136] on span "What are you using Airtable for?" at bounding box center [424, 134] width 107 height 10
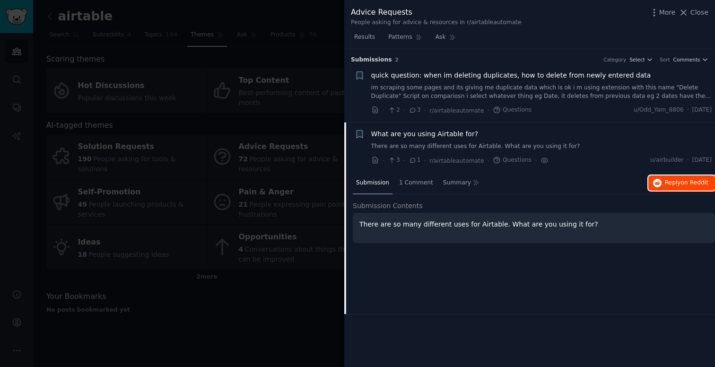
click at [678, 182] on span "Reply on Reddit" at bounding box center [687, 183] width 44 height 9
click at [288, 305] on div at bounding box center [357, 183] width 715 height 367
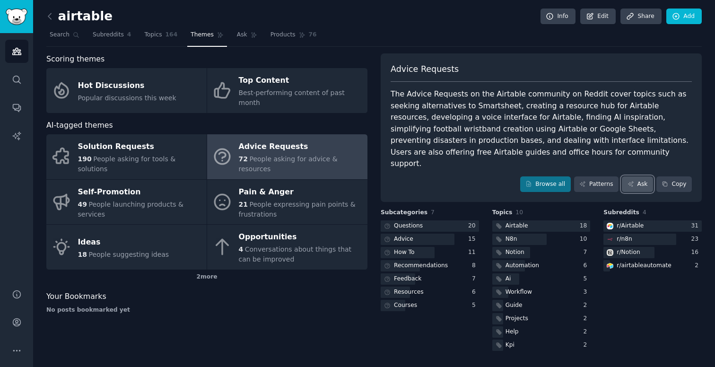
click at [634, 178] on link "Ask" at bounding box center [637, 184] width 31 height 16
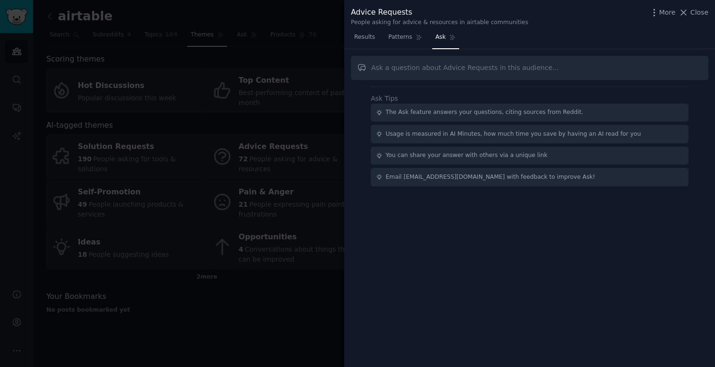
click at [448, 72] on input "text" at bounding box center [529, 68] width 357 height 24
type input "what are airtable customers requesting / what would they like? i dont want peop…"
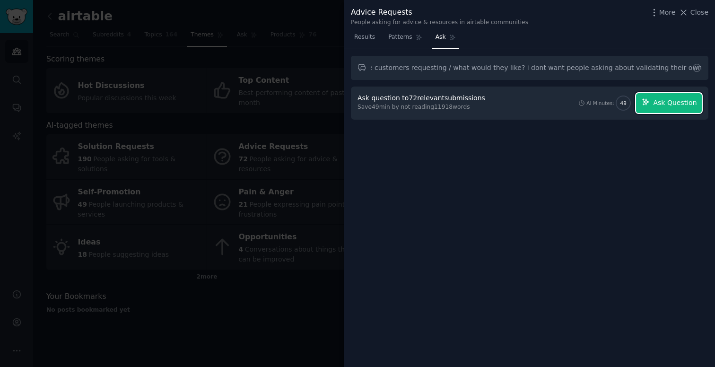
click at [670, 103] on span "Ask Question" at bounding box center [675, 103] width 44 height 10
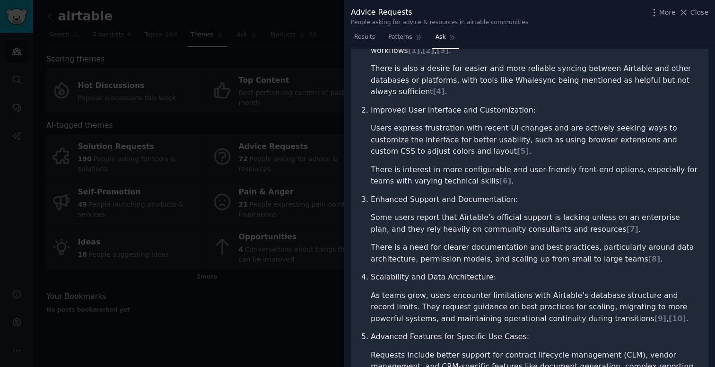
scroll to position [191, 0]
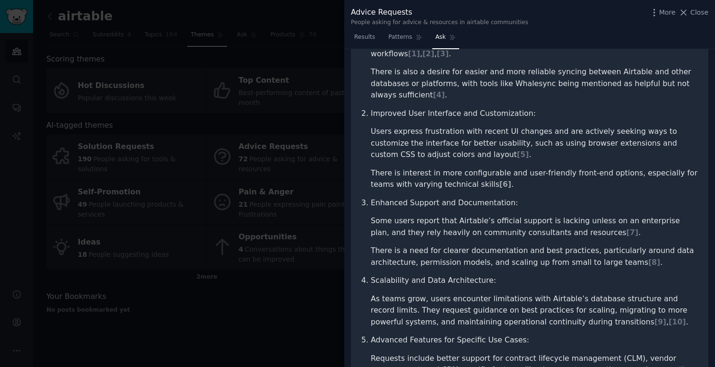
click at [499, 180] on span "[ 6 ]" at bounding box center [505, 184] width 12 height 9
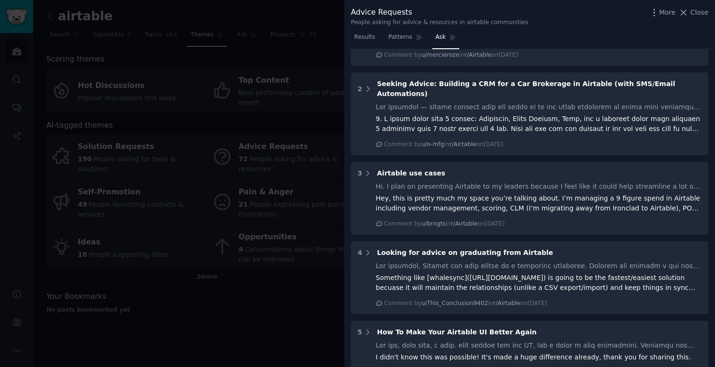
scroll to position [609, 0]
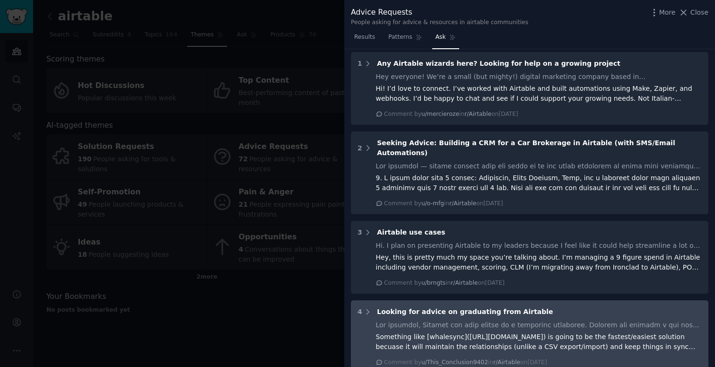
click at [477, 308] on span "Looking for advice on graduating from Airtable" at bounding box center [465, 312] width 176 height 8
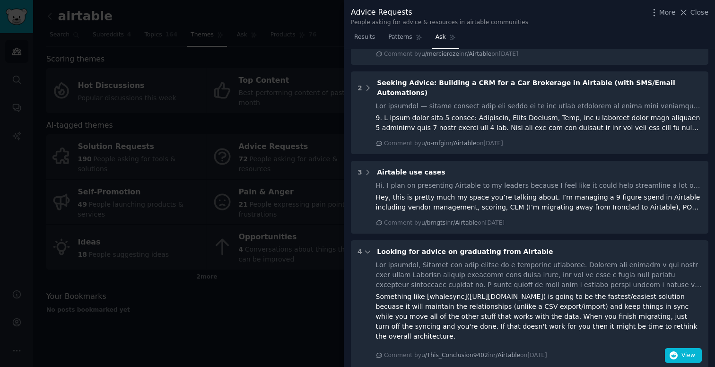
scroll to position [670, 0]
drag, startPoint x: 545, startPoint y: 253, endPoint x: 461, endPoint y: 255, distance: 84.2
click at [461, 291] on div "Something like [whalesync]([URL][DOMAIN_NAME]) is going to be the fastest/easie…" at bounding box center [539, 316] width 326 height 50
copy div "[URL][DOMAIN_NAME]"
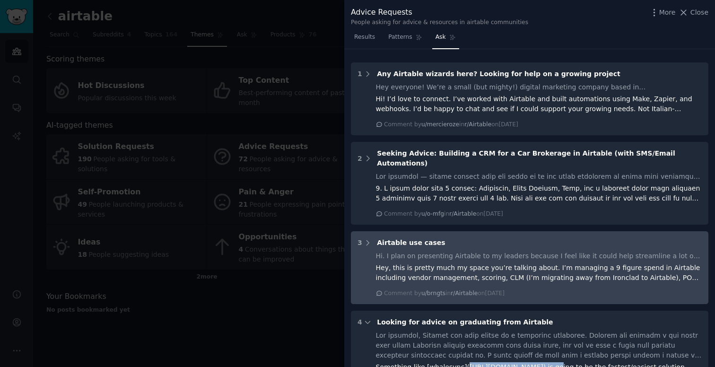
scroll to position [598, 0]
click at [501, 263] on div "Hey, this is pretty much my space you’re talking about. I’m managing a 9 figure…" at bounding box center [539, 273] width 326 height 20
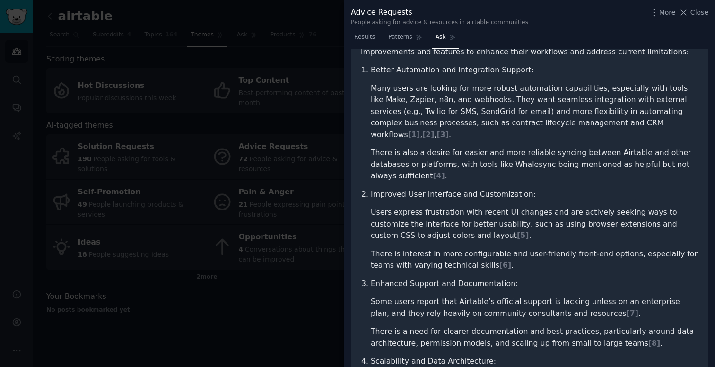
scroll to position [59, 0]
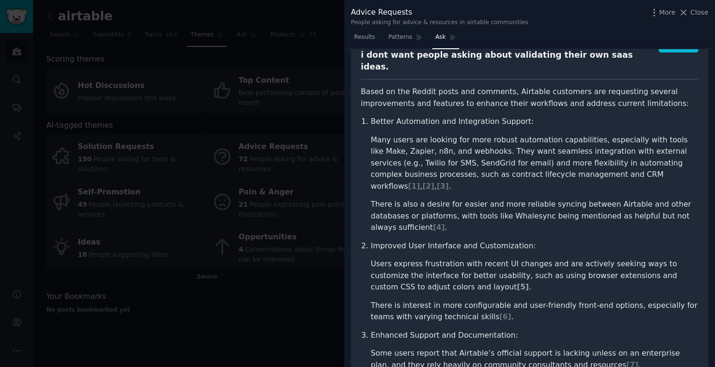
click at [517, 282] on span "[ 5 ]" at bounding box center [523, 286] width 12 height 9
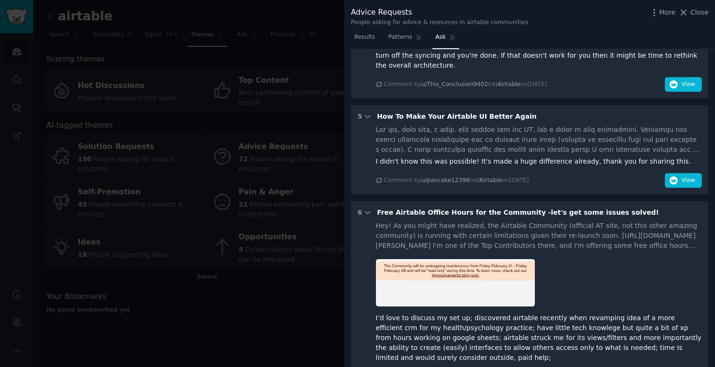
scroll to position [1018, 0]
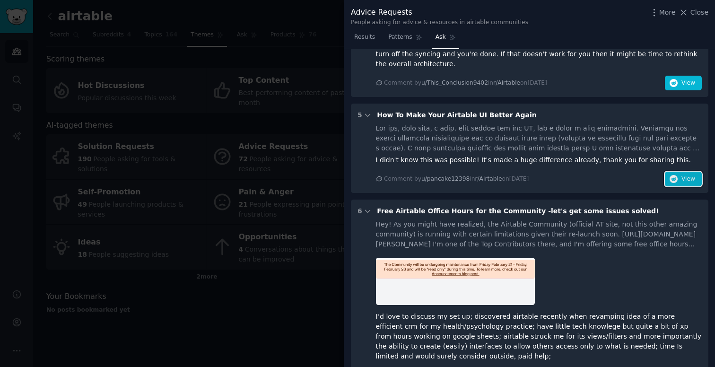
click at [674, 175] on icon "button" at bounding box center [674, 179] width 9 height 9
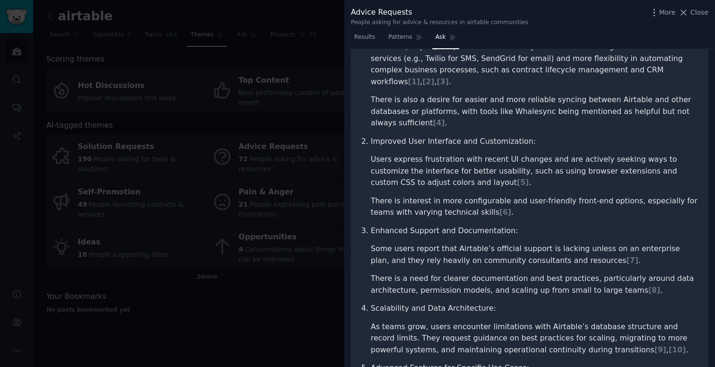
scroll to position [0, 0]
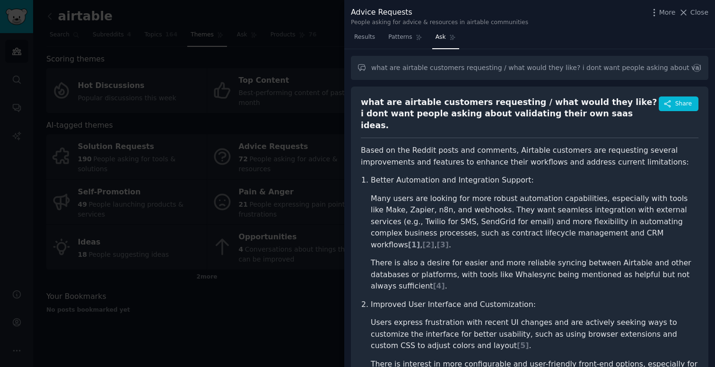
click at [420, 240] on span "[ 1 ]" at bounding box center [414, 244] width 12 height 9
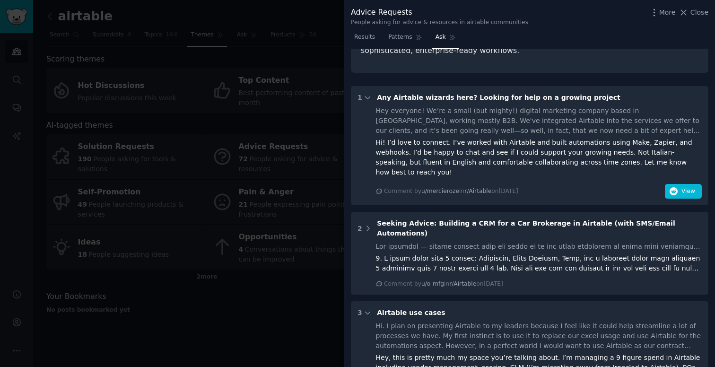
scroll to position [577, 0]
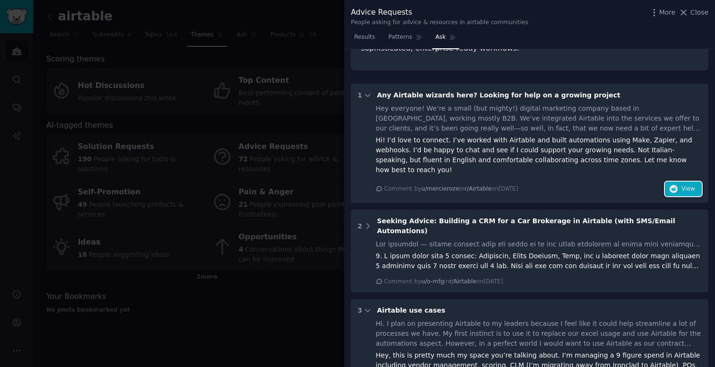
click at [682, 185] on span "View" at bounding box center [688, 189] width 14 height 9
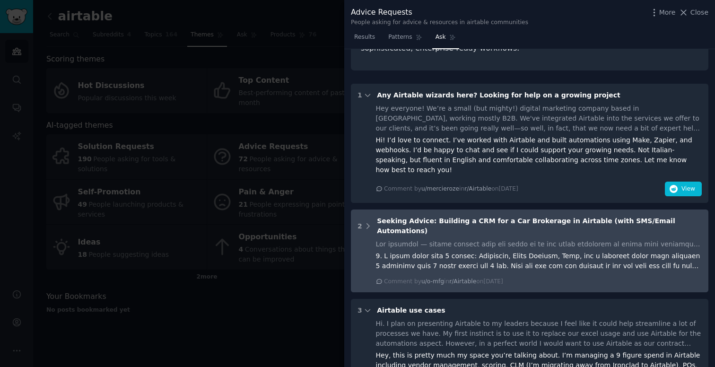
click at [462, 239] on div at bounding box center [539, 244] width 326 height 10
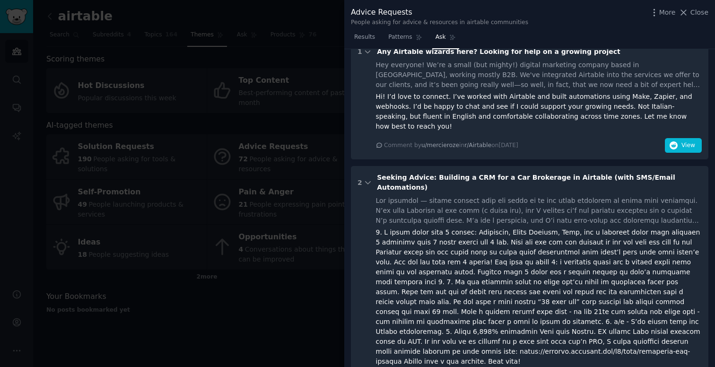
scroll to position [626, 0]
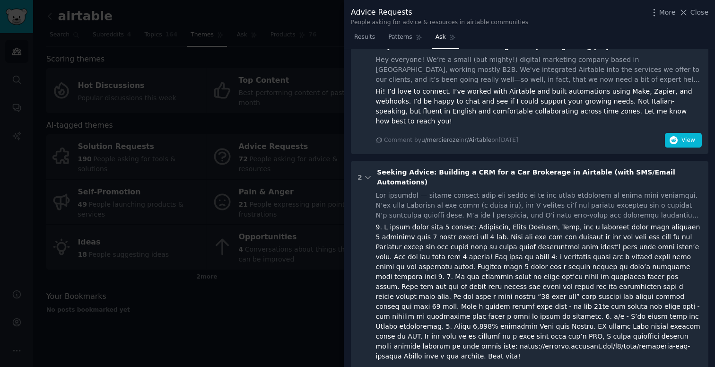
click at [274, 306] on div at bounding box center [357, 183] width 715 height 367
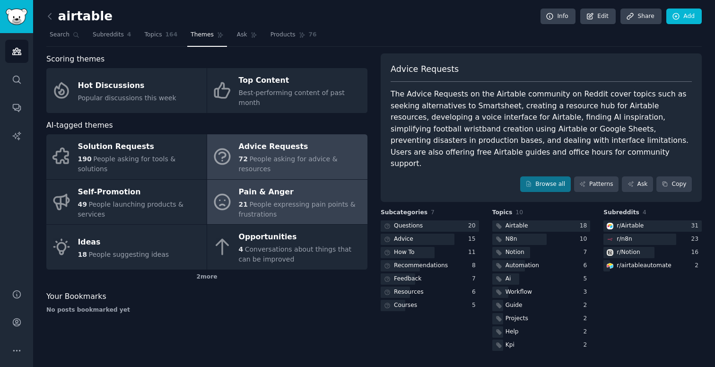
click at [266, 184] on div "Pain & Anger" at bounding box center [301, 191] width 124 height 15
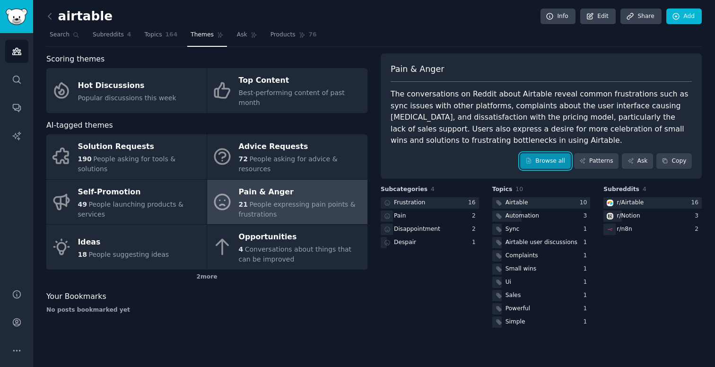
click at [551, 164] on link "Browse all" at bounding box center [545, 161] width 51 height 16
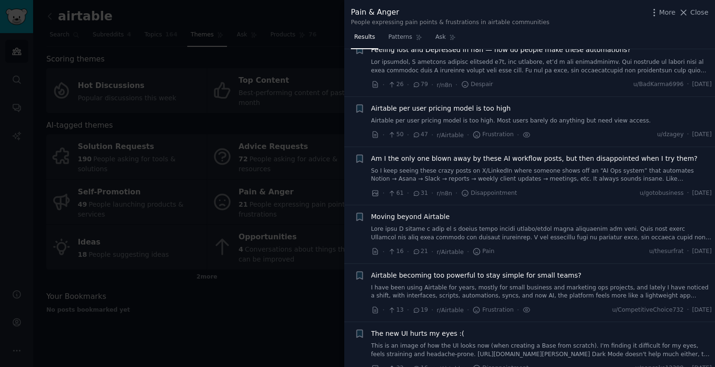
scroll to position [26, 0]
click at [463, 154] on span "Am I the only one blown away by these AI workflow posts, but then disappointed …" at bounding box center [534, 158] width 326 height 10
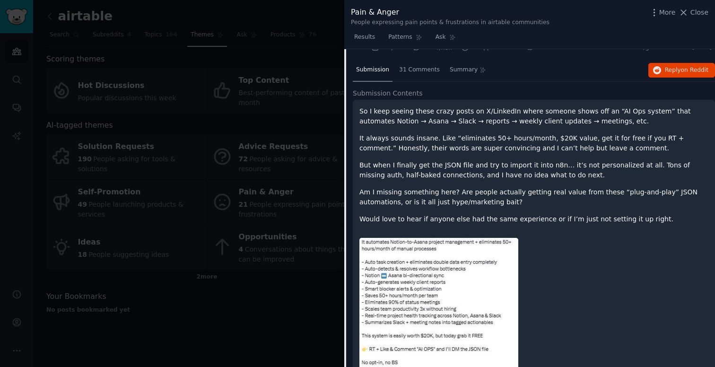
scroll to position [171, 0]
click at [684, 74] on span "Reply on Reddit" at bounding box center [687, 71] width 44 height 9
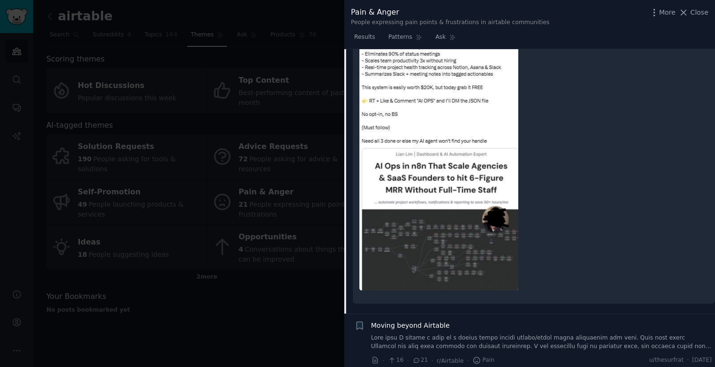
scroll to position [539, 0]
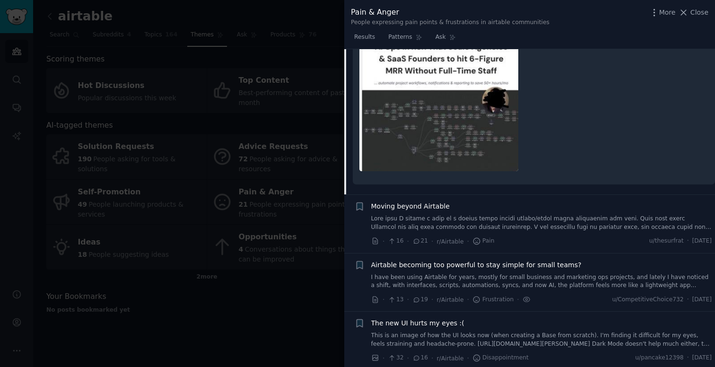
click at [615, 270] on div "Airtable becoming too powerful to stay simple for small teams?" at bounding box center [541, 265] width 341 height 10
click at [562, 269] on span "Airtable becoming too powerful to stay simple for small teams?" at bounding box center [476, 265] width 210 height 10
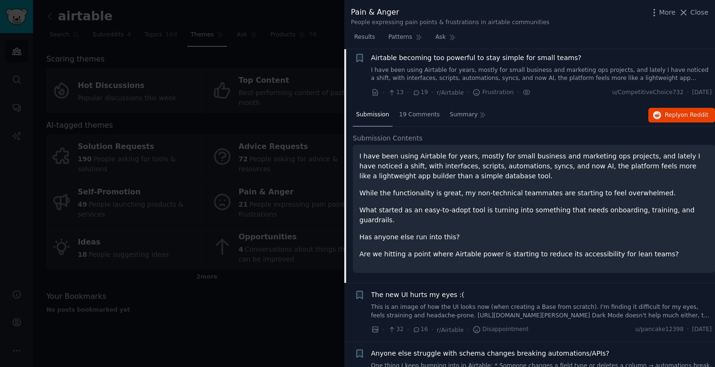
scroll to position [240, 0]
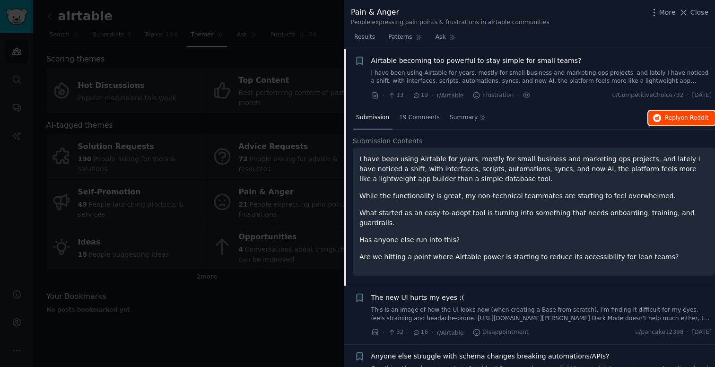
click at [682, 122] on button "Reply on Reddit" at bounding box center [681, 118] width 67 height 15
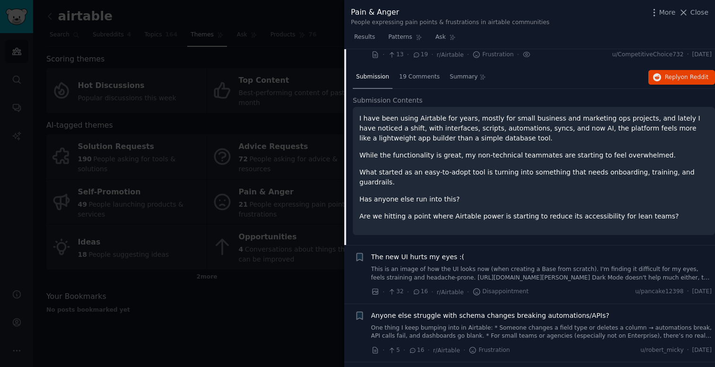
click at [477, 265] on link "This is an image of how the UI looks now (when creating a Base from scratch). I…" at bounding box center [541, 273] width 341 height 17
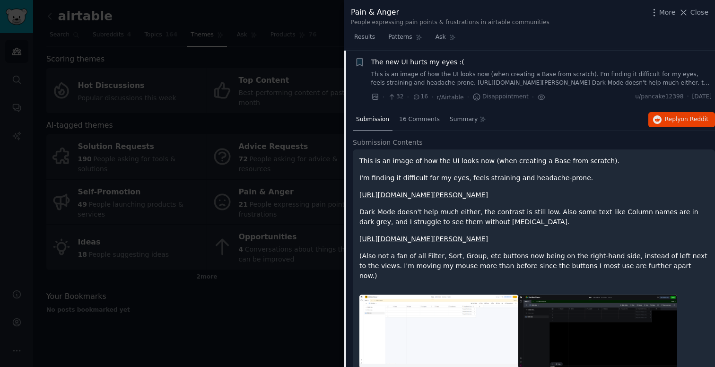
scroll to position [298, 0]
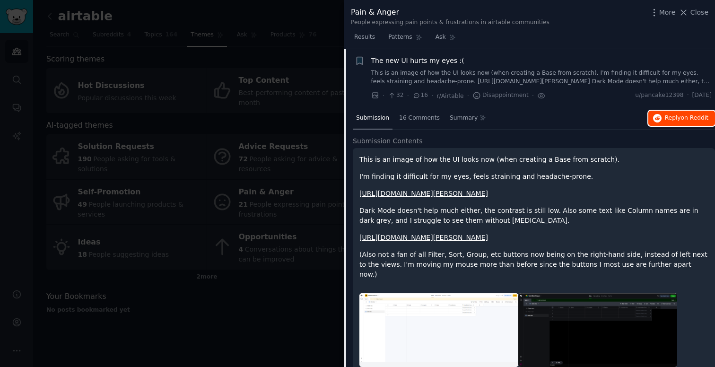
click at [677, 116] on span "Reply on Reddit" at bounding box center [687, 118] width 44 height 9
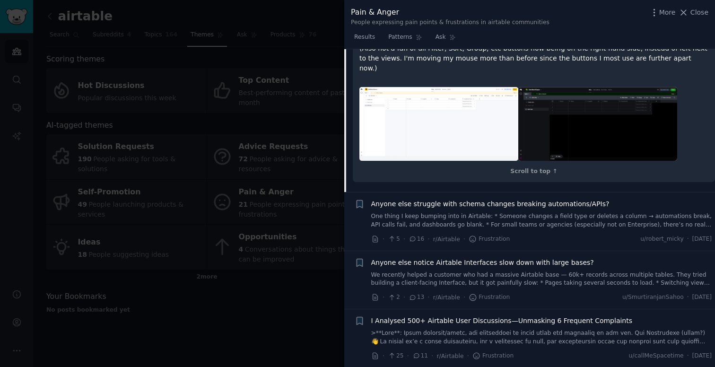
scroll to position [610, 0]
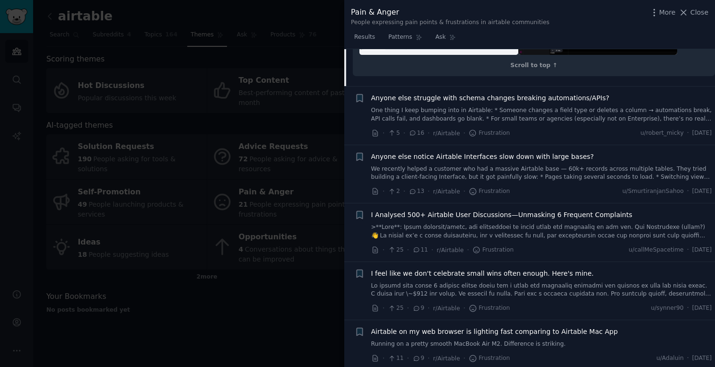
click at [475, 220] on span "I Analysed 500+ Airtable User Discussions—Unmasking 6 Frequent Complaints" at bounding box center [501, 215] width 261 height 10
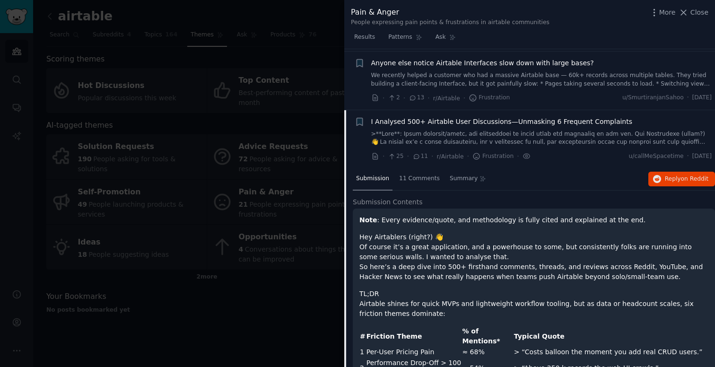
scroll to position [369, 0]
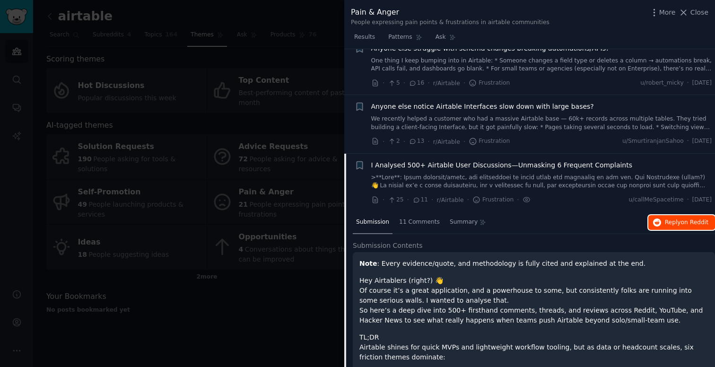
click at [682, 223] on span "on Reddit" at bounding box center [694, 222] width 27 height 7
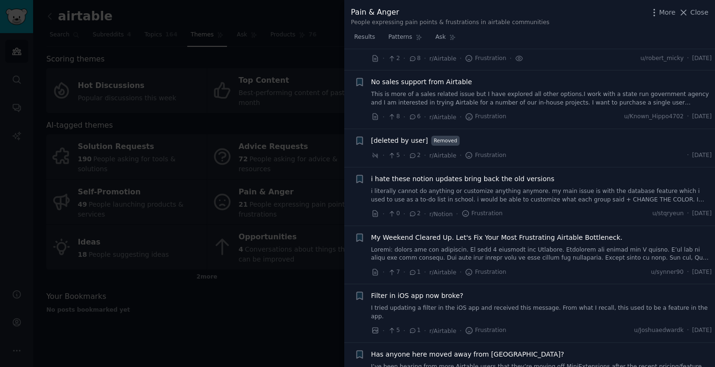
scroll to position [1552, 0]
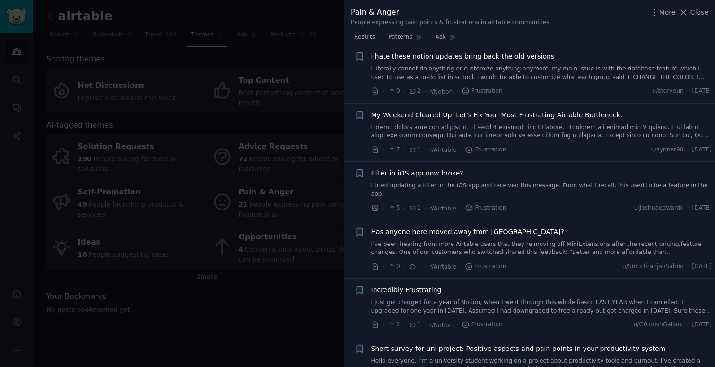
click at [250, 320] on div at bounding box center [357, 183] width 715 height 367
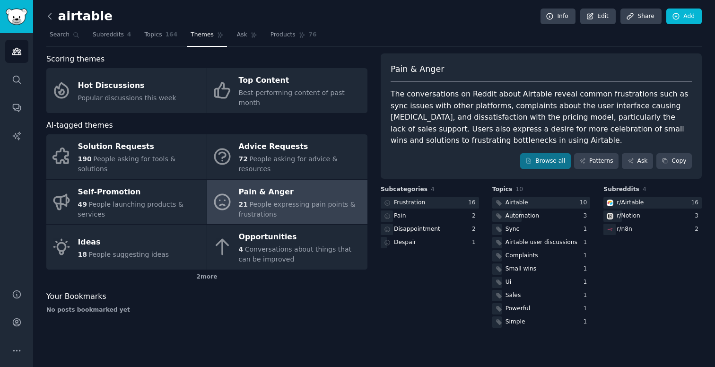
click at [52, 20] on icon at bounding box center [50, 16] width 10 height 10
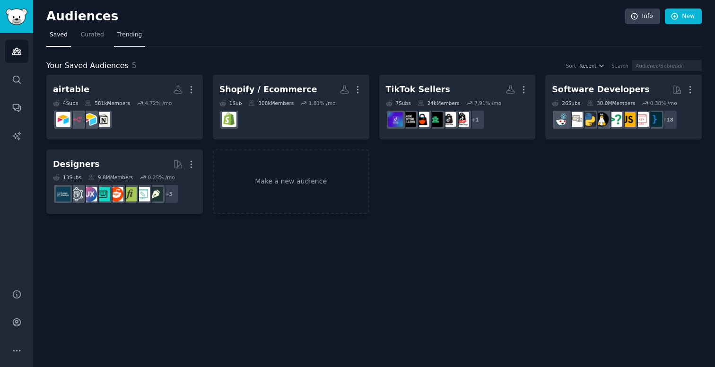
click at [131, 35] on span "Trending" at bounding box center [129, 35] width 25 height 9
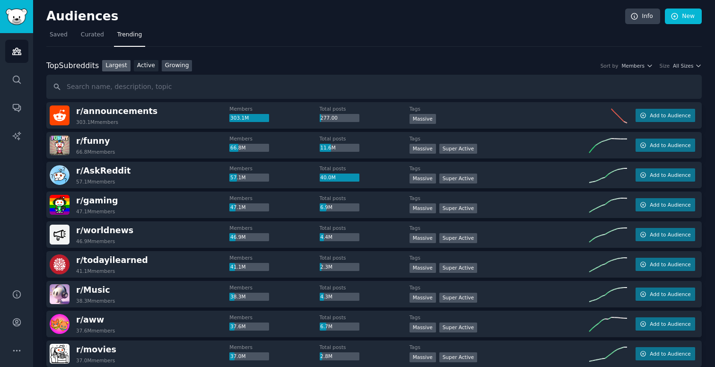
click at [182, 66] on link "Growing" at bounding box center [177, 66] width 31 height 12
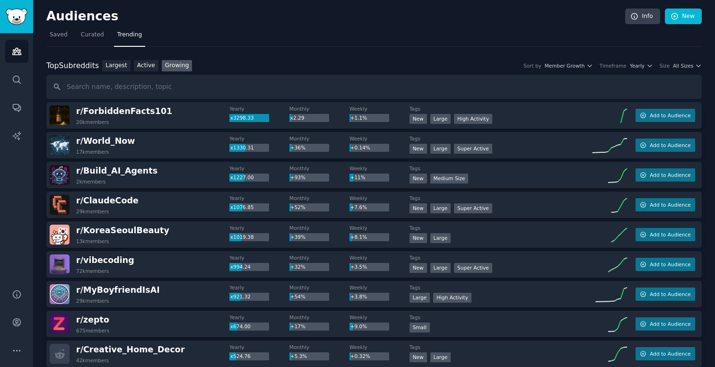
click at [668, 71] on div "Top Subreddits Top Subreddits Largest Active Growing Sort by Member Growth Time…" at bounding box center [373, 79] width 655 height 39
click at [674, 63] on span "All Sizes" at bounding box center [683, 65] width 20 height 7
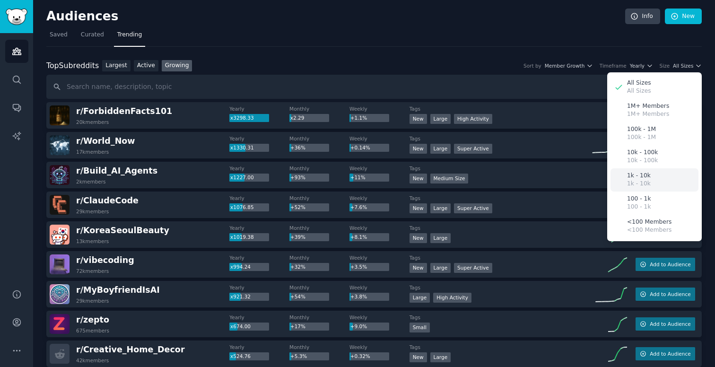
click at [654, 180] on div "1k - 10k 1k - 10k" at bounding box center [654, 179] width 88 height 23
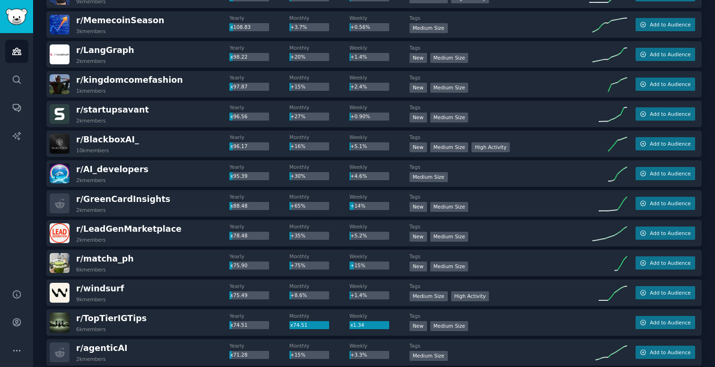
scroll to position [451, 0]
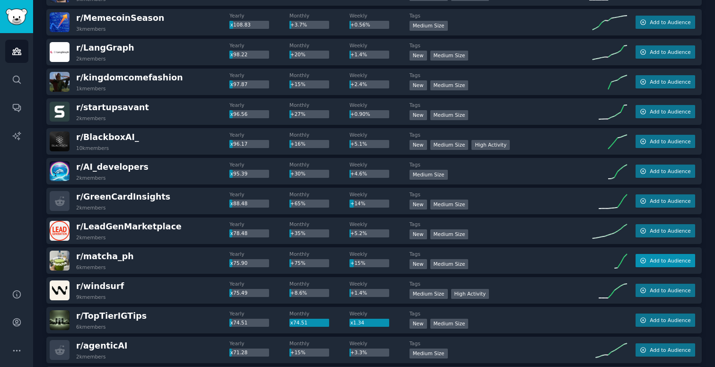
click at [663, 262] on span "Add to Audience" at bounding box center [670, 260] width 41 height 7
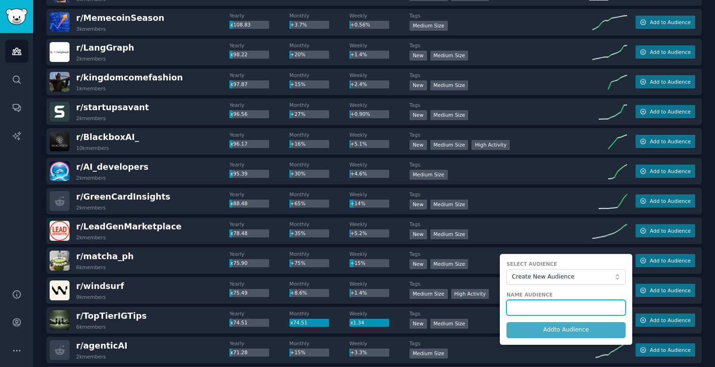
click at [538, 312] on input "text" at bounding box center [565, 308] width 119 height 16
type input "matcha"
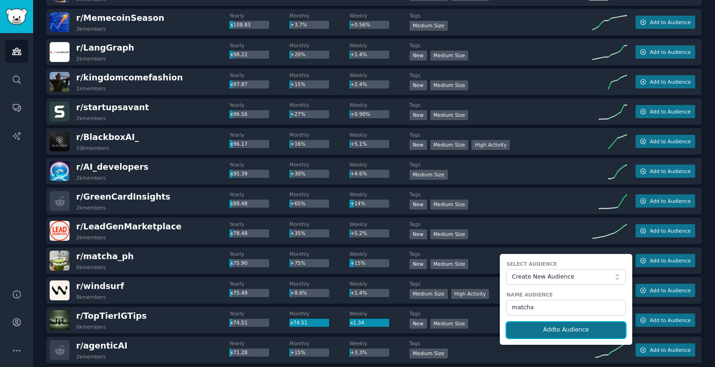
click at [528, 331] on button "Add to Audience" at bounding box center [565, 330] width 119 height 16
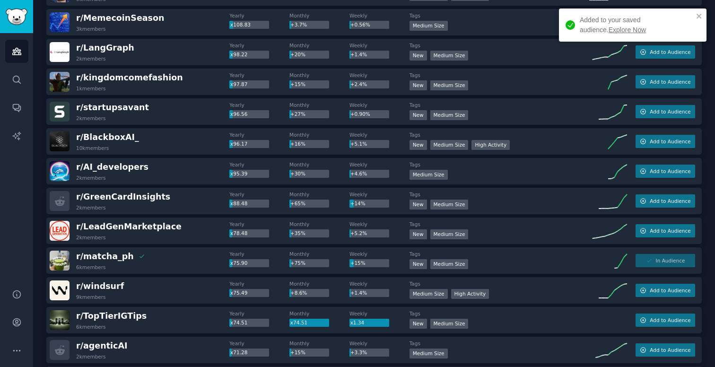
click at [614, 29] on link "Explore Now" at bounding box center [627, 30] width 37 height 8
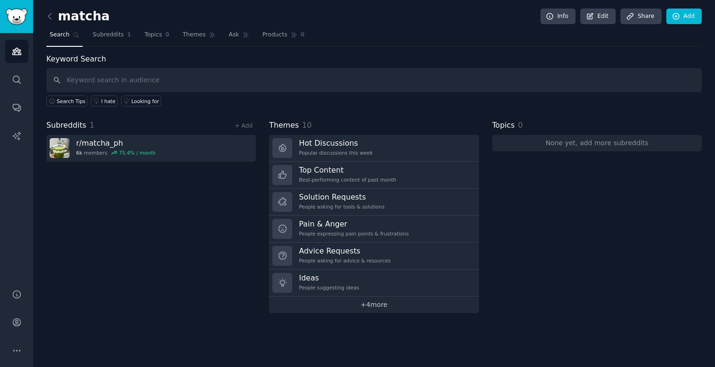
click at [380, 298] on link "+ 4 more" at bounding box center [373, 304] width 209 height 17
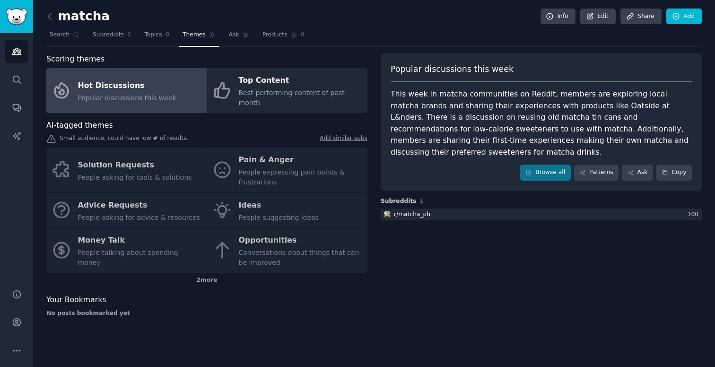
click at [326, 158] on div "Solution Requests People asking for tools & solutions Pain & Anger People expre…" at bounding box center [206, 210] width 321 height 125
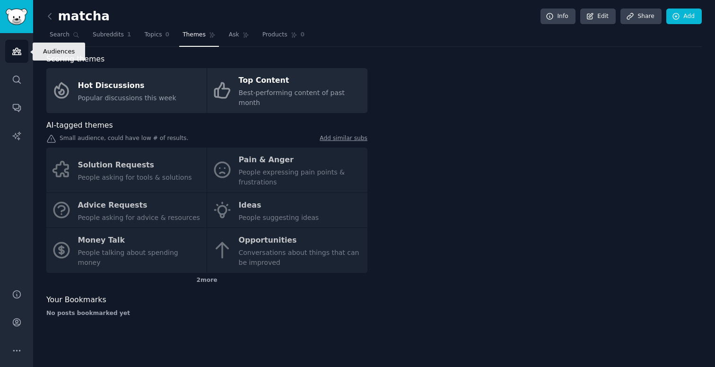
click at [19, 54] on icon "Sidebar" at bounding box center [16, 51] width 9 height 7
